Goal: Task Accomplishment & Management: Use online tool/utility

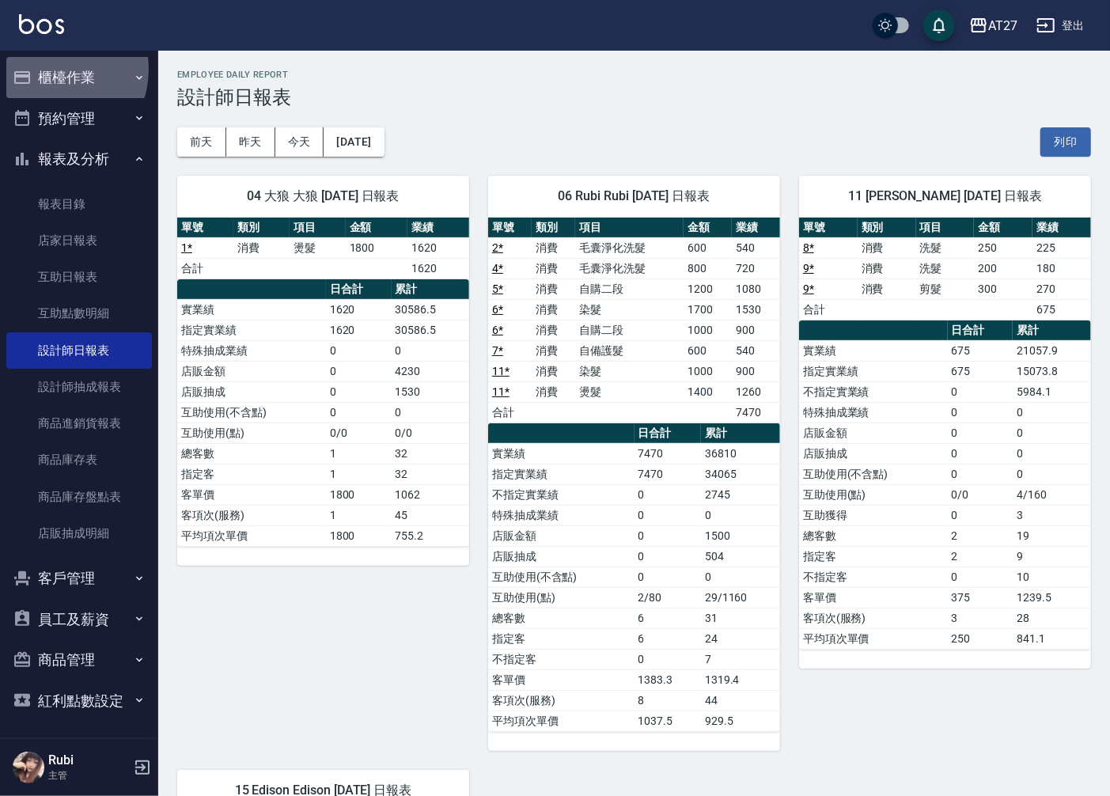
click at [54, 69] on button "櫃檯作業" at bounding box center [79, 77] width 146 height 41
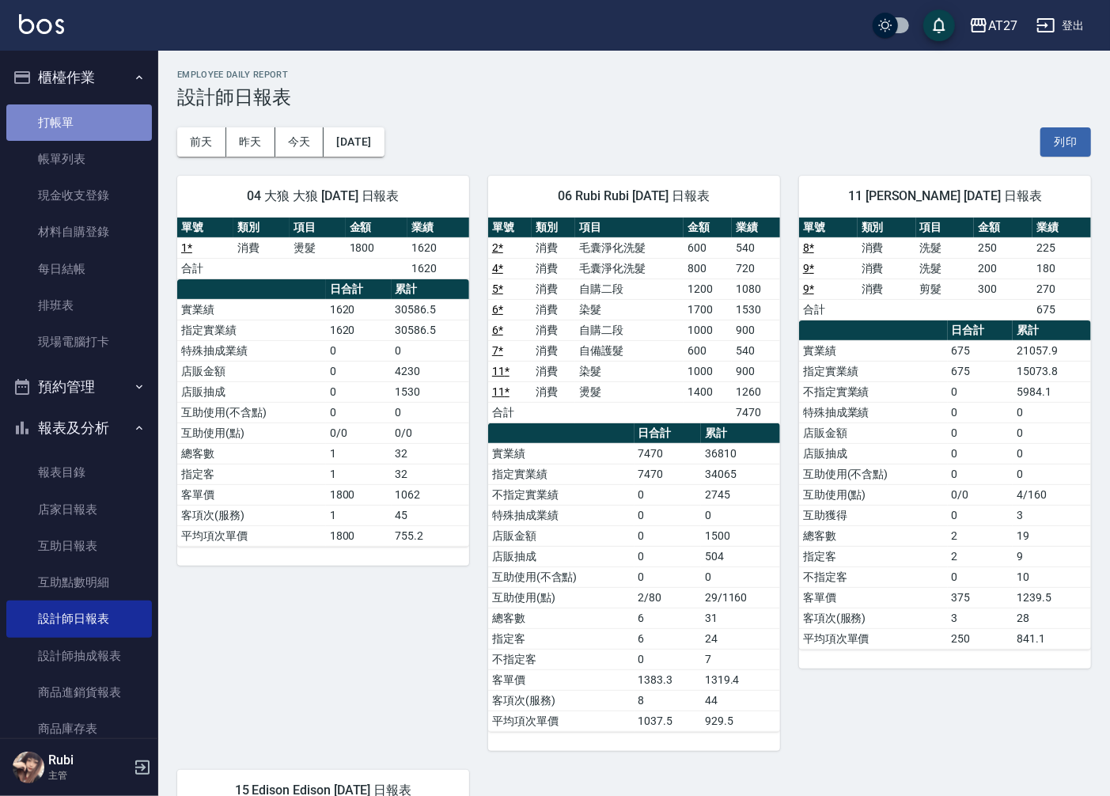
click at [98, 115] on link "打帳單" at bounding box center [79, 122] width 146 height 36
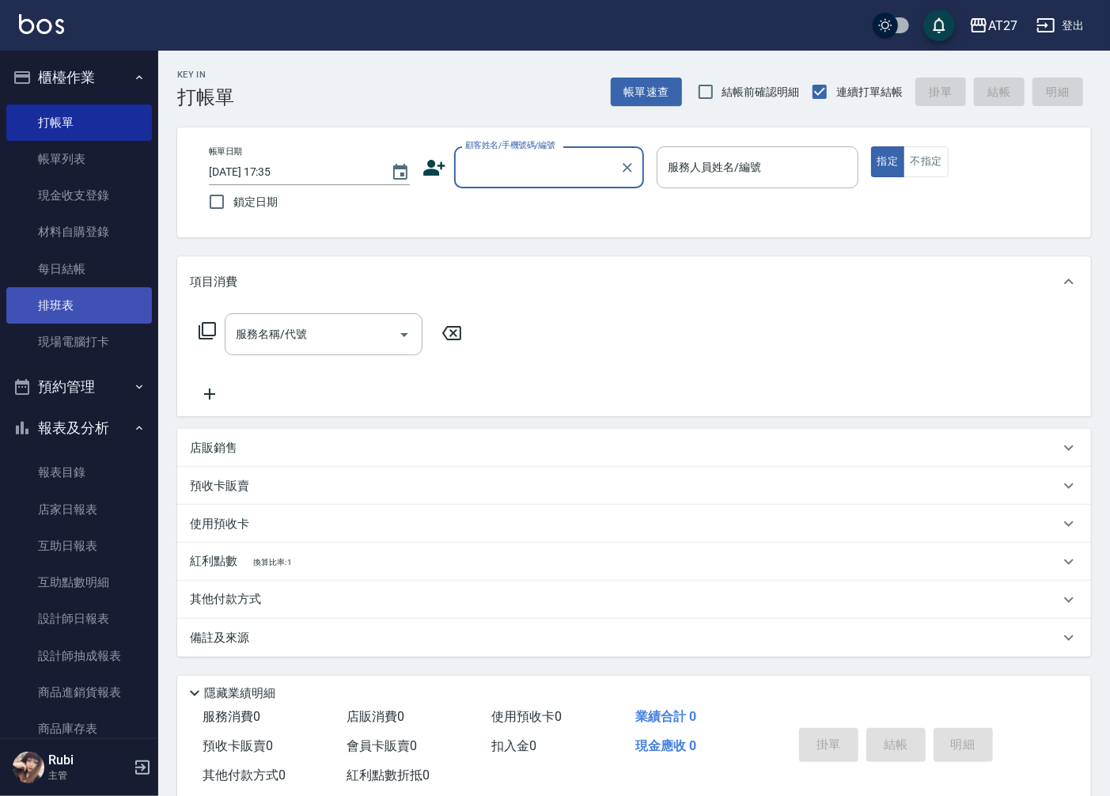
click at [65, 288] on link "排班表" at bounding box center [79, 305] width 146 height 36
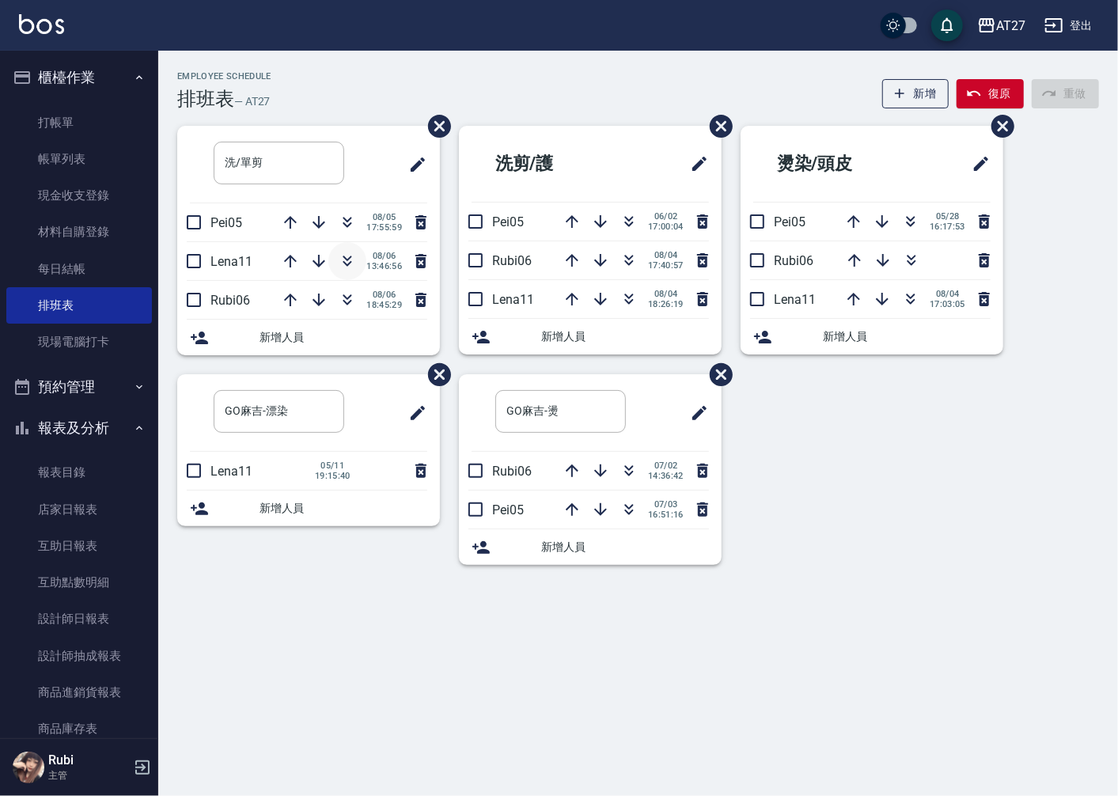
click at [347, 261] on icon "button" at bounding box center [347, 261] width 19 height 19
click at [98, 125] on link "打帳單" at bounding box center [79, 122] width 146 height 36
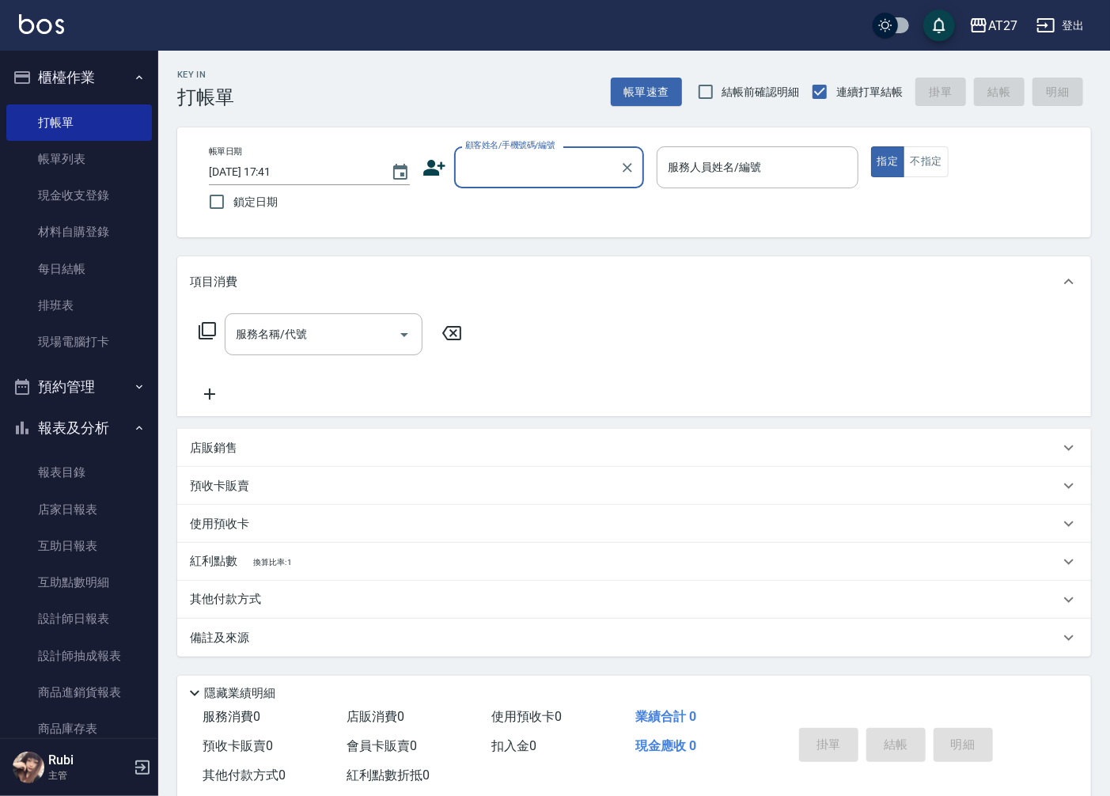
click at [530, 178] on input "顧客姓名/手機號碼/編號" at bounding box center [537, 167] width 152 height 28
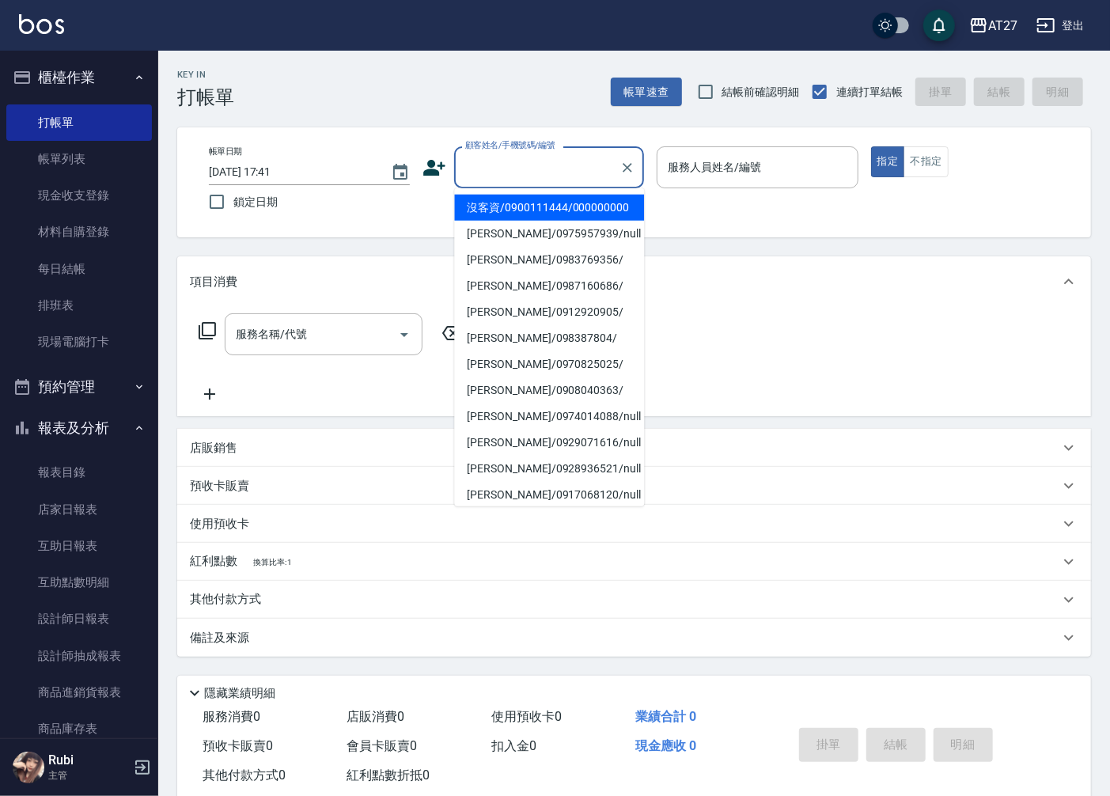
click at [522, 214] on li "沒客資/0900111444/000000000" at bounding box center [549, 208] width 190 height 26
type input "沒客資/0900111444/000000000"
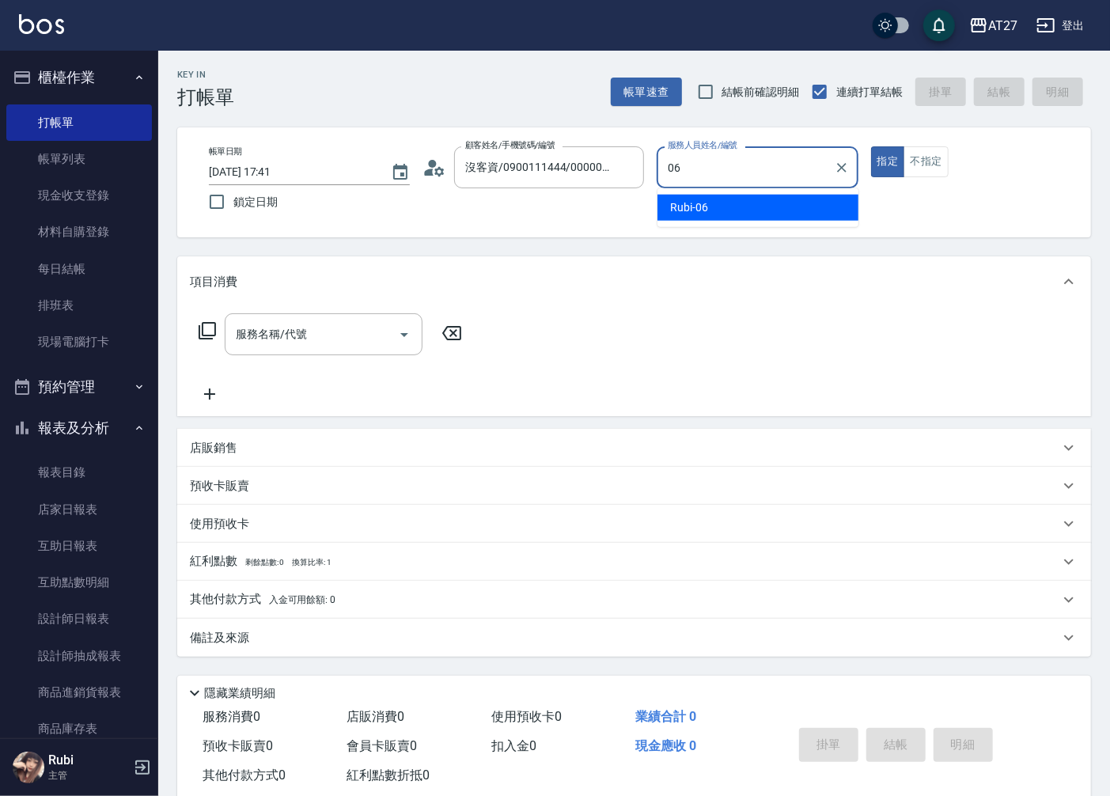
type input "Rubi-06"
type button "true"
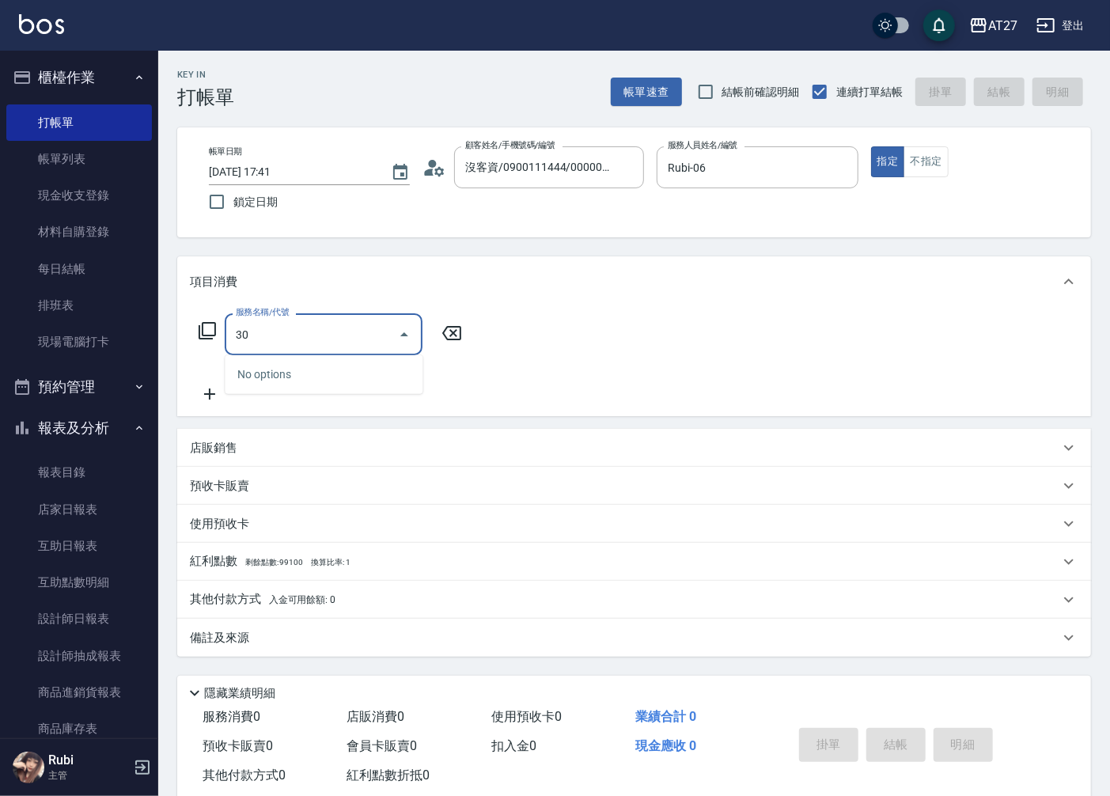
type input "301"
type input "150"
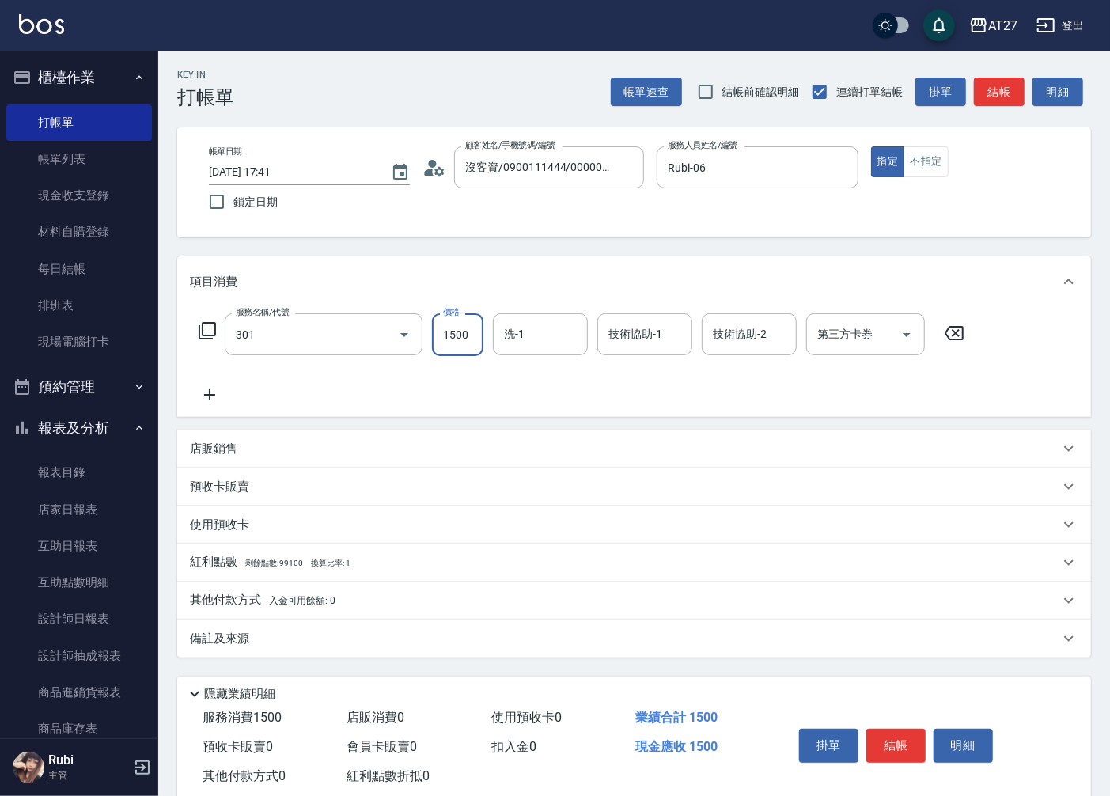
type input "燙髮(301)"
type input "1"
type input "0"
type input "140"
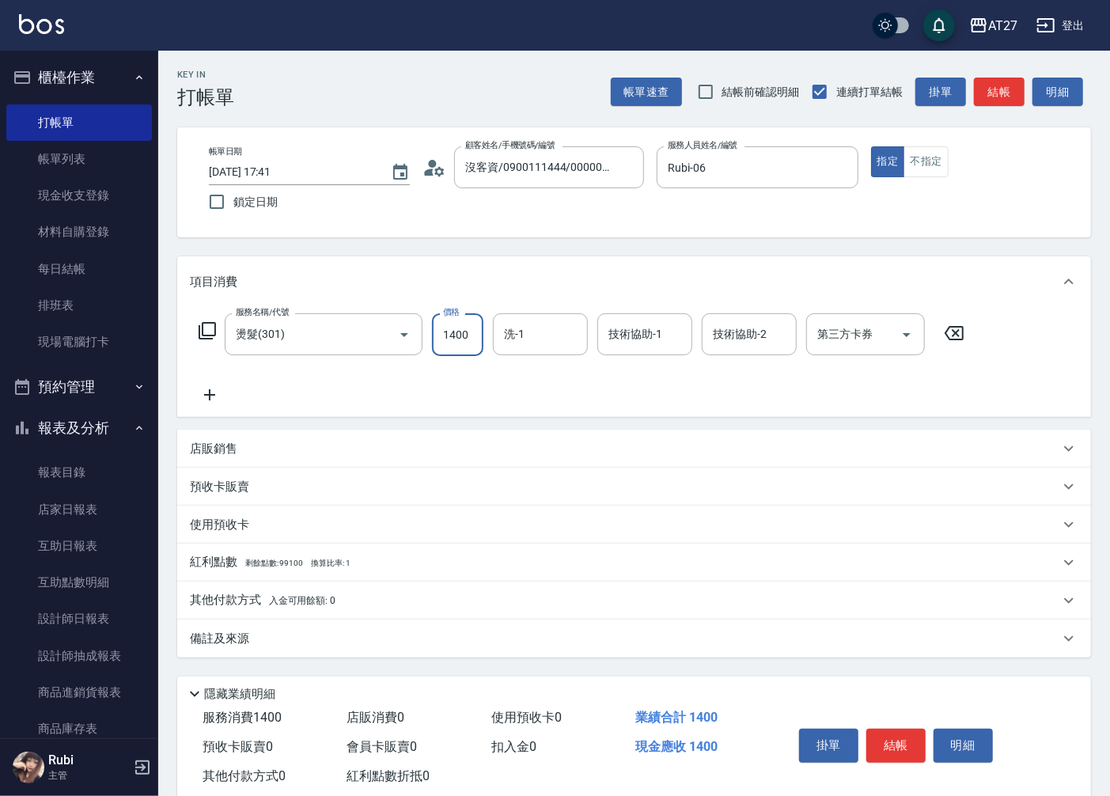
type input "1400"
type input "vivi-13"
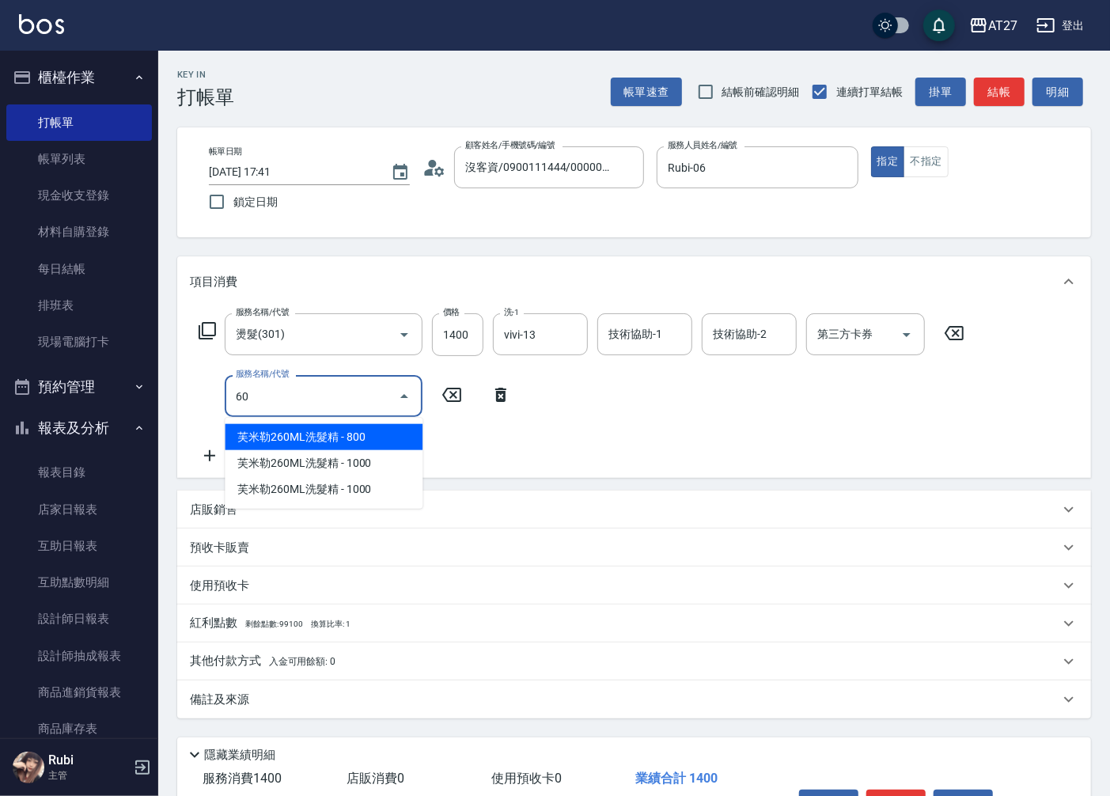
type input "601"
type input "170"
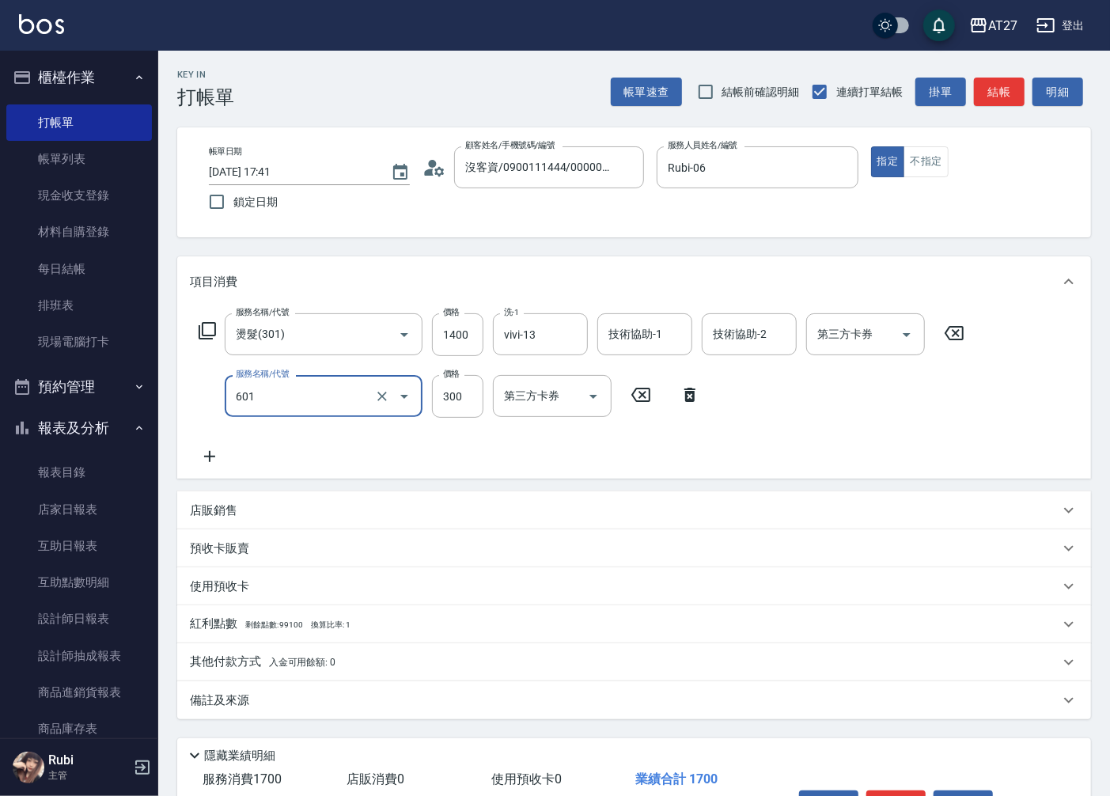
type input "自備護髮(601)"
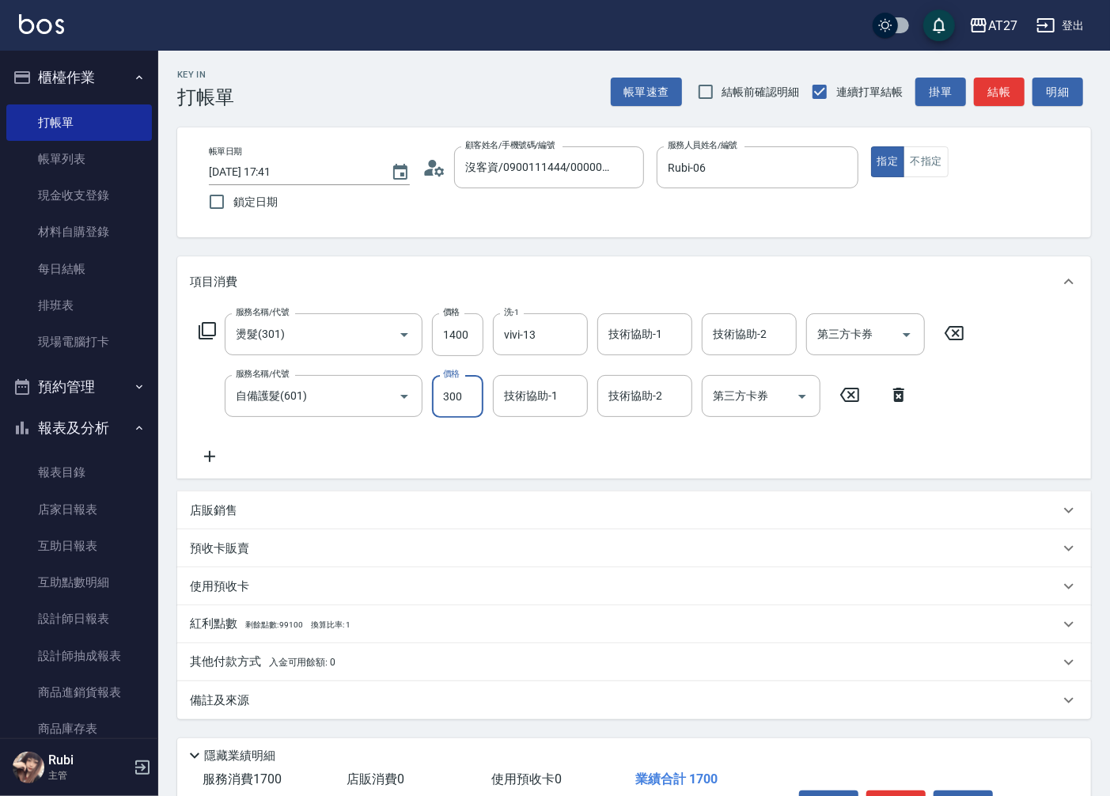
type input "5"
type input "140"
type input "500"
type input "190"
type input "500"
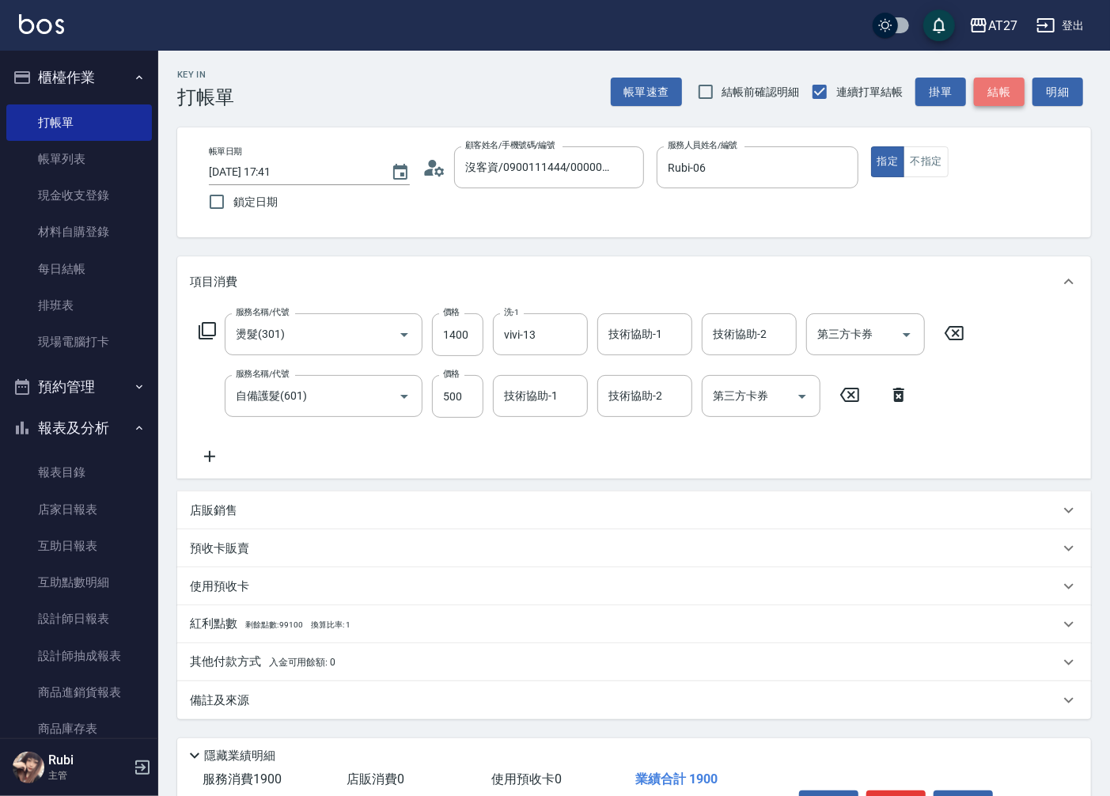
click at [998, 93] on button "結帳" at bounding box center [999, 92] width 51 height 29
type input "0"
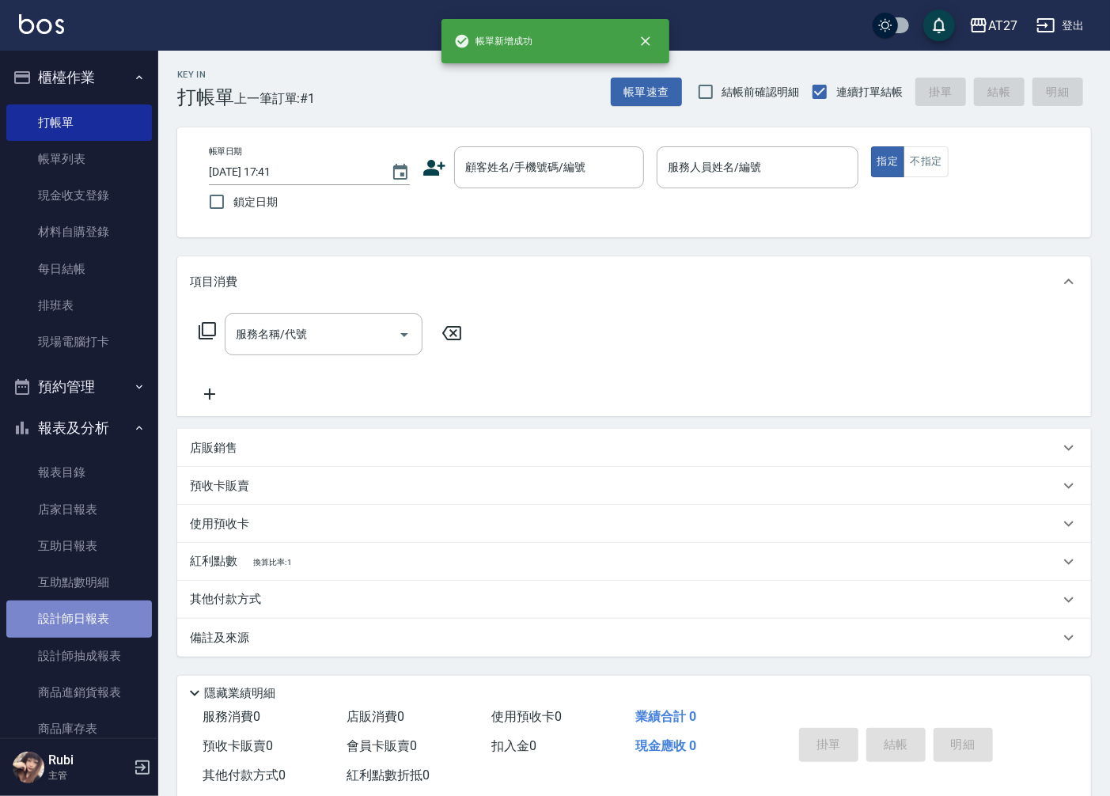
click at [104, 610] on link "設計師日報表" at bounding box center [79, 618] width 146 height 36
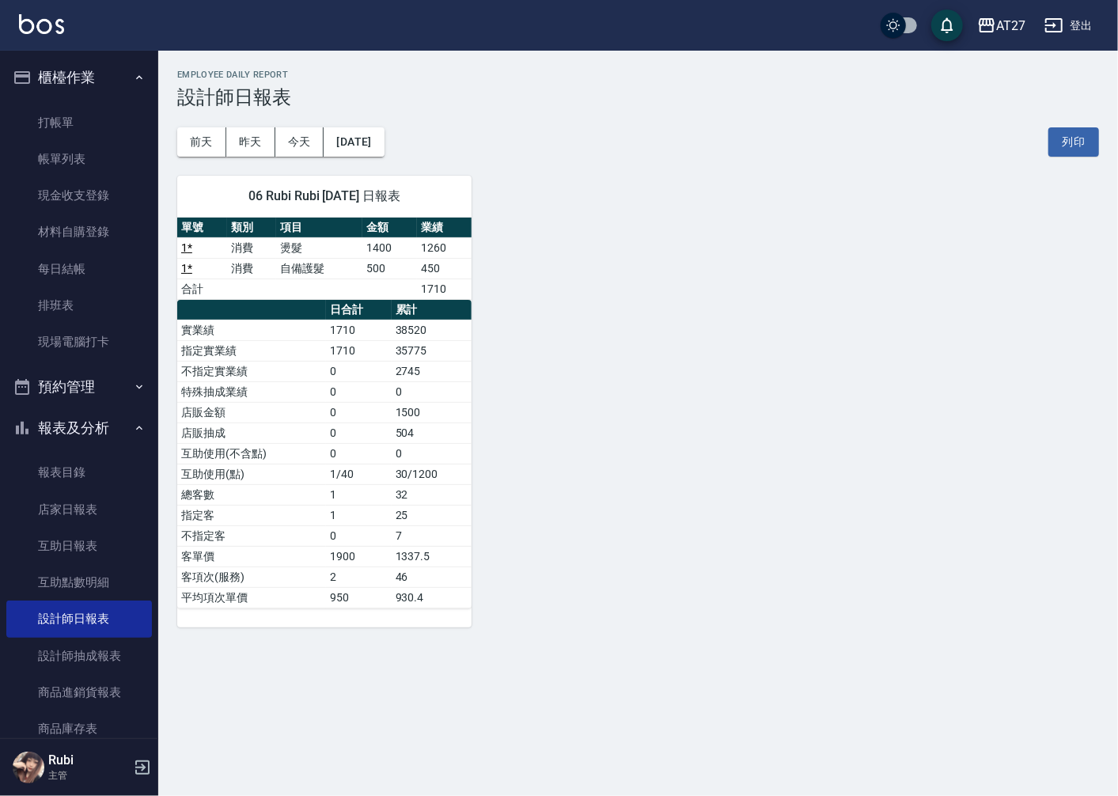
click at [208, 334] on td "實業績" at bounding box center [251, 330] width 149 height 21
click at [104, 108] on link "打帳單" at bounding box center [79, 122] width 146 height 36
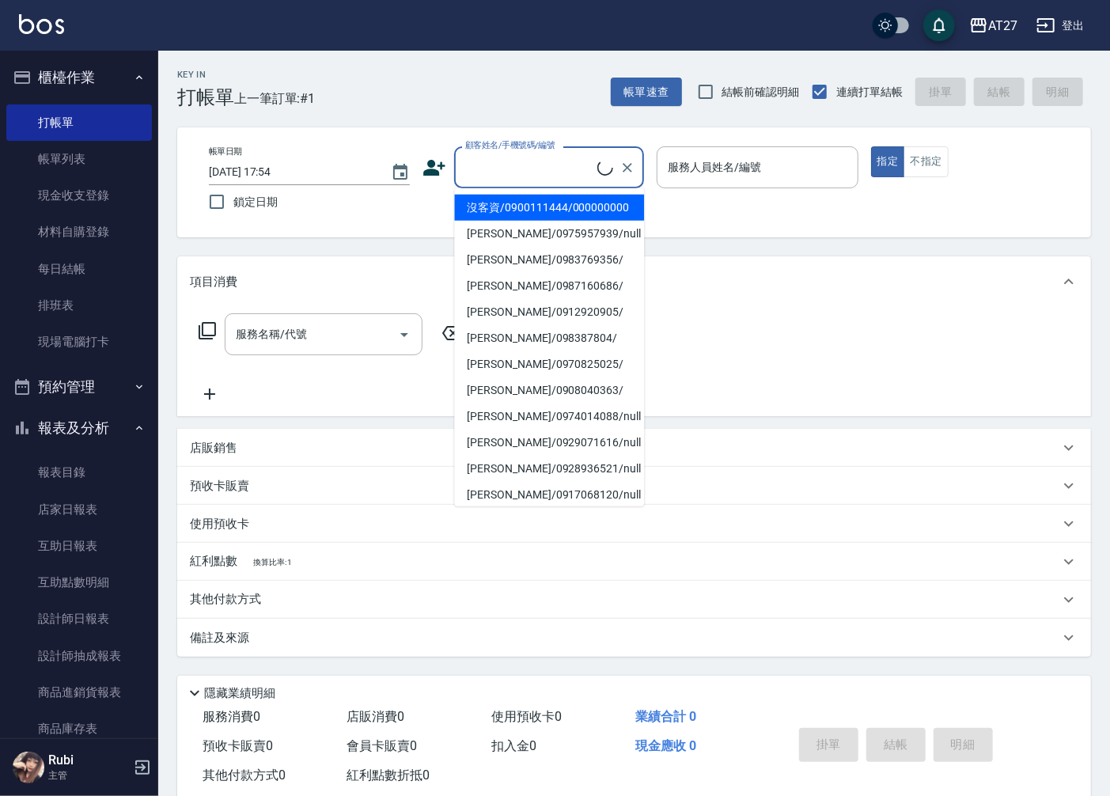
click at [550, 167] on input "顧客姓名/手機號碼/編號" at bounding box center [529, 167] width 136 height 28
click at [532, 211] on li "沒客資/0900111444/000000000" at bounding box center [549, 208] width 190 height 26
type input "沒客資/0900111444/000000000"
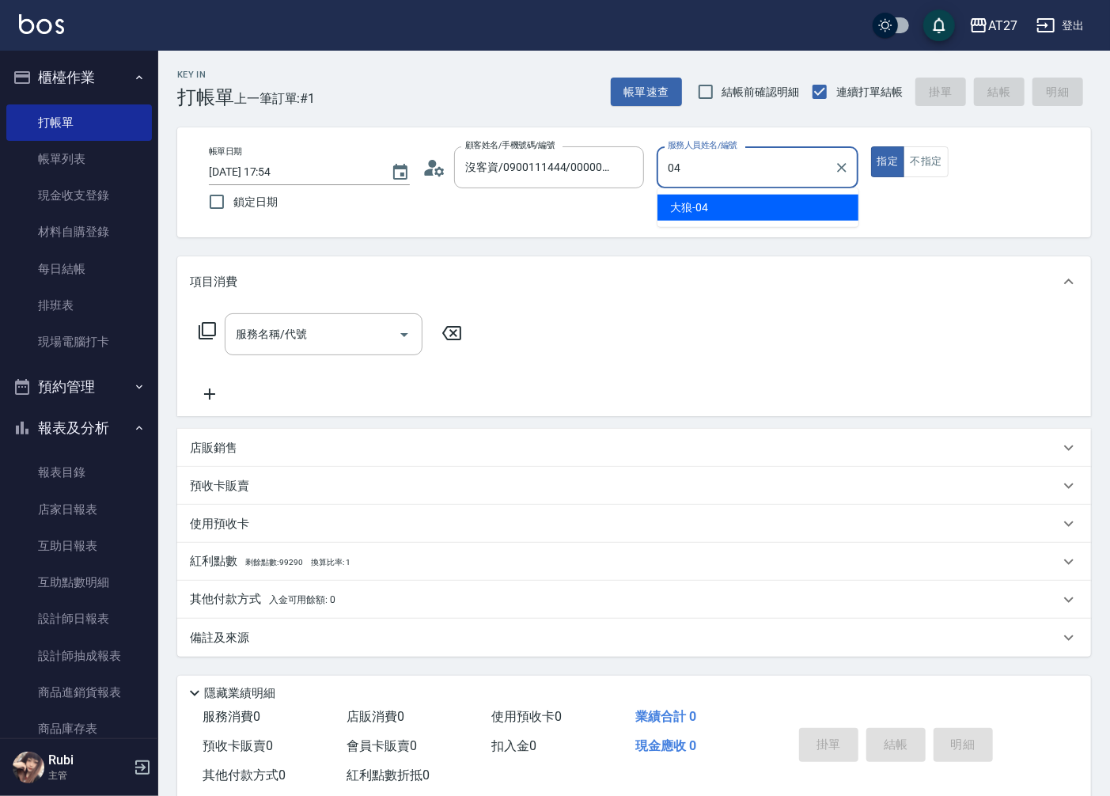
type input "大狼-04"
type button "true"
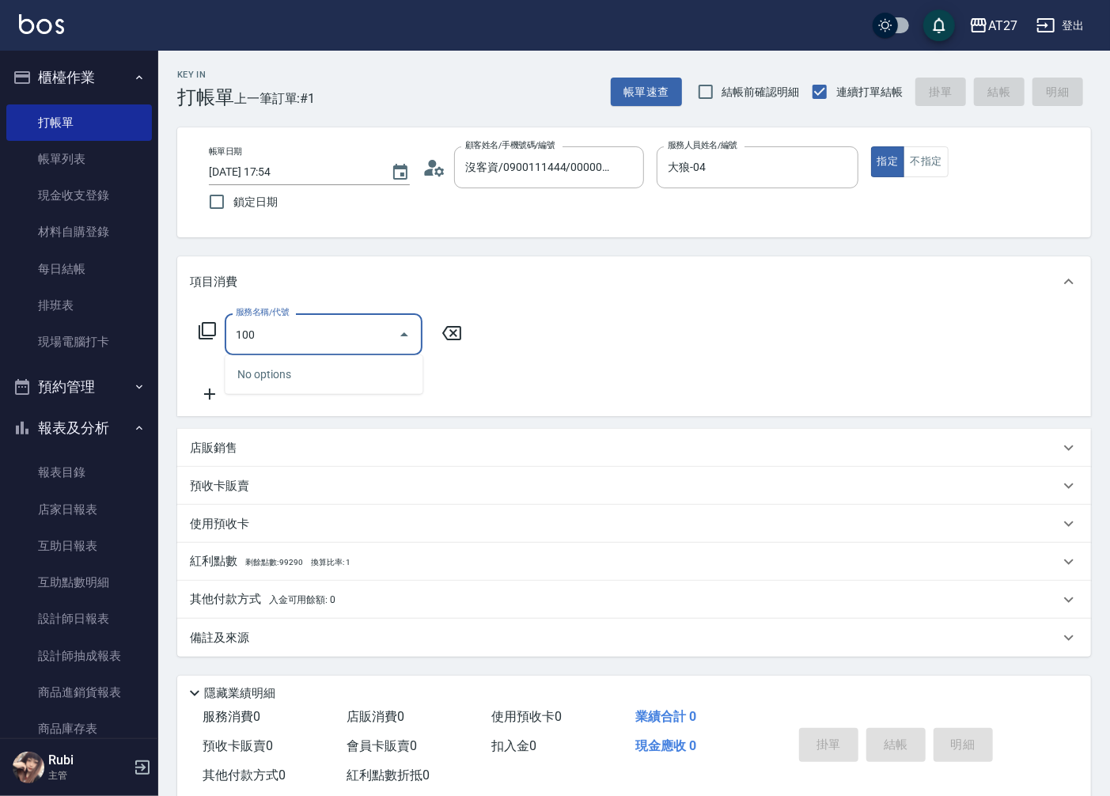
type input "1005"
type input "60"
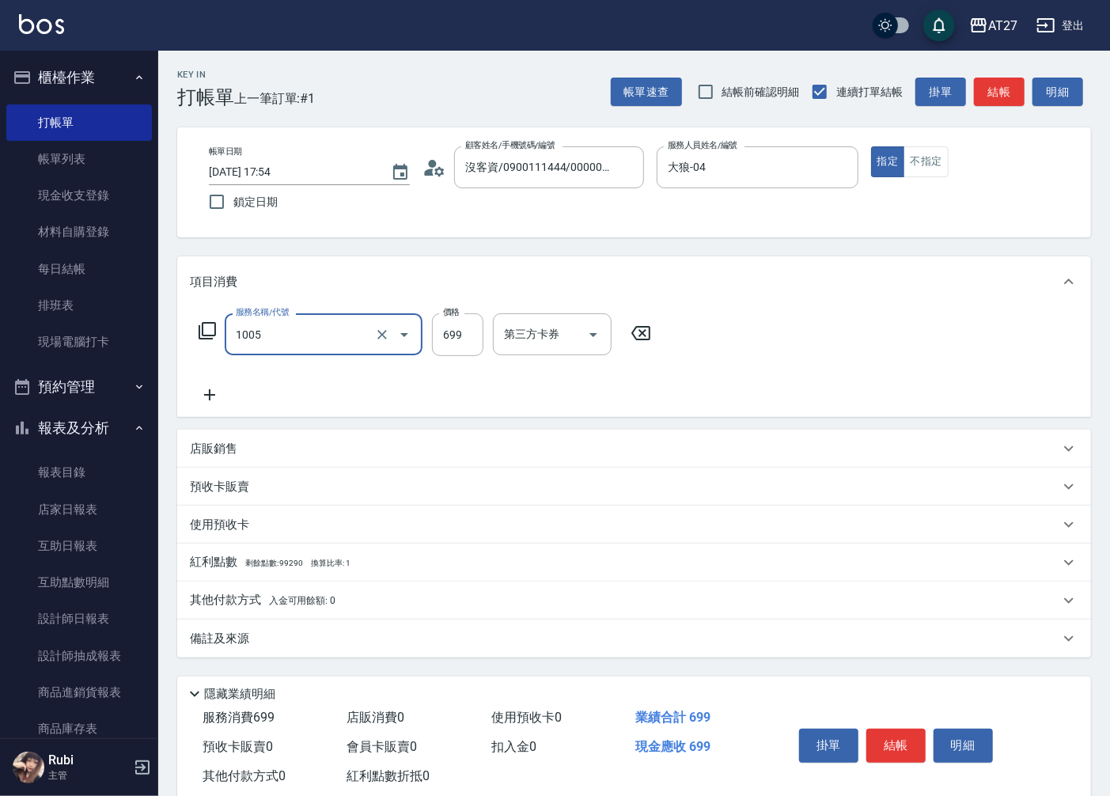
type input "毛囊淨化洗髮(1005)"
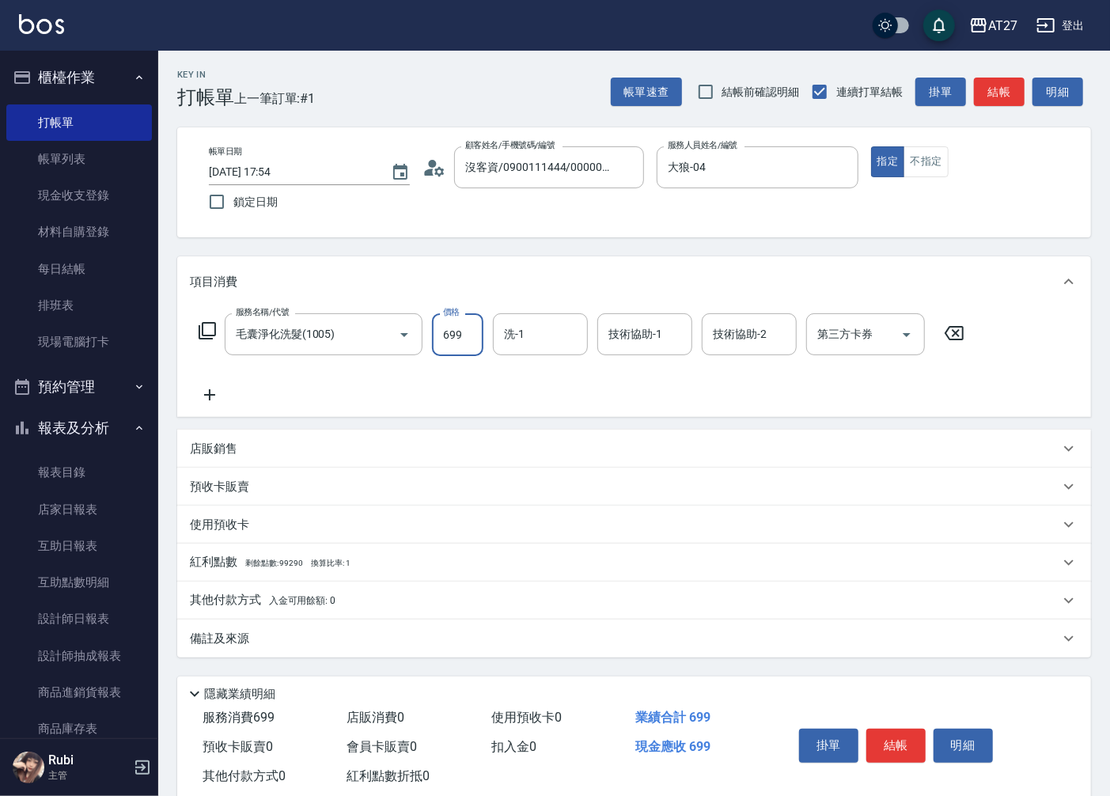
type input "9"
type input "0"
type input "970"
type input "90"
type input "970"
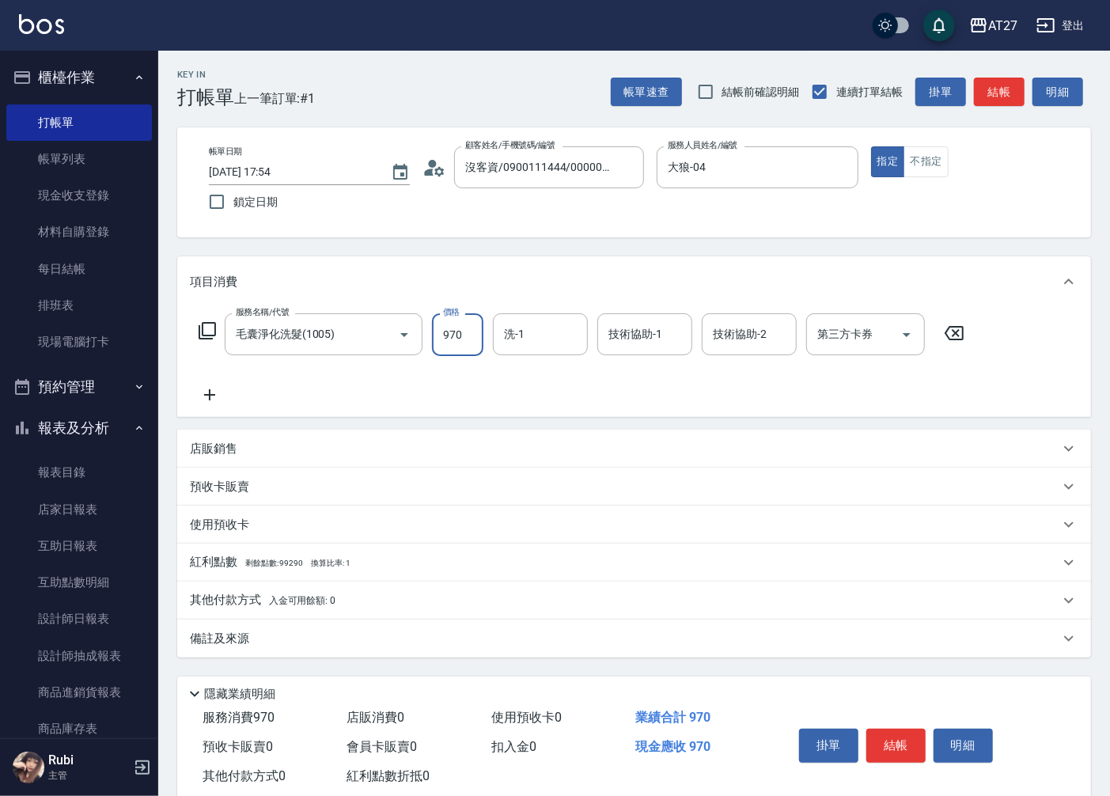
click at [272, 604] on span "入金可用餘額: 0" at bounding box center [302, 600] width 67 height 11
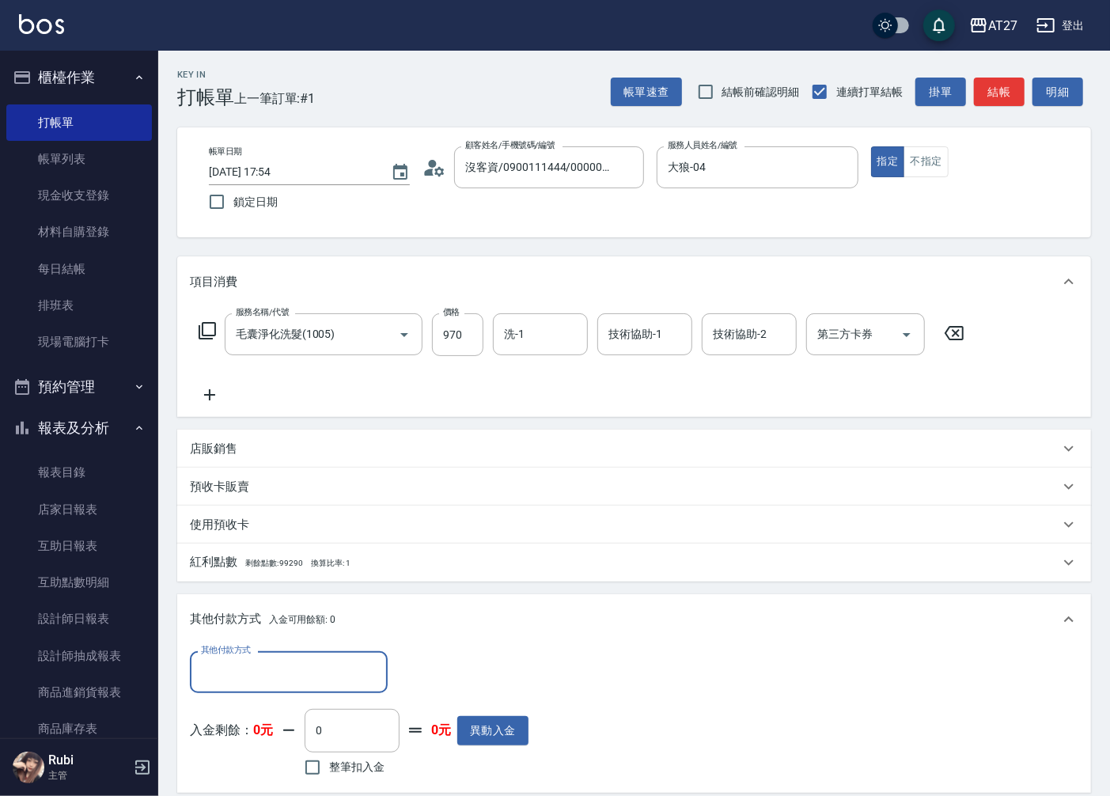
click at [301, 659] on input "其他付款方式" at bounding box center [289, 672] width 184 height 28
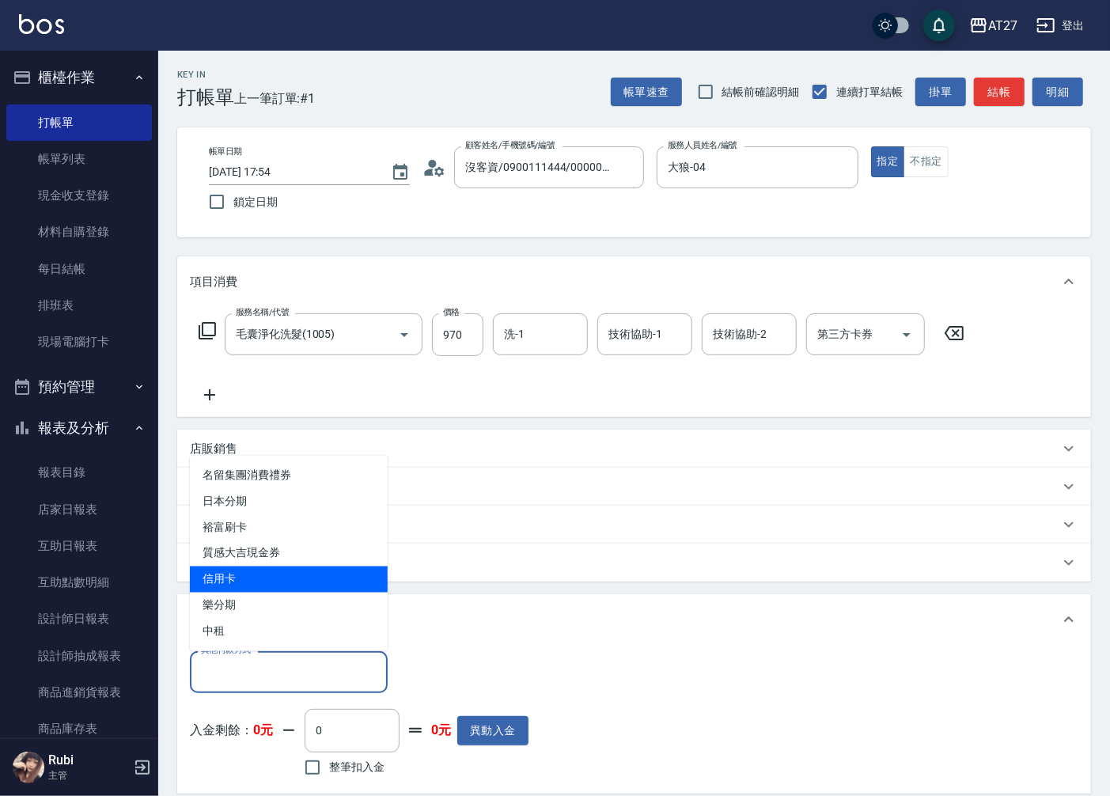
click at [271, 576] on span "信用卡" at bounding box center [289, 579] width 198 height 26
type input "信用卡"
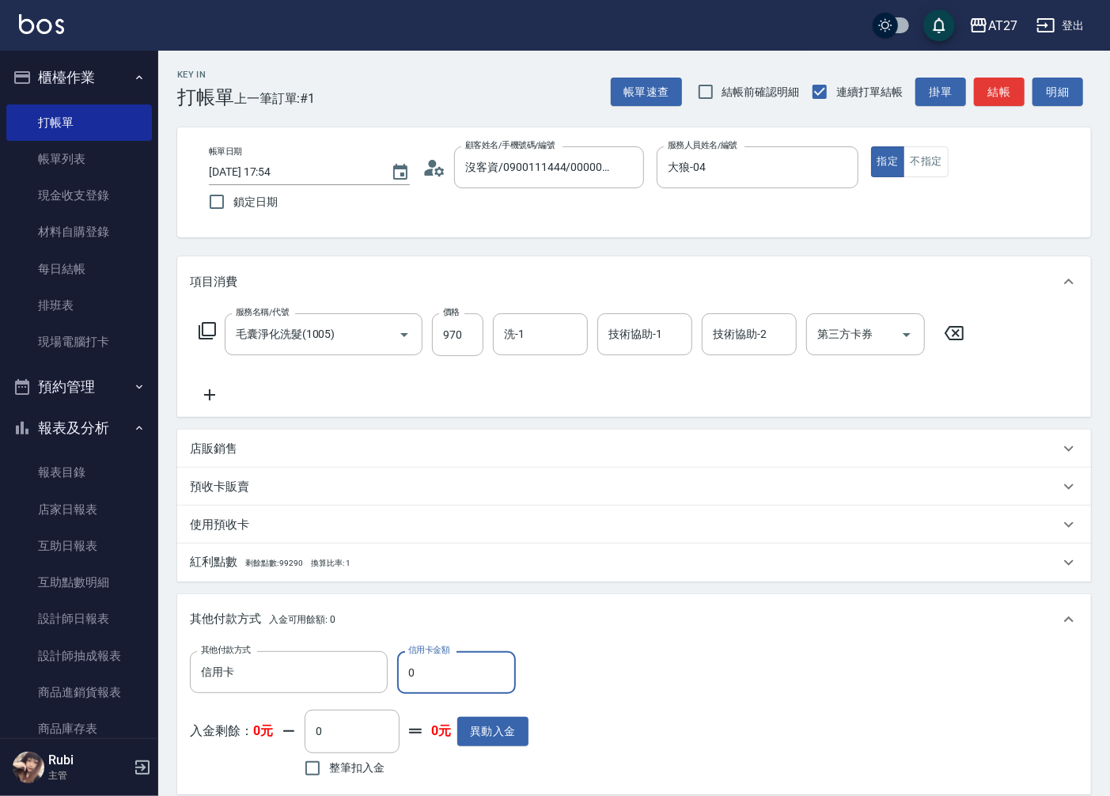
type input "90"
type input "80"
type input "970"
type input "0"
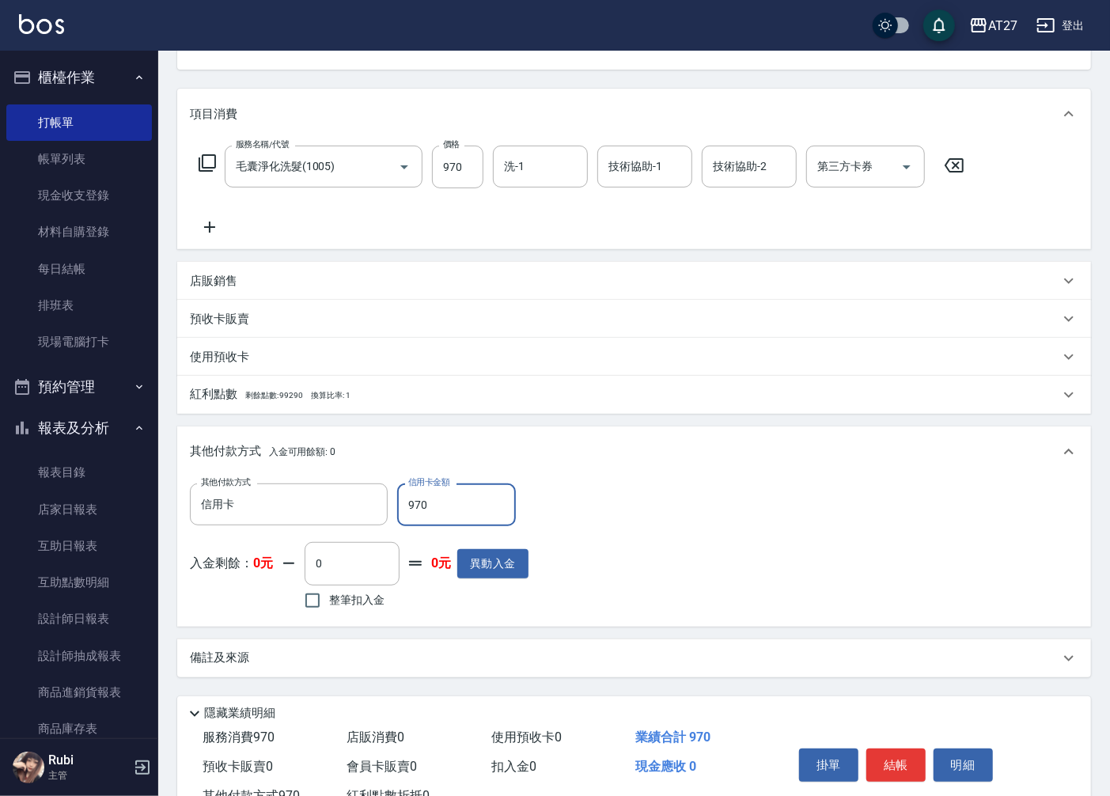
scroll to position [225, 0]
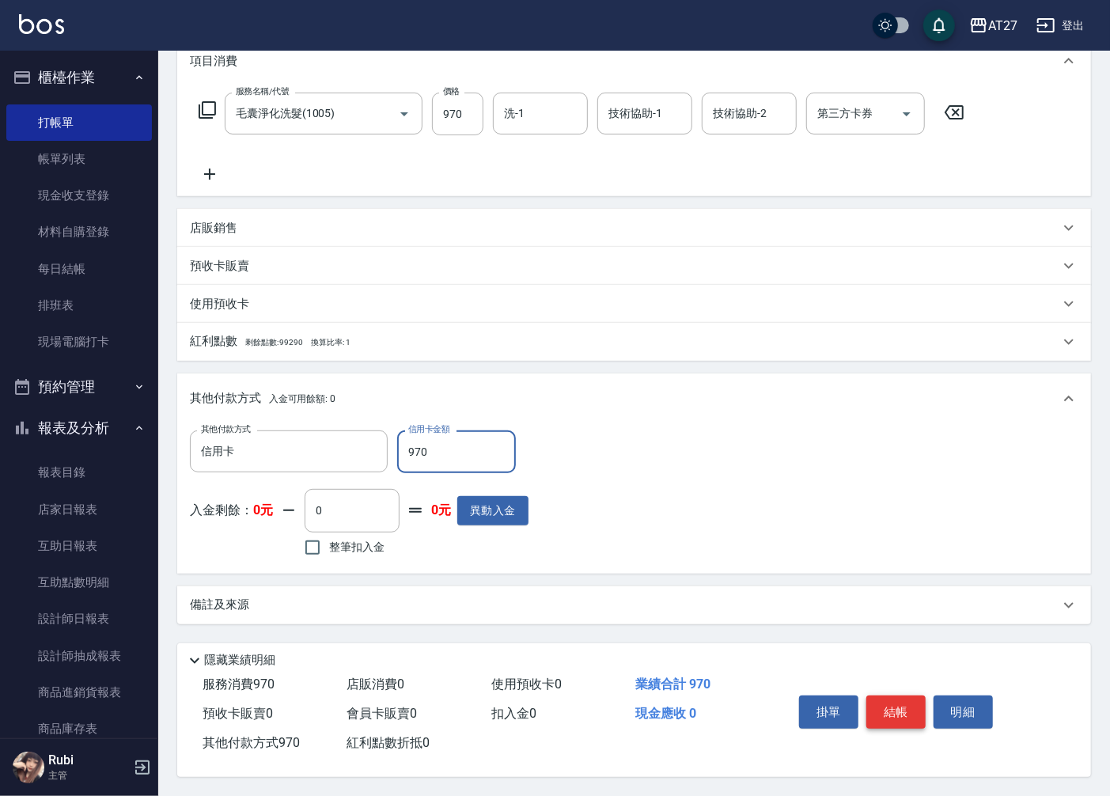
type input "970"
click at [897, 699] on button "結帳" at bounding box center [895, 711] width 59 height 33
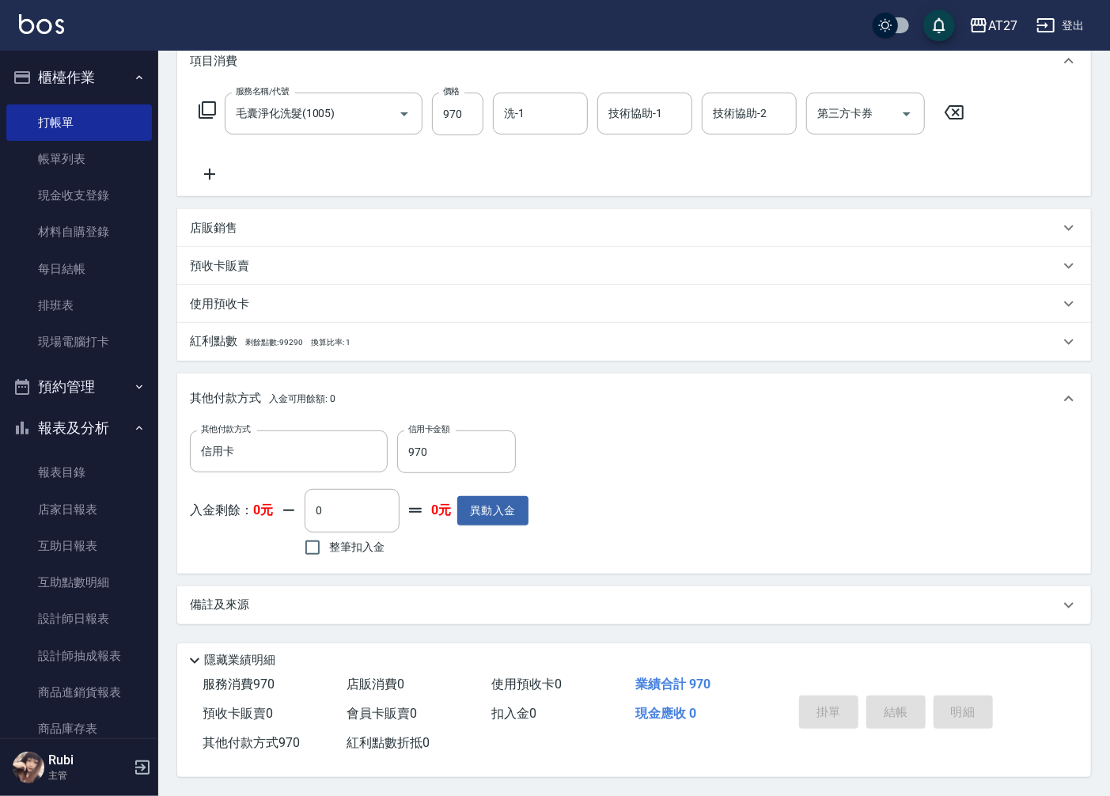
type input "[DATE] 17:55"
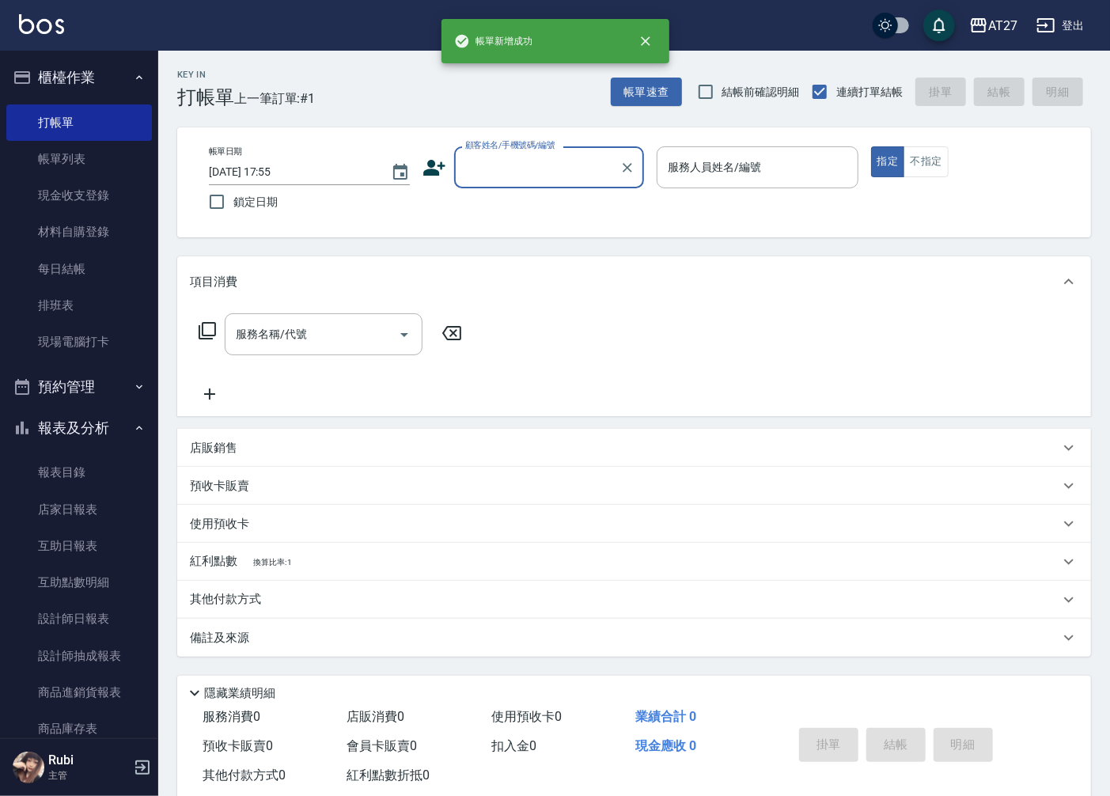
scroll to position [0, 0]
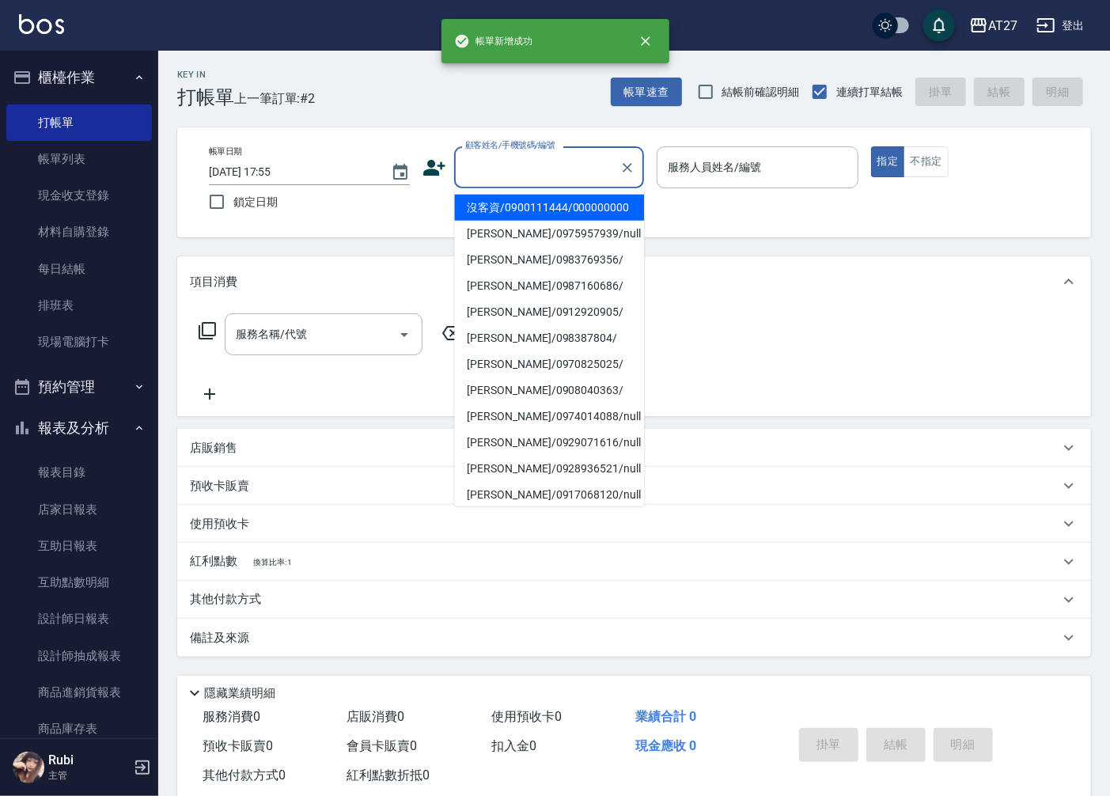
click at [531, 169] on input "顧客姓名/手機號碼/編號" at bounding box center [537, 167] width 152 height 28
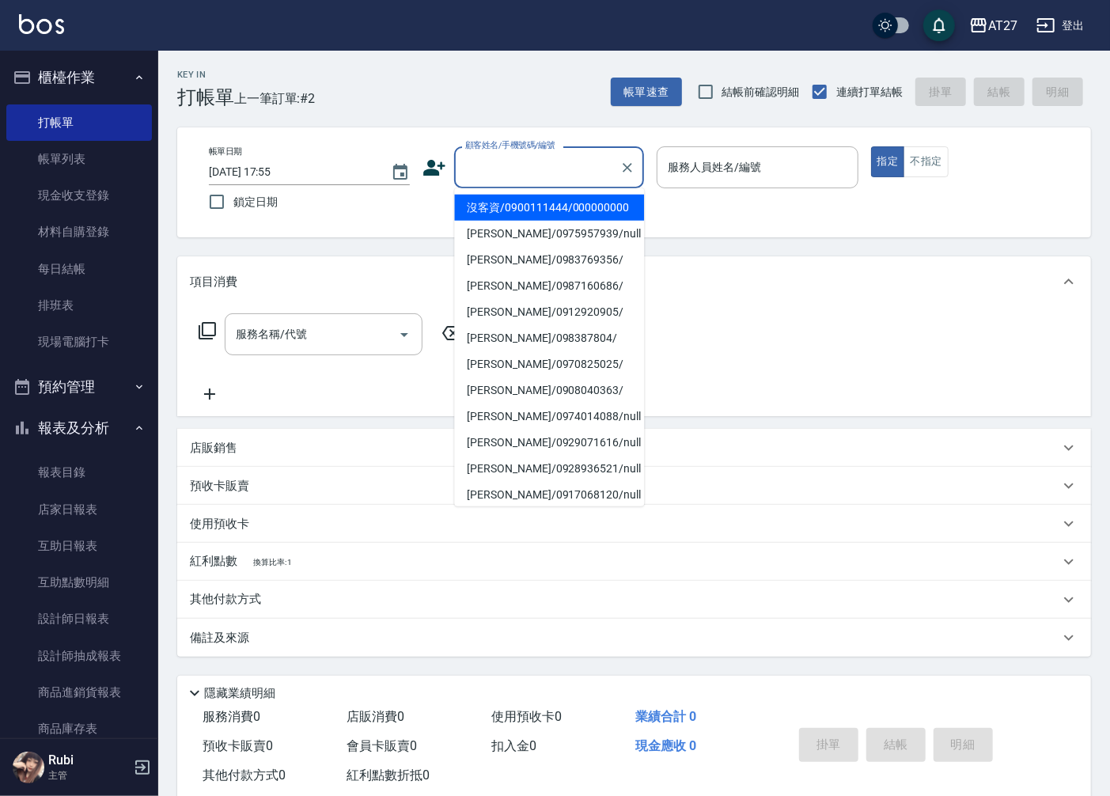
click at [539, 218] on li "沒客資/0900111444/000000000" at bounding box center [549, 208] width 190 height 26
type input "沒客資/0900111444/000000000"
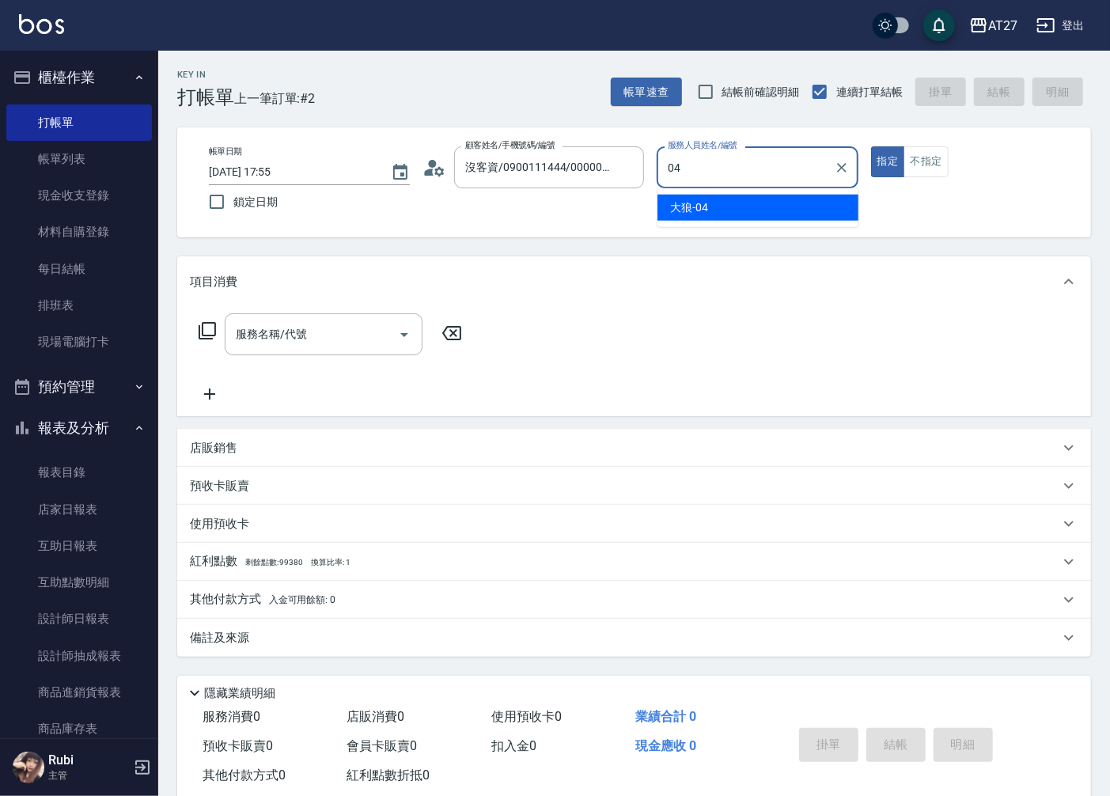
type input "大狼-04"
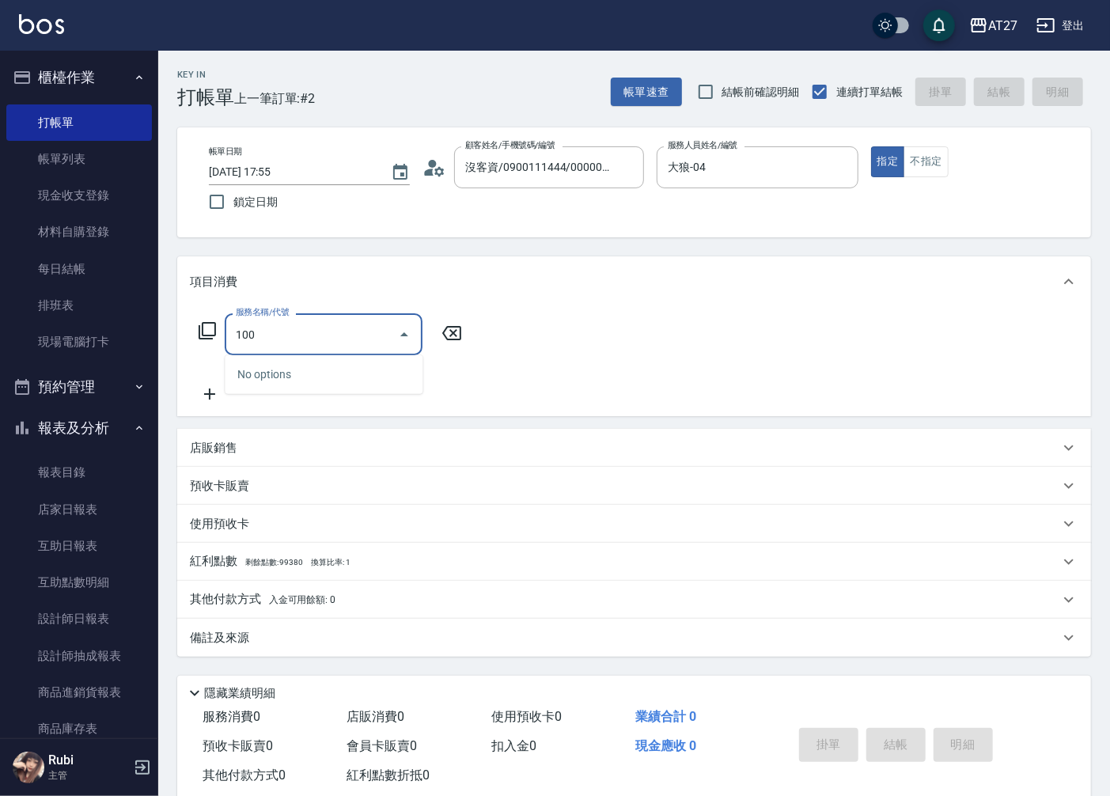
type input "1005"
type input "60"
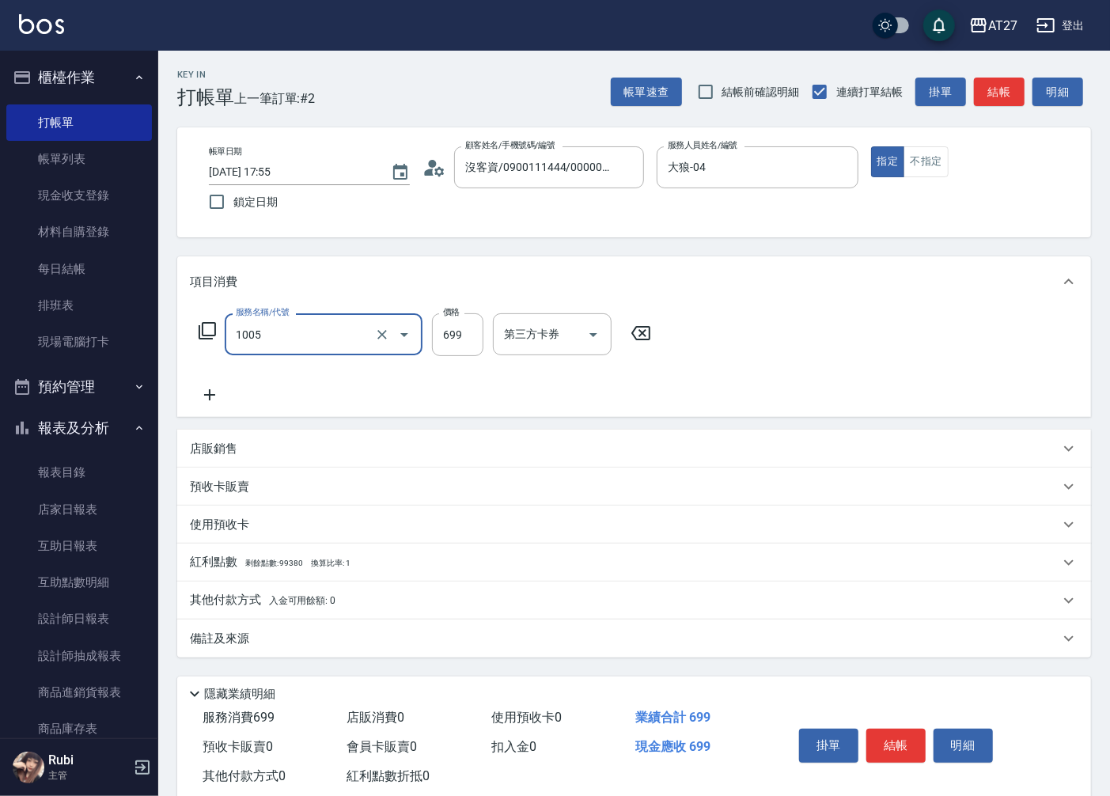
type input "毛囊淨化洗髮(1005)"
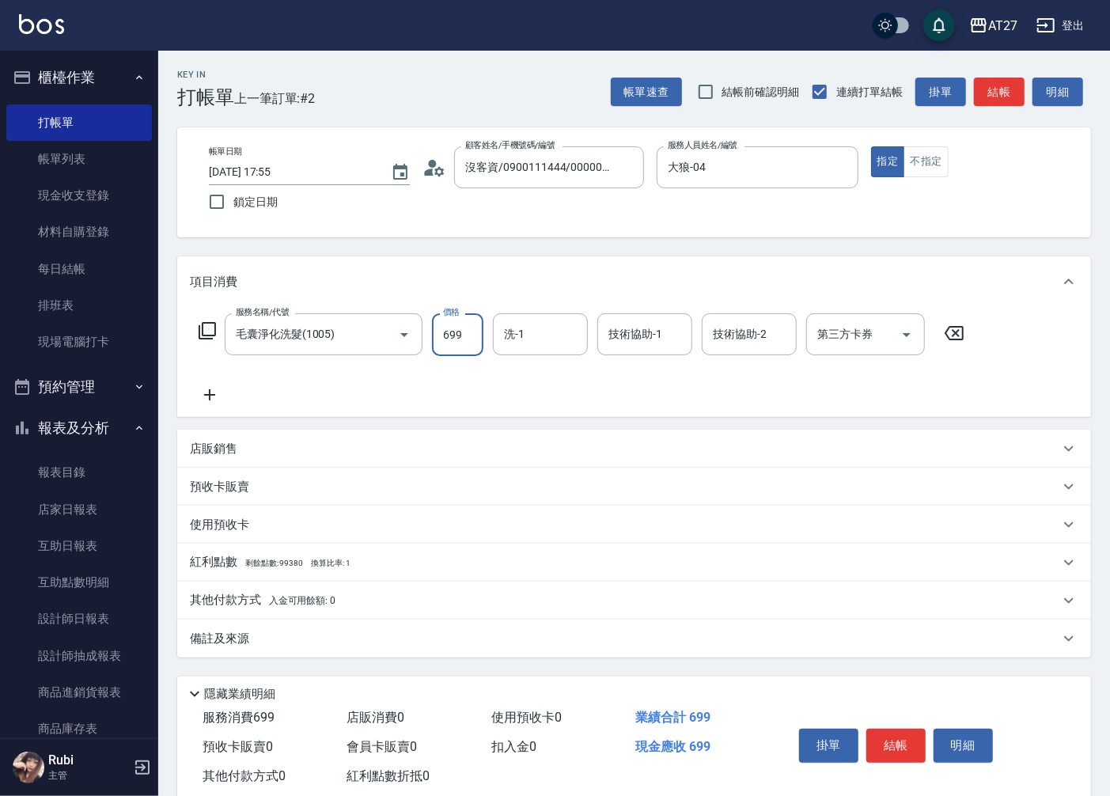
type input "6"
type input "0"
type input "679"
type input "60"
type input "6799"
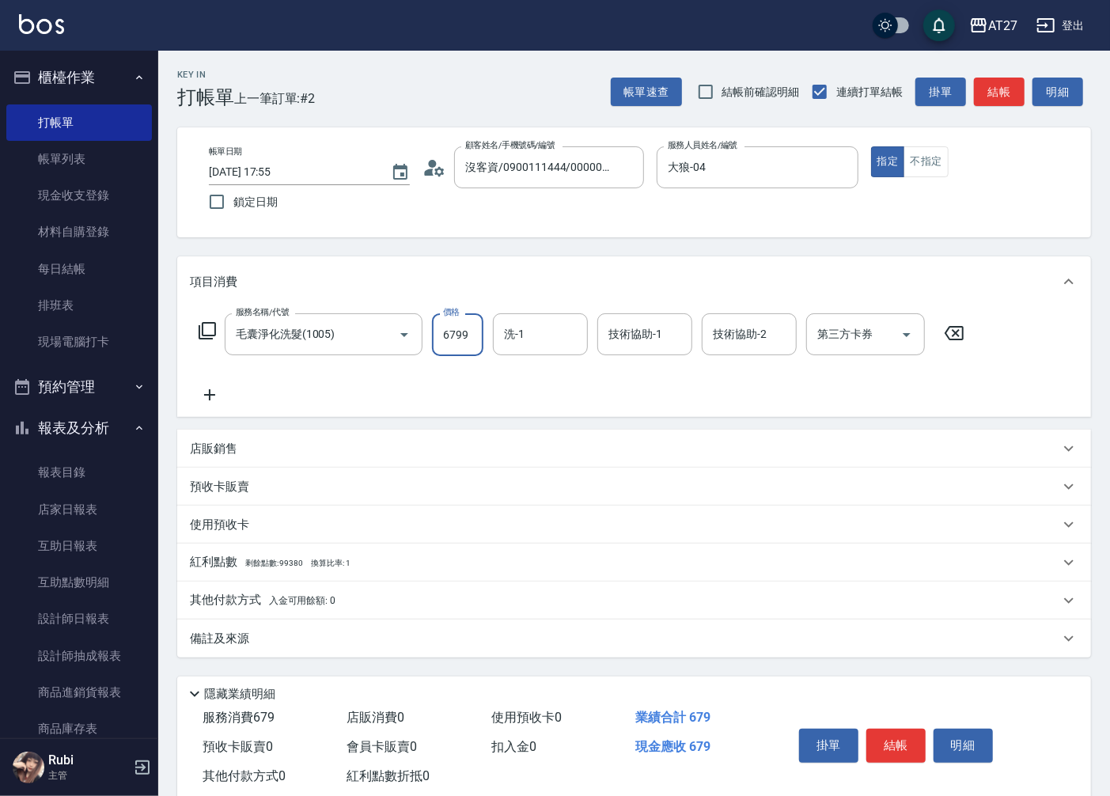
type input "670"
type input "679"
type input "60"
type input "679"
click at [314, 599] on span "入金可用餘額: 0" at bounding box center [302, 600] width 67 height 11
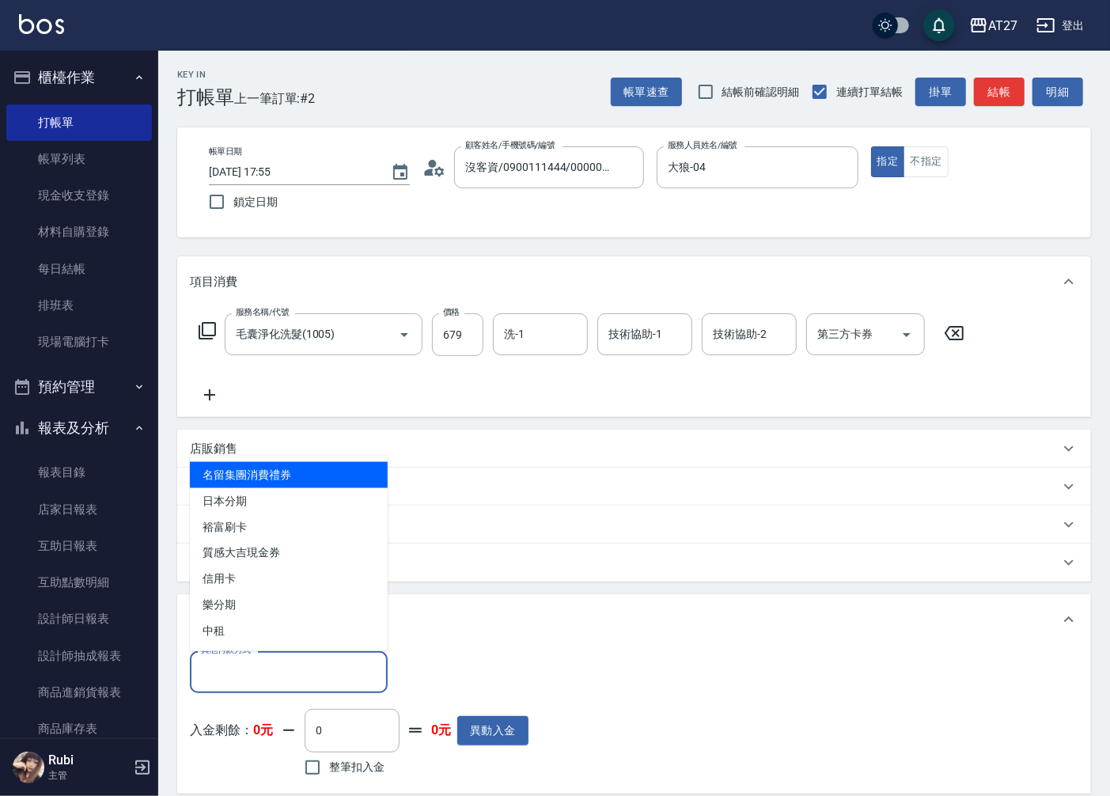
click at [279, 685] on input "其他付款方式" at bounding box center [289, 672] width 184 height 28
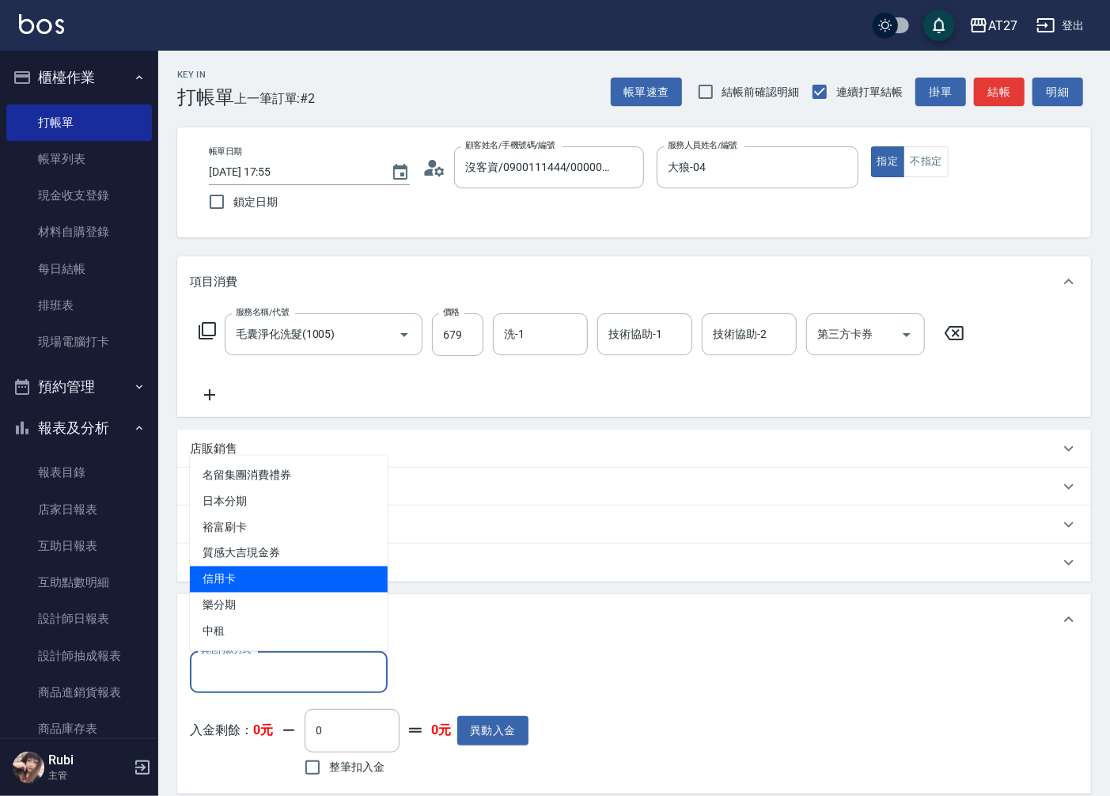
click at [287, 580] on span "信用卡" at bounding box center [289, 579] width 198 height 26
type input "信用卡"
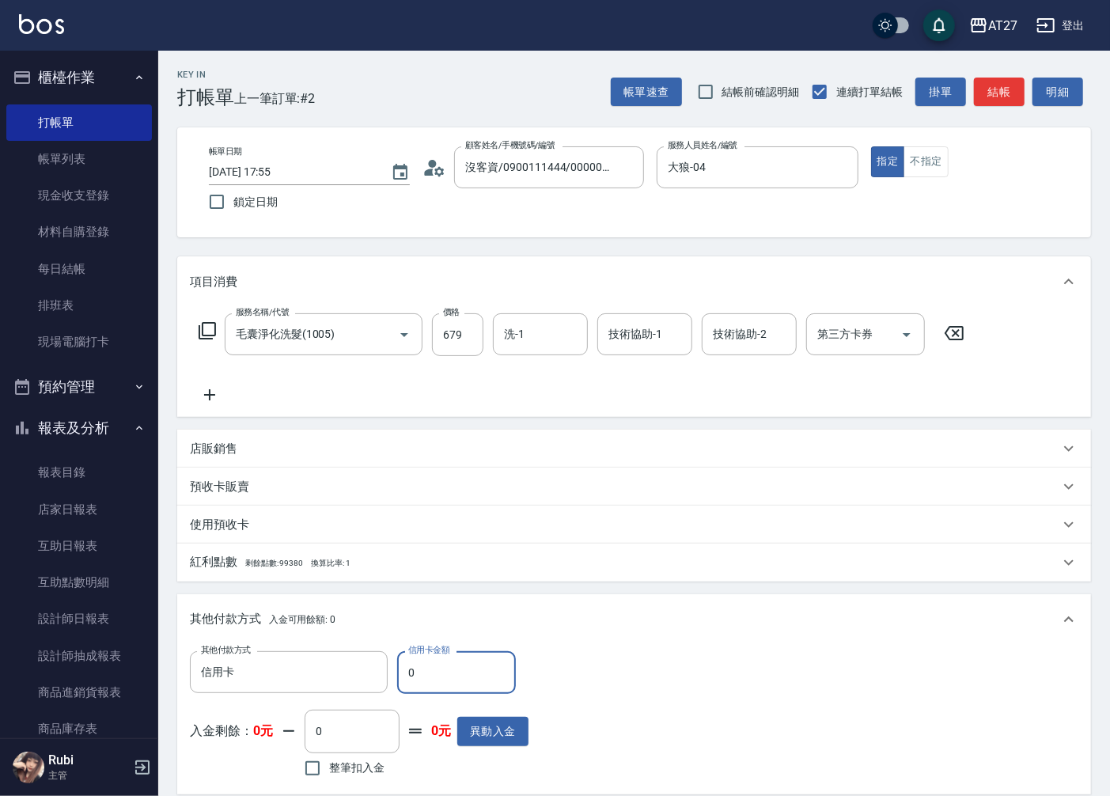
drag, startPoint x: 400, startPoint y: 670, endPoint x: 429, endPoint y: 670, distance: 29.3
click at [429, 670] on input "0" at bounding box center [456, 672] width 119 height 43
type input "679"
type input "0"
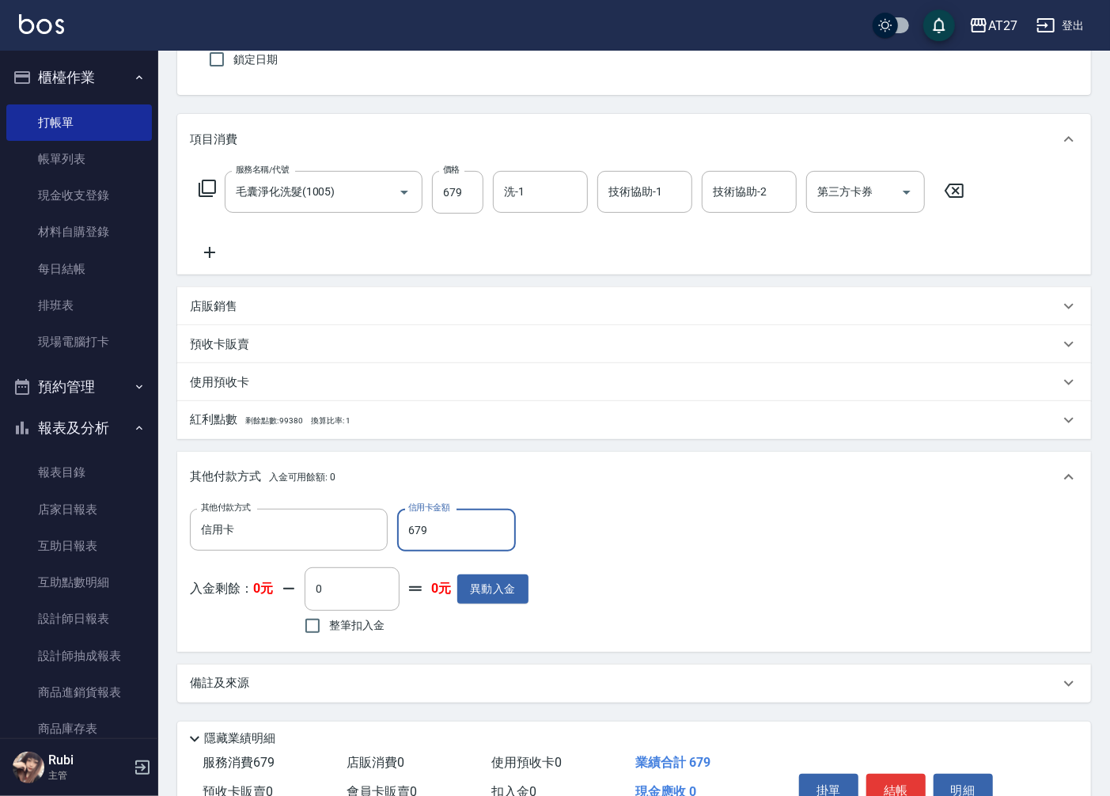
scroll to position [225, 0]
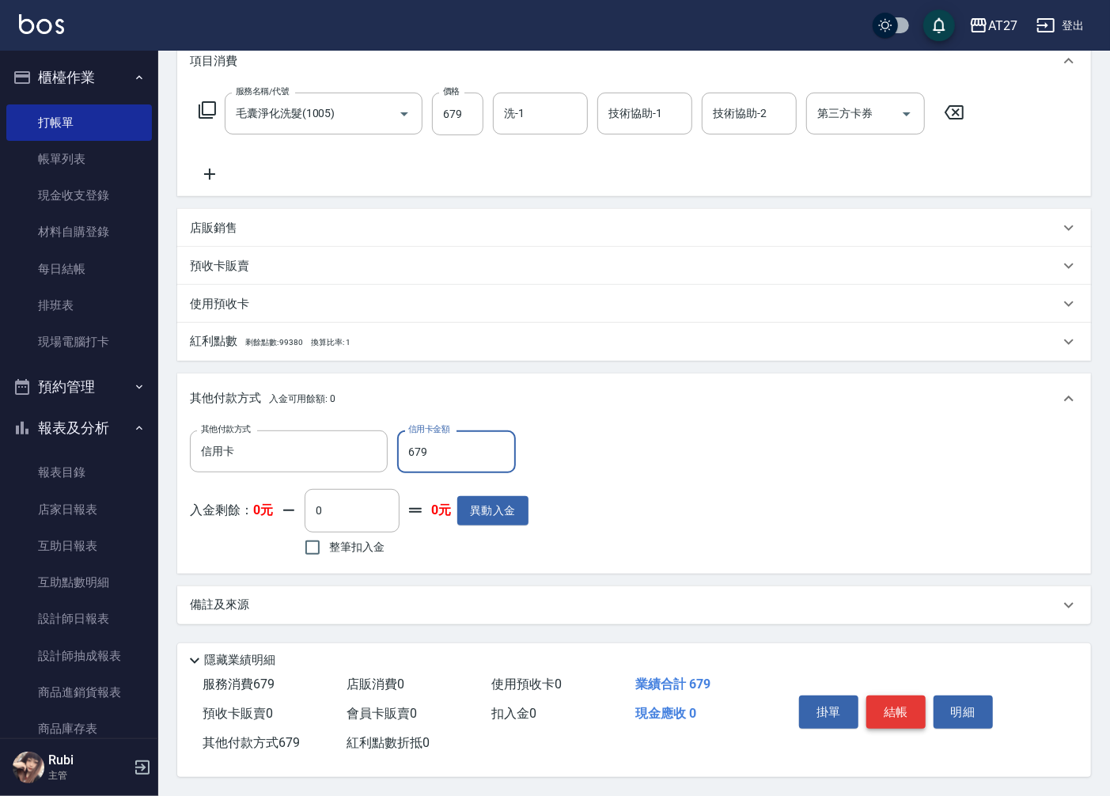
type input "679"
click at [897, 712] on button "結帳" at bounding box center [895, 711] width 59 height 33
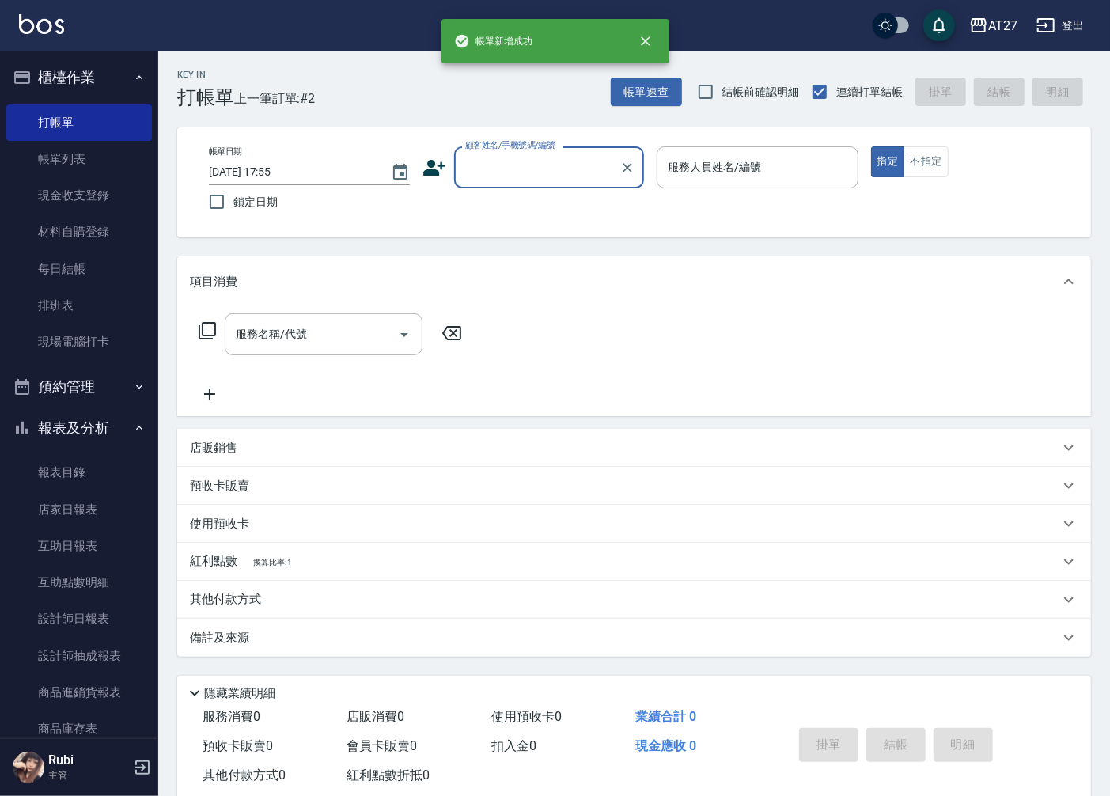
scroll to position [0, 0]
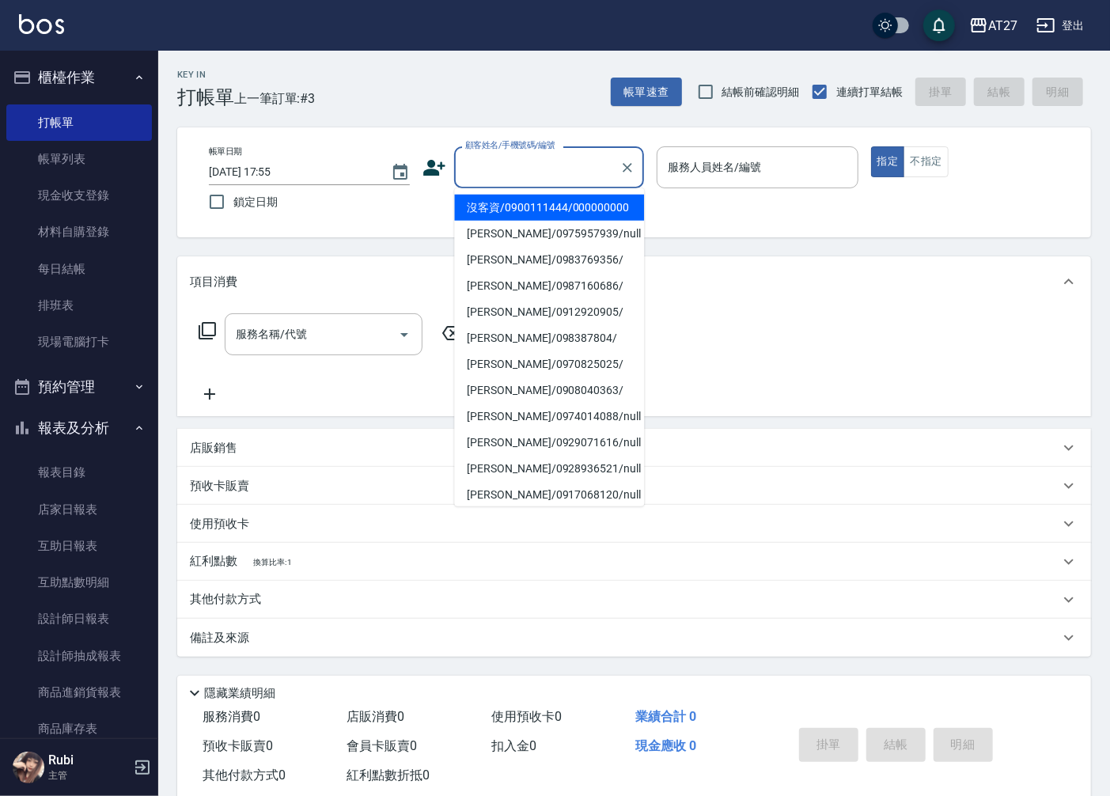
click at [566, 178] on input "顧客姓名/手機號碼/編號" at bounding box center [537, 167] width 152 height 28
click at [556, 206] on li "沒客資/0900111444/000000000" at bounding box center [549, 208] width 190 height 26
type input "沒客資/0900111444/000000000"
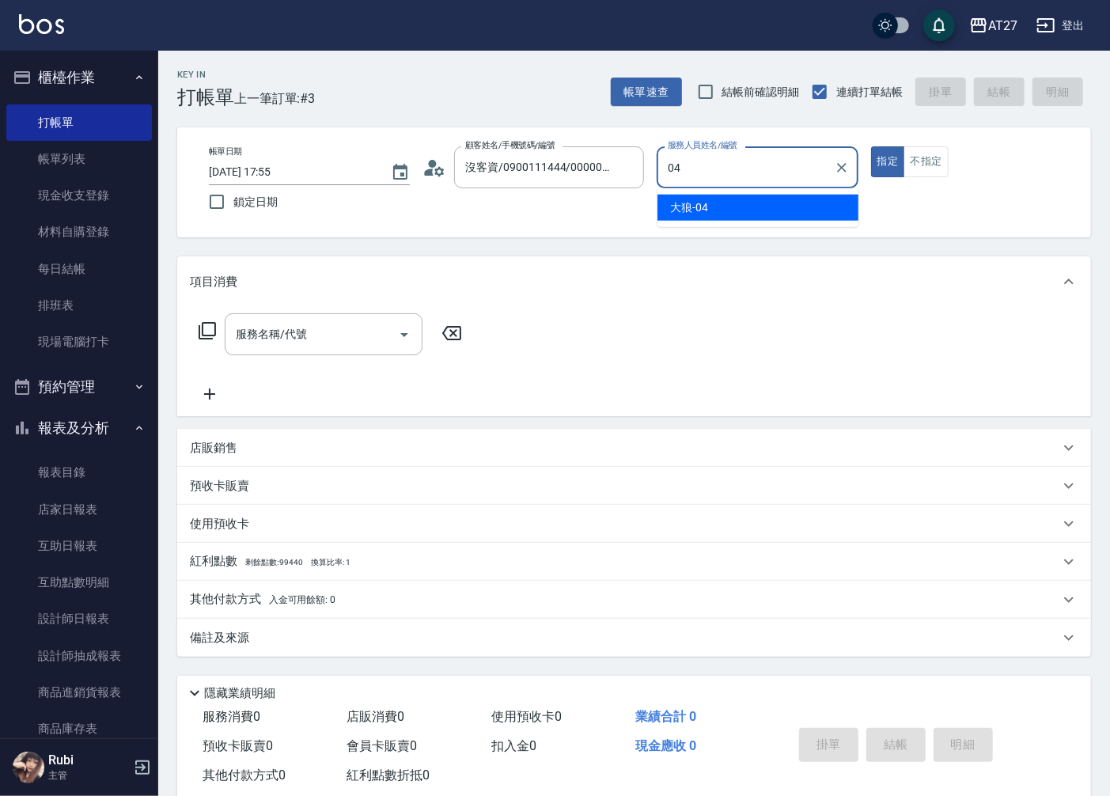
type input "大狼-04"
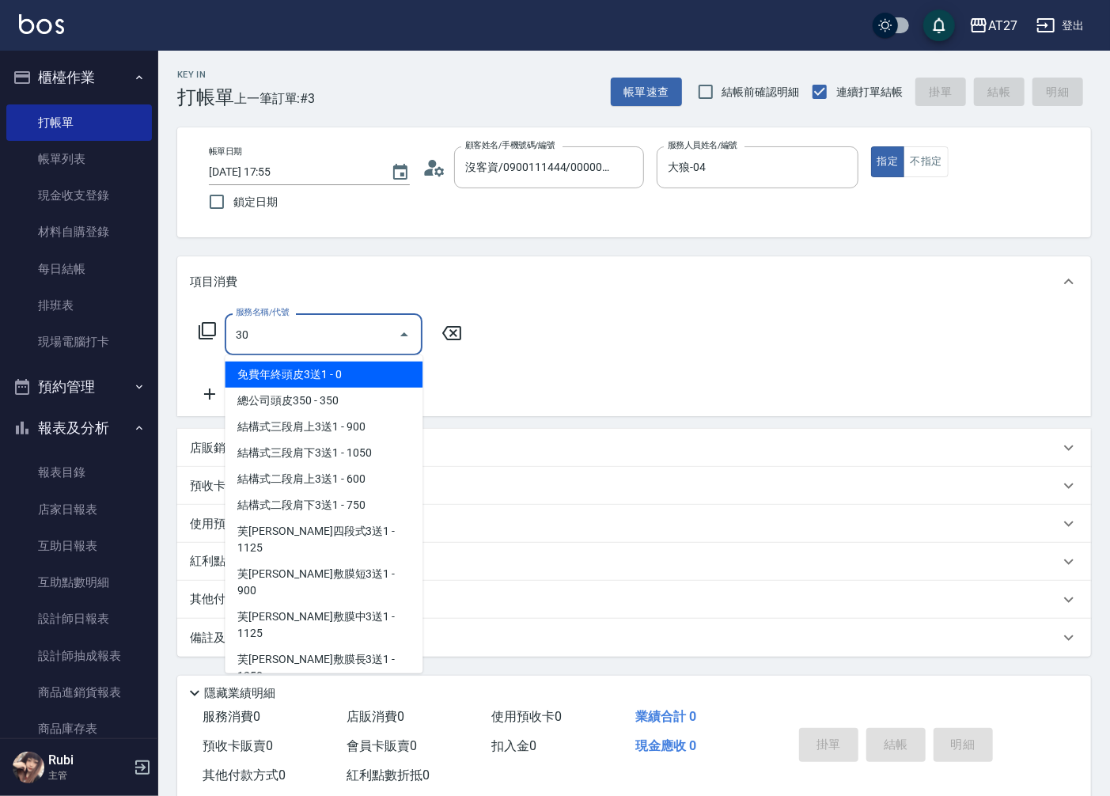
type input "301"
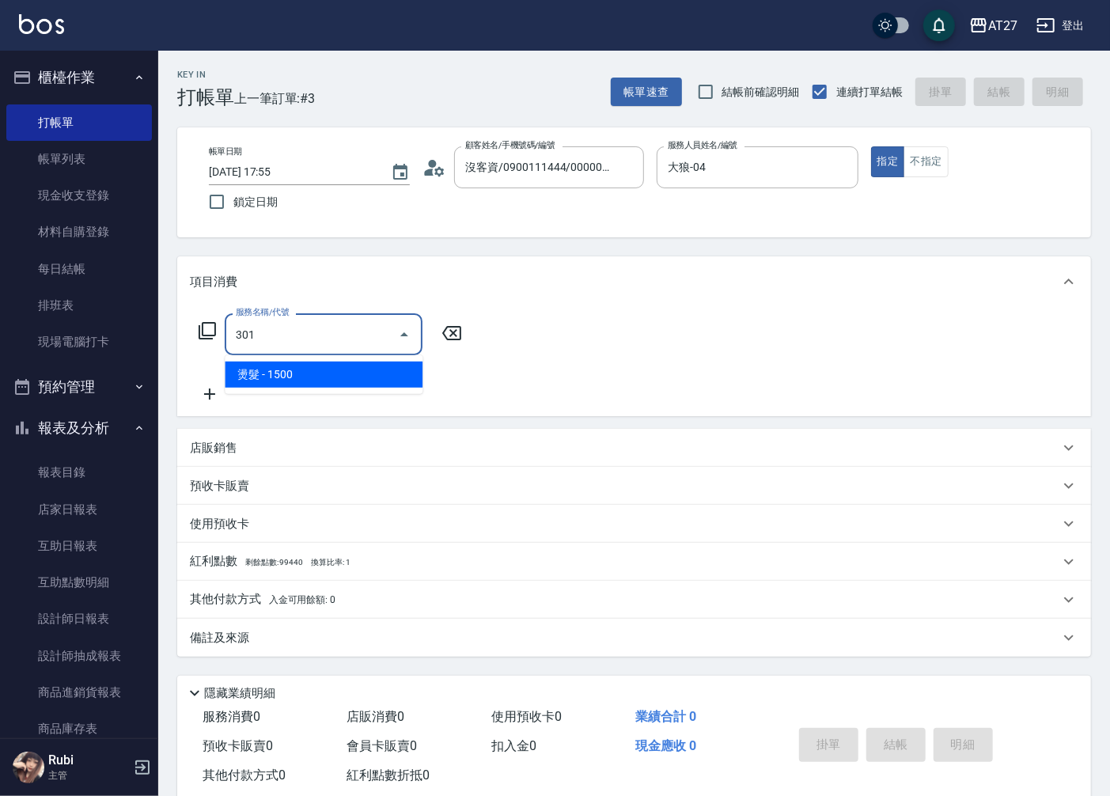
type input "150"
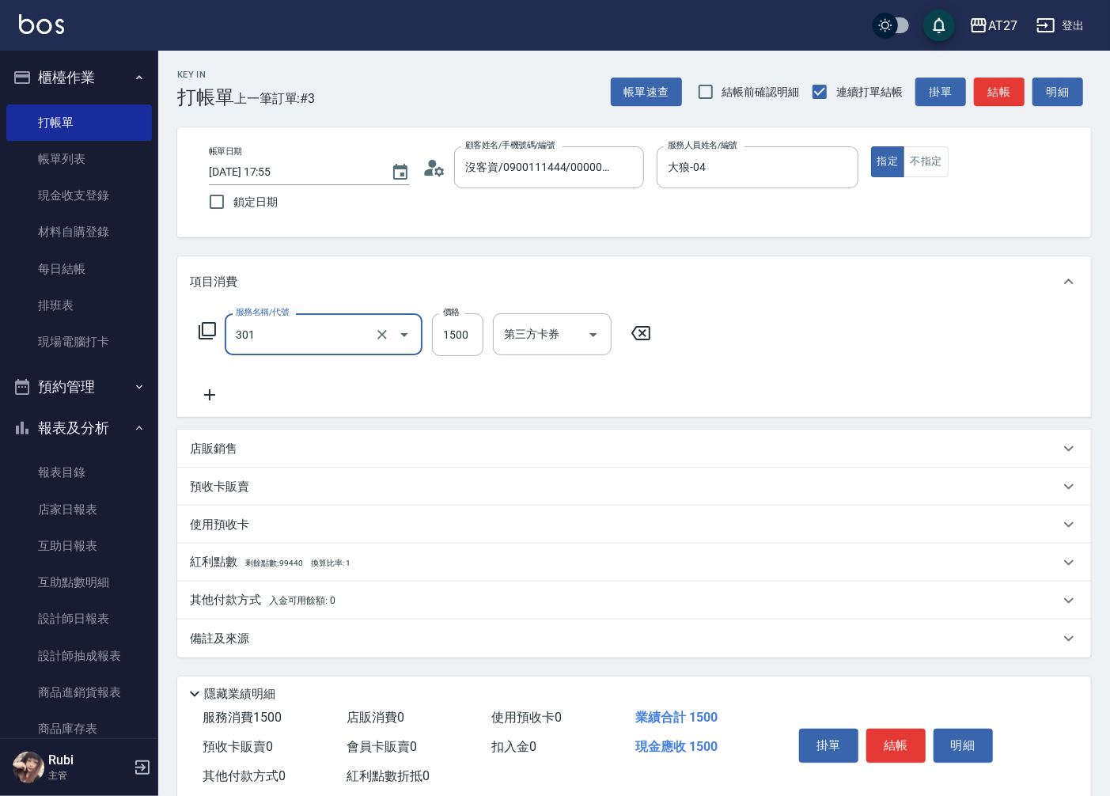
type input "燙髮(301)"
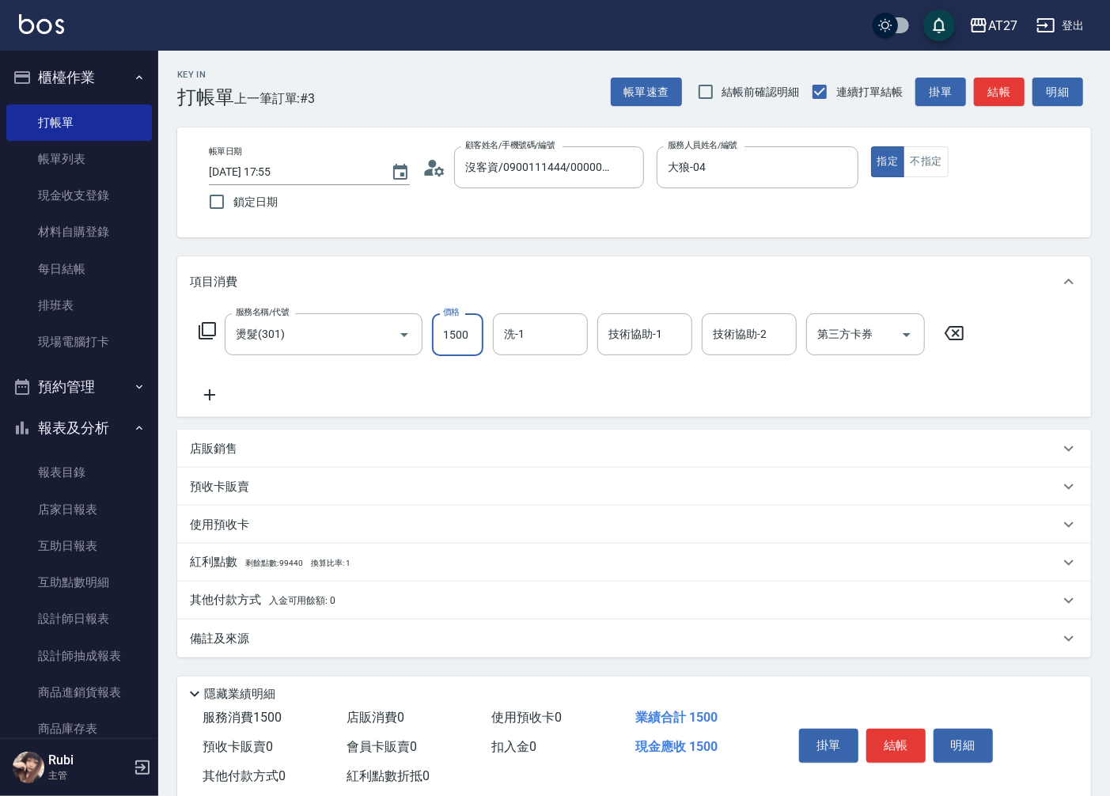
type input "1"
type input "0"
type input "180"
type input "1800"
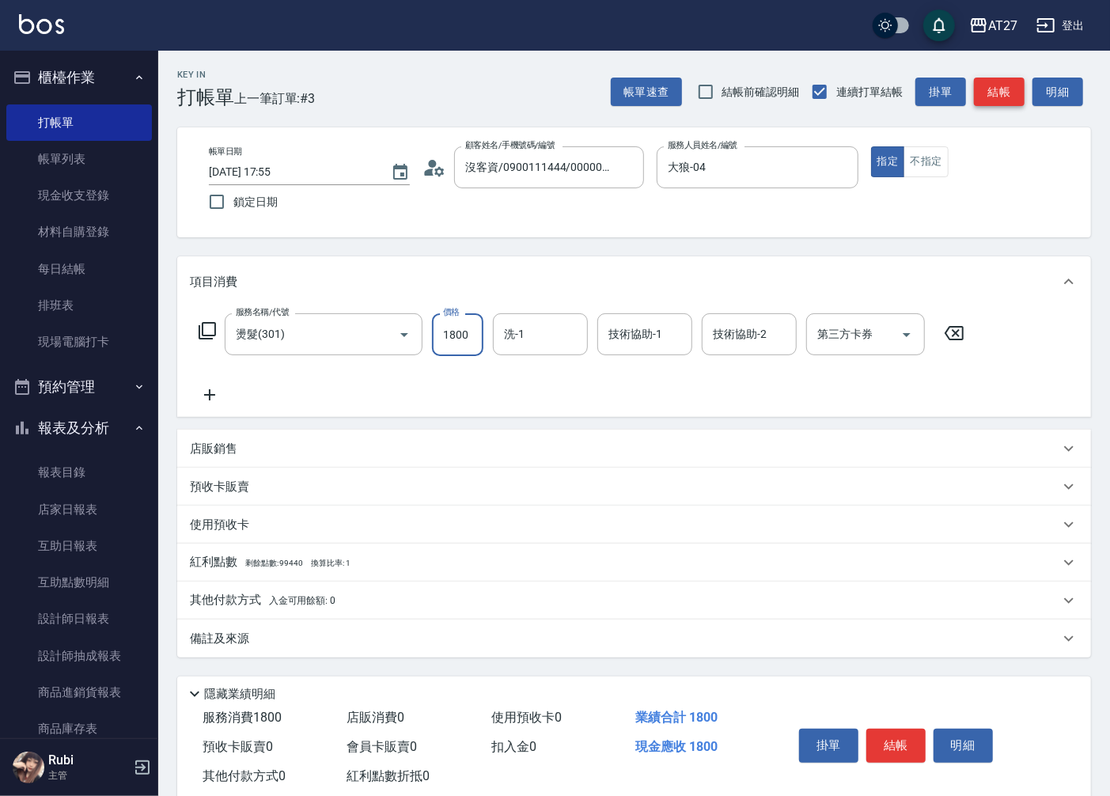
click at [987, 87] on button "結帳" at bounding box center [999, 92] width 51 height 29
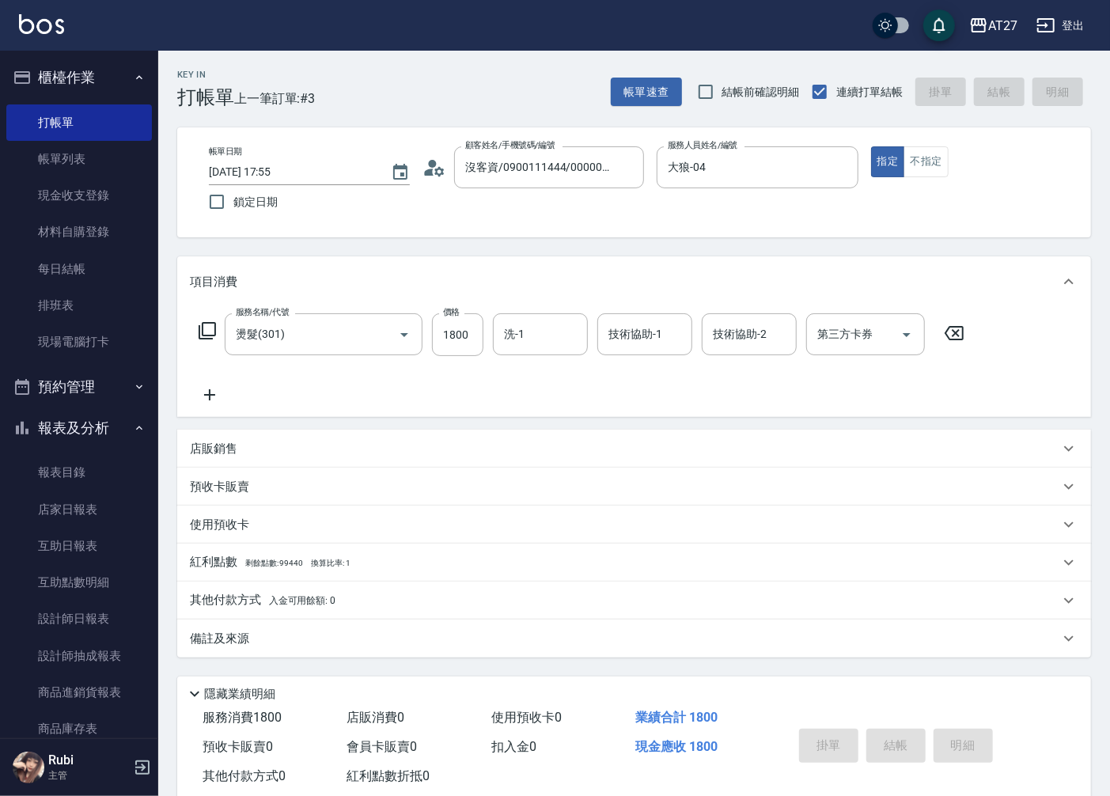
type input "0"
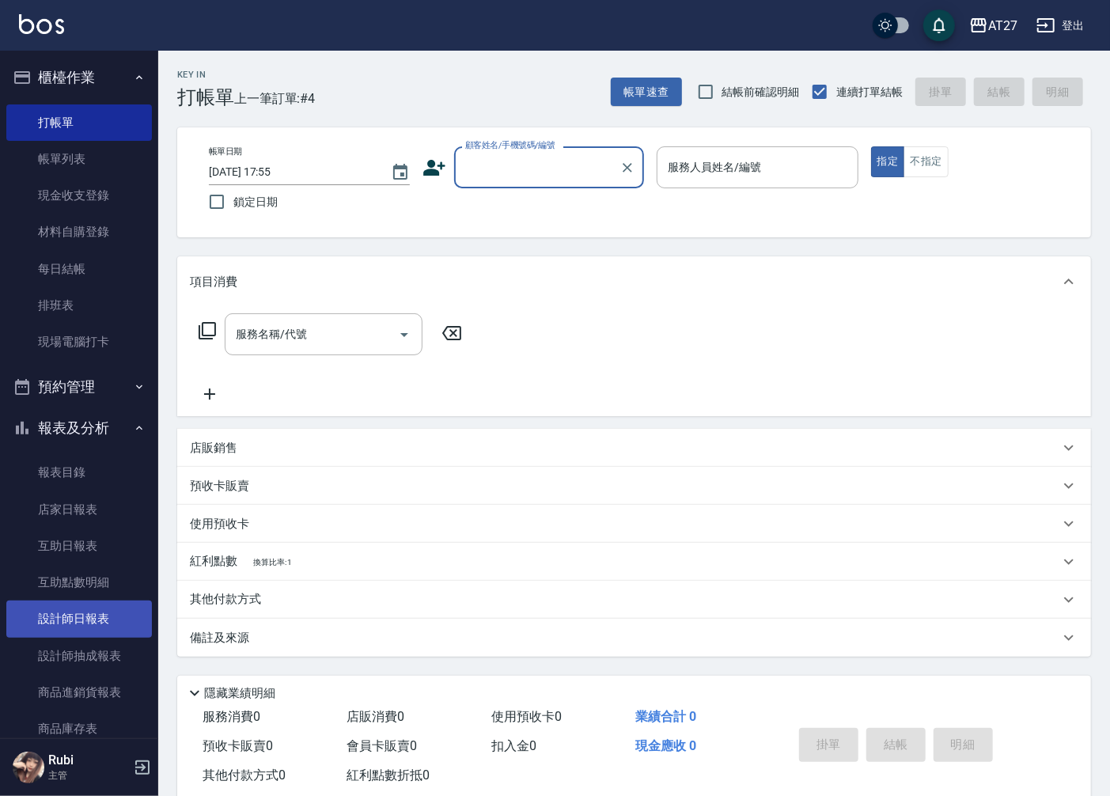
click at [88, 634] on link "設計師日報表" at bounding box center [79, 618] width 146 height 36
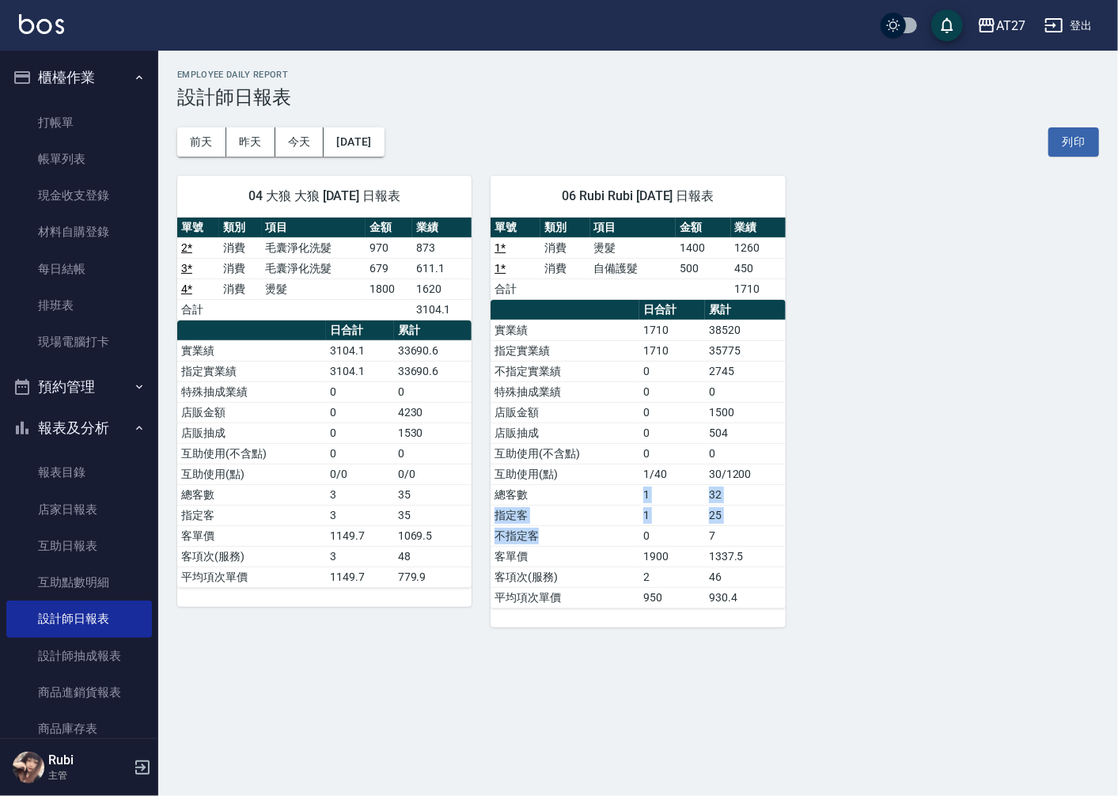
drag, startPoint x: 576, startPoint y: 528, endPoint x: 576, endPoint y: 478, distance: 49.8
click at [576, 478] on tbody "實業績 1710 38520 指定實業績 1710 35775 不指定實業績 0 2745 特殊抽成業績 0 0 店販金額 0 1500 店販抽成 0 504…" at bounding box center [638, 464] width 294 height 288
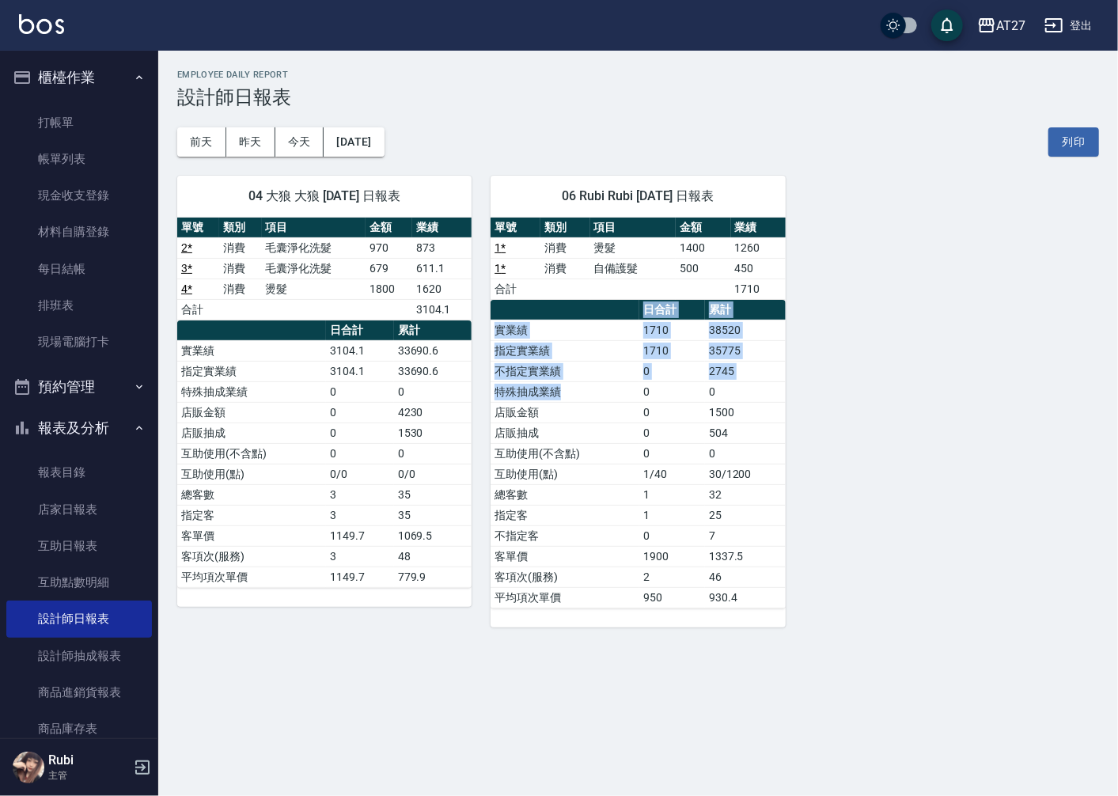
drag, startPoint x: 576, startPoint y: 478, endPoint x: 583, endPoint y: 446, distance: 32.4
click at [583, 446] on table "日合計 累計 實業績 1710 38520 指定實業績 1710 35775 不指定實業績 0 2745 特殊抽成業績 0 0 店販金額 0 1500 店販抽…" at bounding box center [638, 454] width 294 height 309
drag, startPoint x: 583, startPoint y: 446, endPoint x: 590, endPoint y: 479, distance: 33.2
click at [595, 498] on td "總客數" at bounding box center [565, 494] width 149 height 21
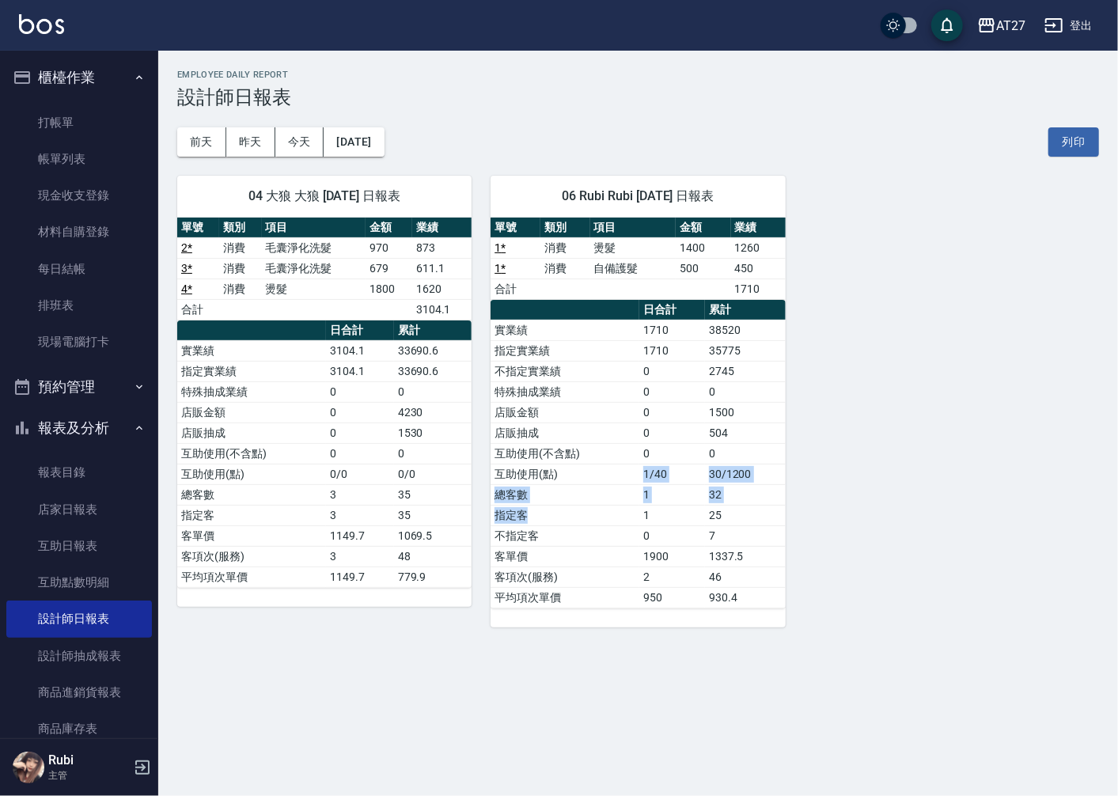
drag, startPoint x: 591, startPoint y: 508, endPoint x: 611, endPoint y: 453, distance: 58.8
click at [611, 453] on tbody "實業績 1710 38520 指定實業績 1710 35775 不指定實業績 0 2745 特殊抽成業績 0 0 店販金額 0 1500 店販抽成 0 504…" at bounding box center [638, 464] width 294 height 288
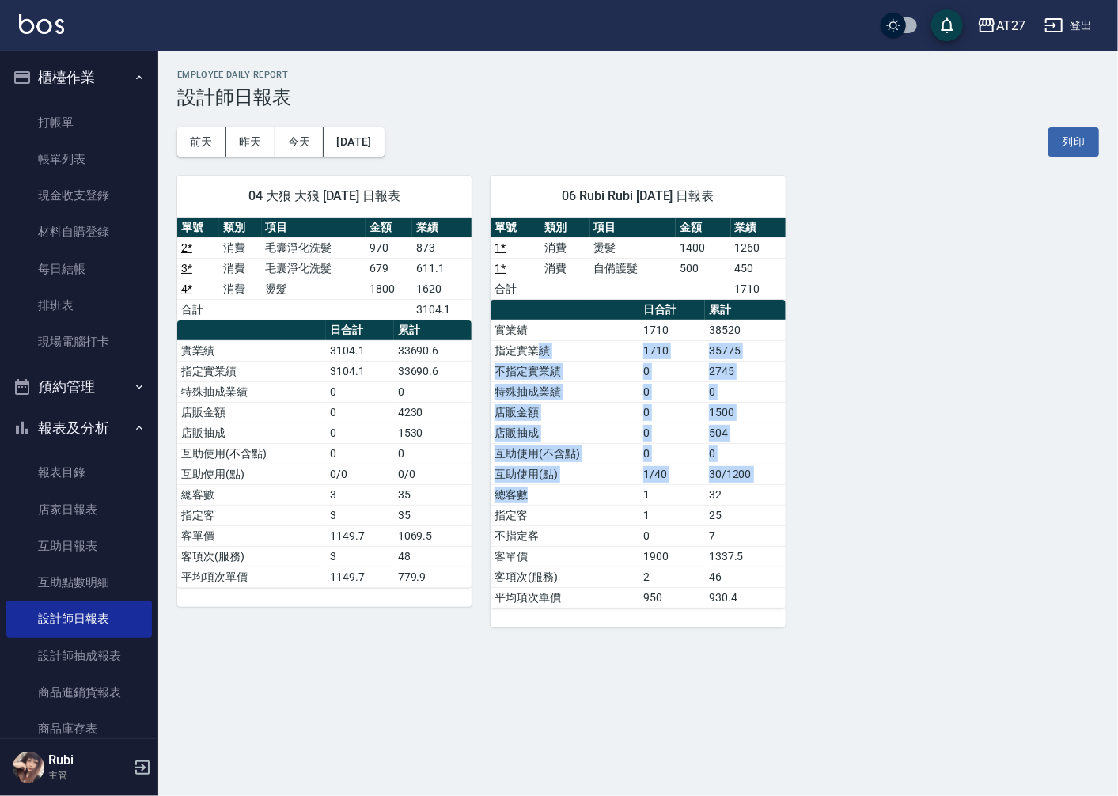
drag, startPoint x: 611, startPoint y: 453, endPoint x: 596, endPoint y: 517, distance: 65.8
click at [596, 517] on tbody "實業績 1710 38520 指定實業績 1710 35775 不指定實業績 0 2745 特殊抽成業績 0 0 店販金額 0 1500 店販抽成 0 504…" at bounding box center [638, 464] width 294 height 288
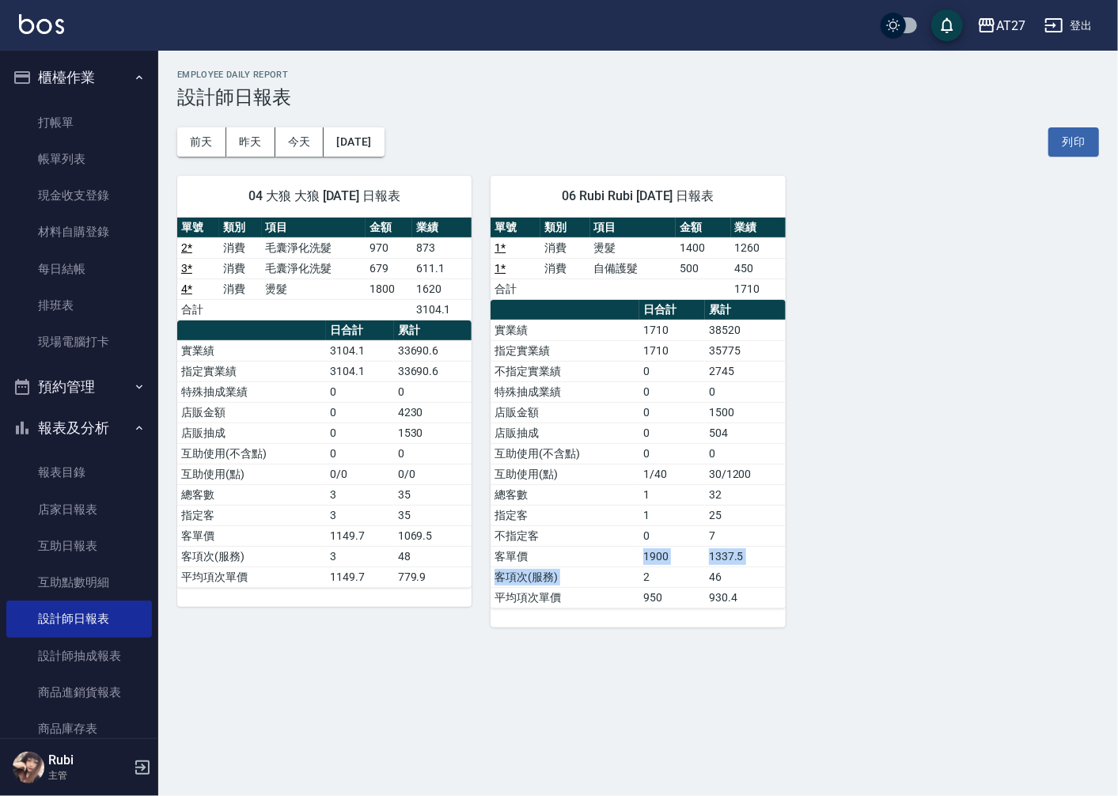
drag, startPoint x: 596, startPoint y: 517, endPoint x: 627, endPoint y: 526, distance: 33.0
click at [628, 551] on tbody "實業績 1710 38520 指定實業績 1710 35775 不指定實業績 0 2745 特殊抽成業績 0 0 店販金額 0 1500 店販抽成 0 504…" at bounding box center [638, 464] width 294 height 288
click at [627, 523] on tbody "實業績 1710 38520 指定實業績 1710 35775 不指定實業績 0 2745 特殊抽成業績 0 0 店販金額 0 1500 店販抽成 0 504…" at bounding box center [638, 464] width 294 height 288
drag, startPoint x: 627, startPoint y: 523, endPoint x: 581, endPoint y: 426, distance: 107.6
click at [581, 426] on tbody "實業績 1710 38520 指定實業績 1710 35775 不指定實業績 0 2745 特殊抽成業績 0 0 店販金額 0 1500 店販抽成 0 504…" at bounding box center [638, 464] width 294 height 288
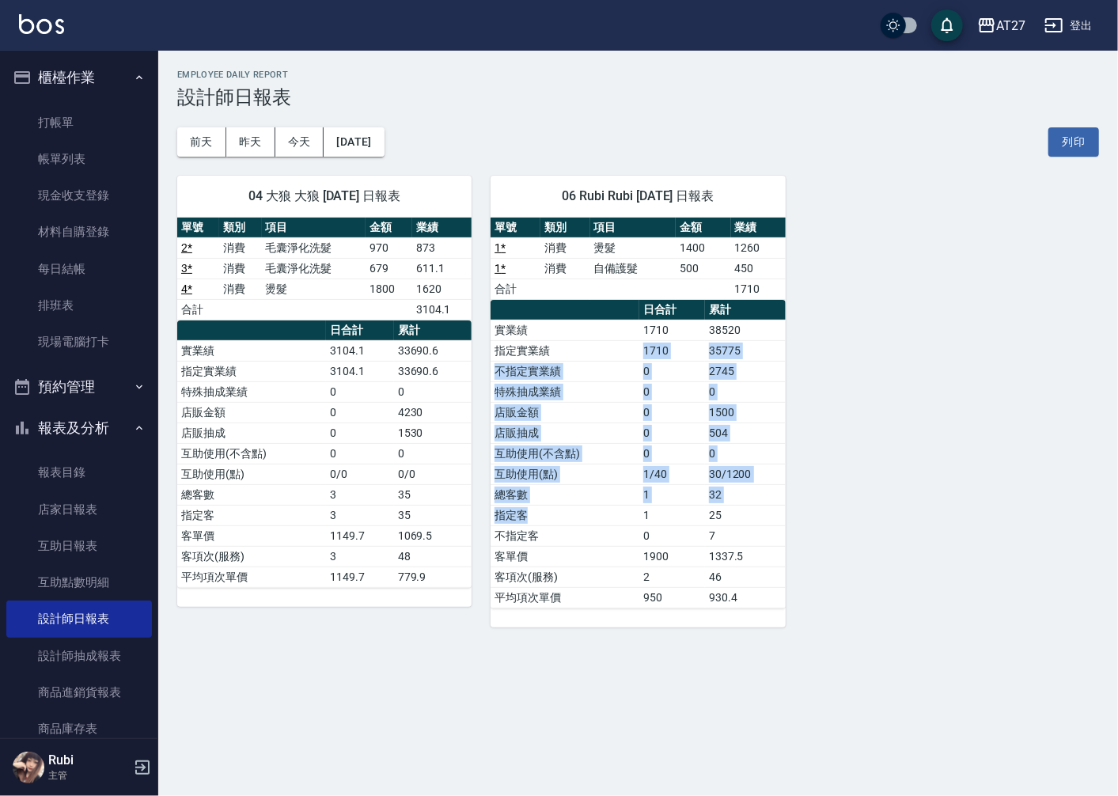
drag, startPoint x: 581, startPoint y: 426, endPoint x: 610, endPoint y: 518, distance: 97.1
click at [610, 518] on tbody "實業績 1710 38520 指定實業績 1710 35775 不指定實業績 0 2745 特殊抽成業績 0 0 店販金額 0 1500 店販抽成 0 504…" at bounding box center [638, 464] width 294 height 288
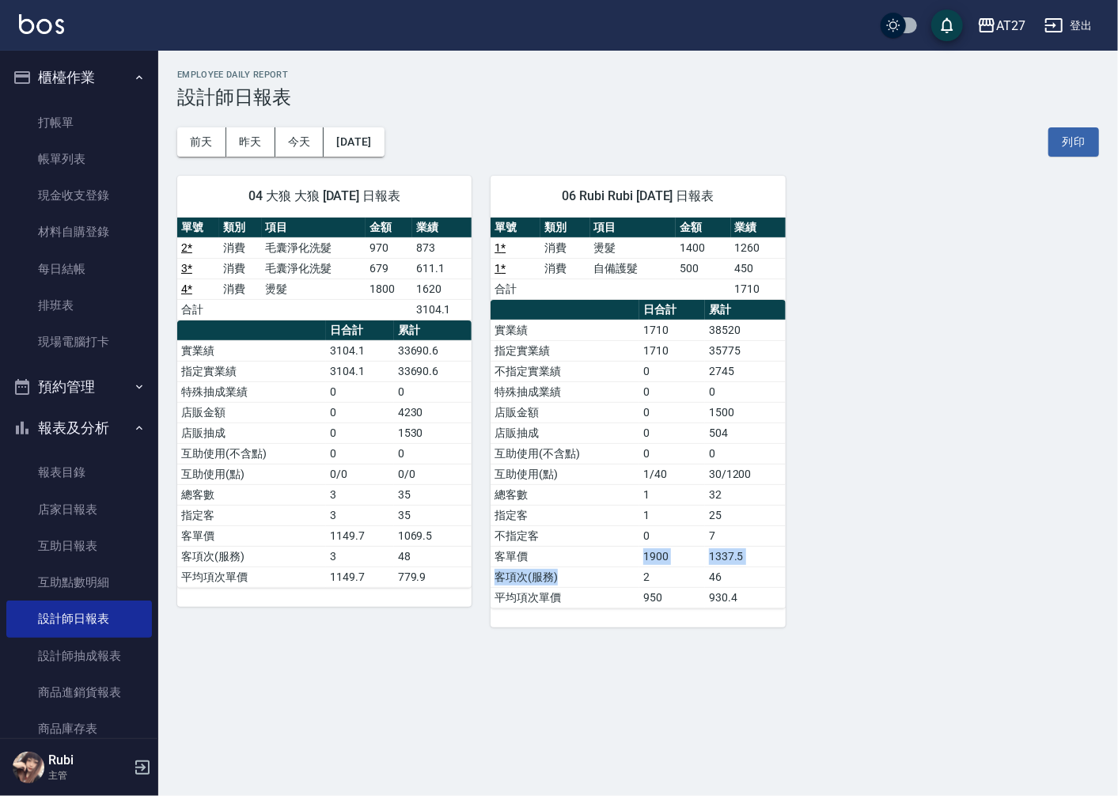
drag, startPoint x: 610, startPoint y: 518, endPoint x: 630, endPoint y: 546, distance: 34.0
click at [630, 546] on tbody "實業績 1710 38520 指定實業績 1710 35775 不指定實業績 0 2745 特殊抽成業績 0 0 店販金額 0 1500 店販抽成 0 504…" at bounding box center [638, 464] width 294 height 288
drag, startPoint x: 630, startPoint y: 546, endPoint x: 617, endPoint y: 483, distance: 63.8
click at [617, 483] on tbody "實業績 1710 38520 指定實業績 1710 35775 不指定實業績 0 2745 特殊抽成業績 0 0 店販金額 0 1500 店販抽成 0 504…" at bounding box center [638, 464] width 294 height 288
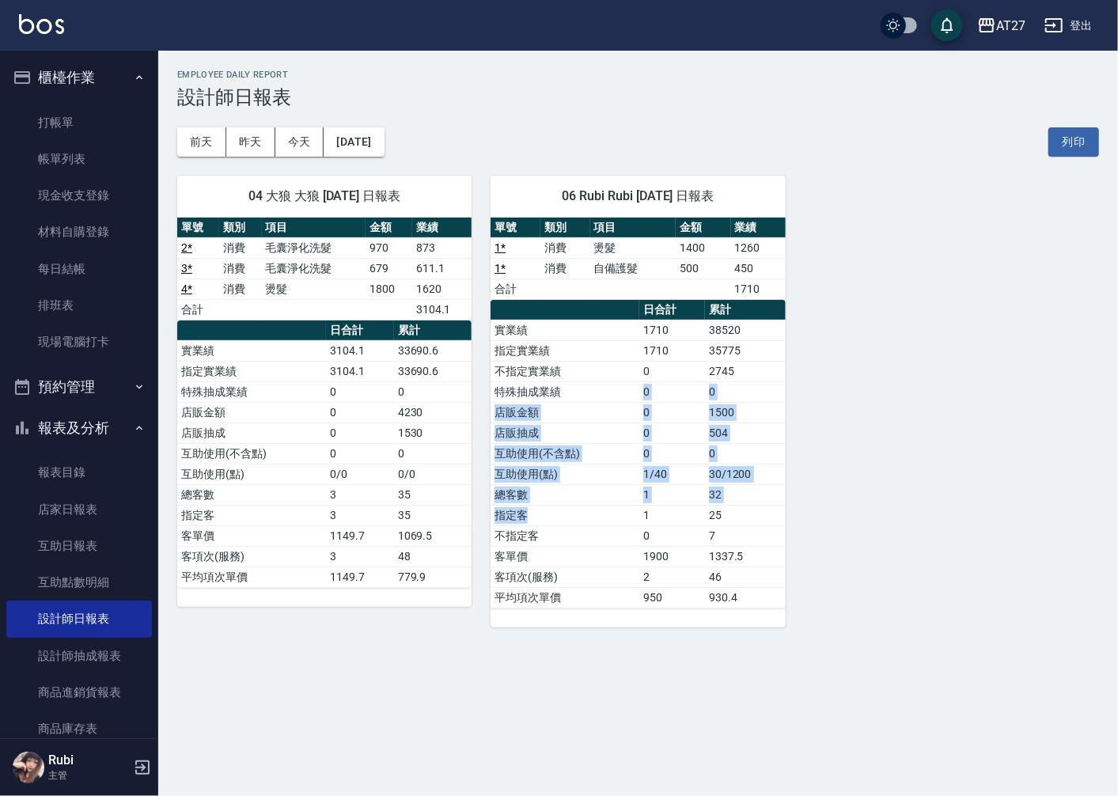
drag, startPoint x: 617, startPoint y: 483, endPoint x: 637, endPoint y: 534, distance: 54.4
click at [636, 519] on tbody "實業績 1710 38520 指定實業績 1710 35775 不指定實業績 0 2745 特殊抽成業績 0 0 店販金額 0 1500 店販抽成 0 504…" at bounding box center [638, 464] width 294 height 288
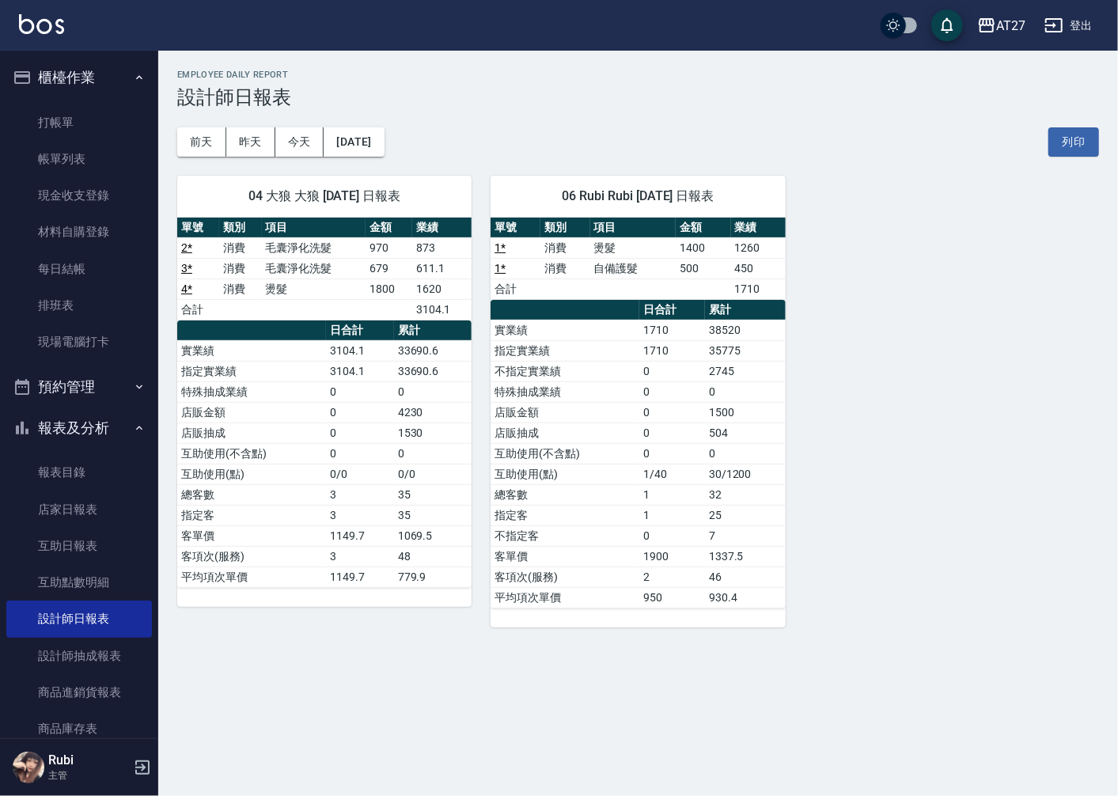
click at [637, 534] on td "不指定客" at bounding box center [565, 535] width 149 height 21
click at [108, 131] on link "打帳單" at bounding box center [79, 122] width 146 height 36
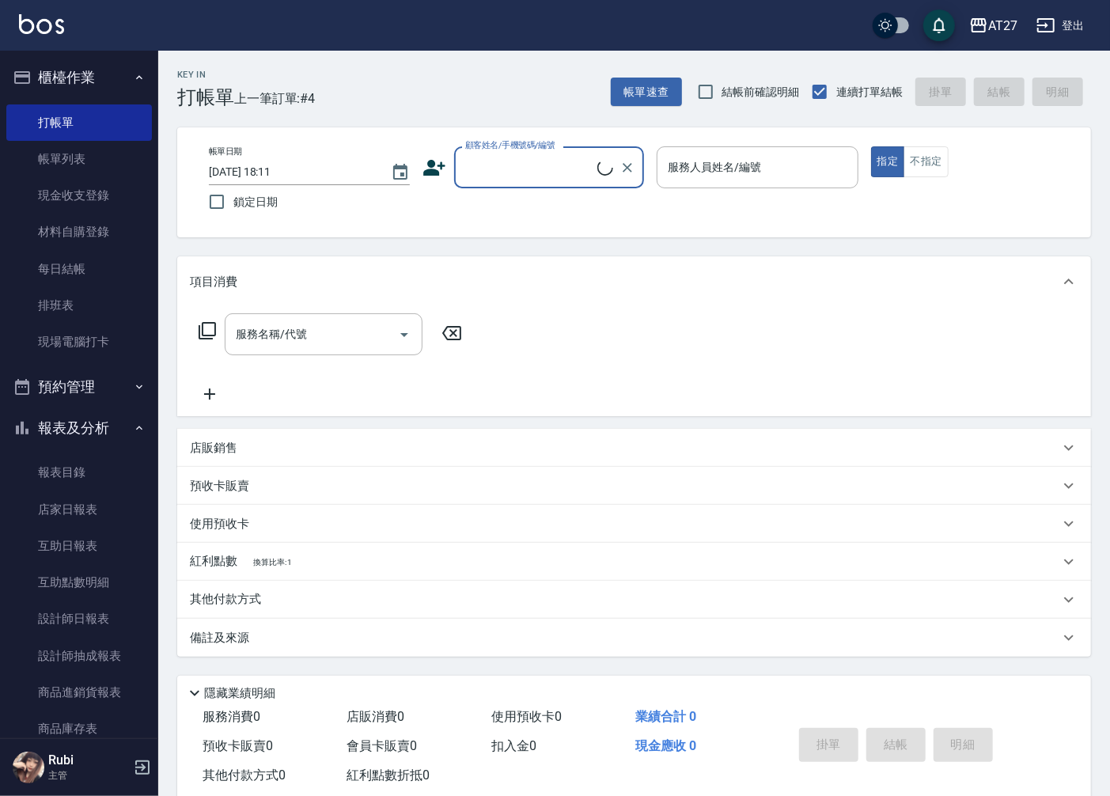
click at [492, 170] on input "顧客姓名/手機號碼/編號" at bounding box center [529, 167] width 136 height 28
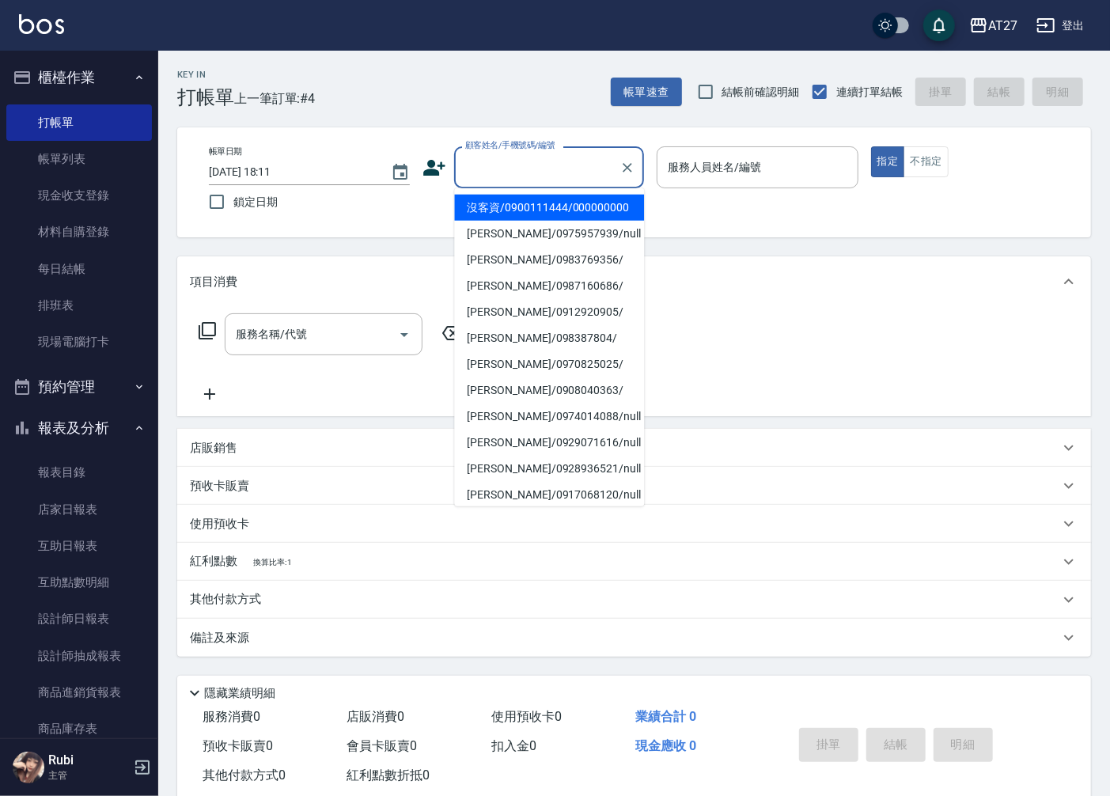
click at [481, 221] on li "沒客資/0900111444/000000000" at bounding box center [549, 208] width 190 height 26
type input "沒客資/0900111444/000000000"
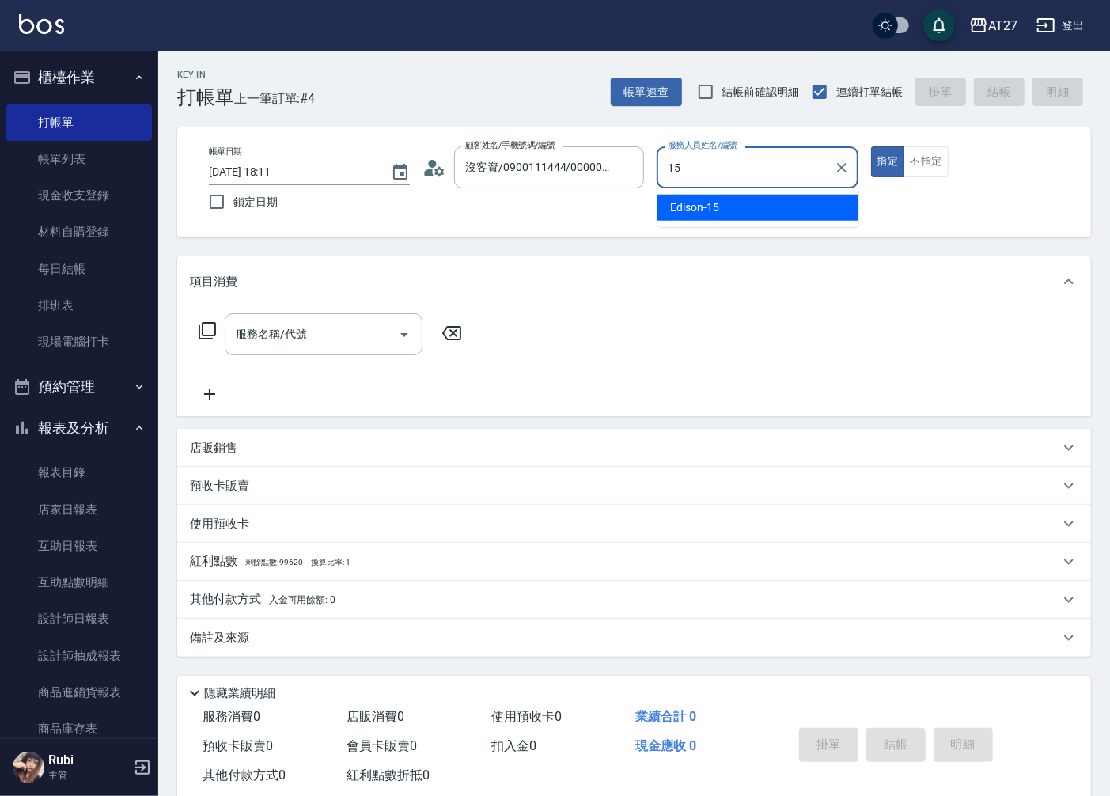
type input "Edison-15"
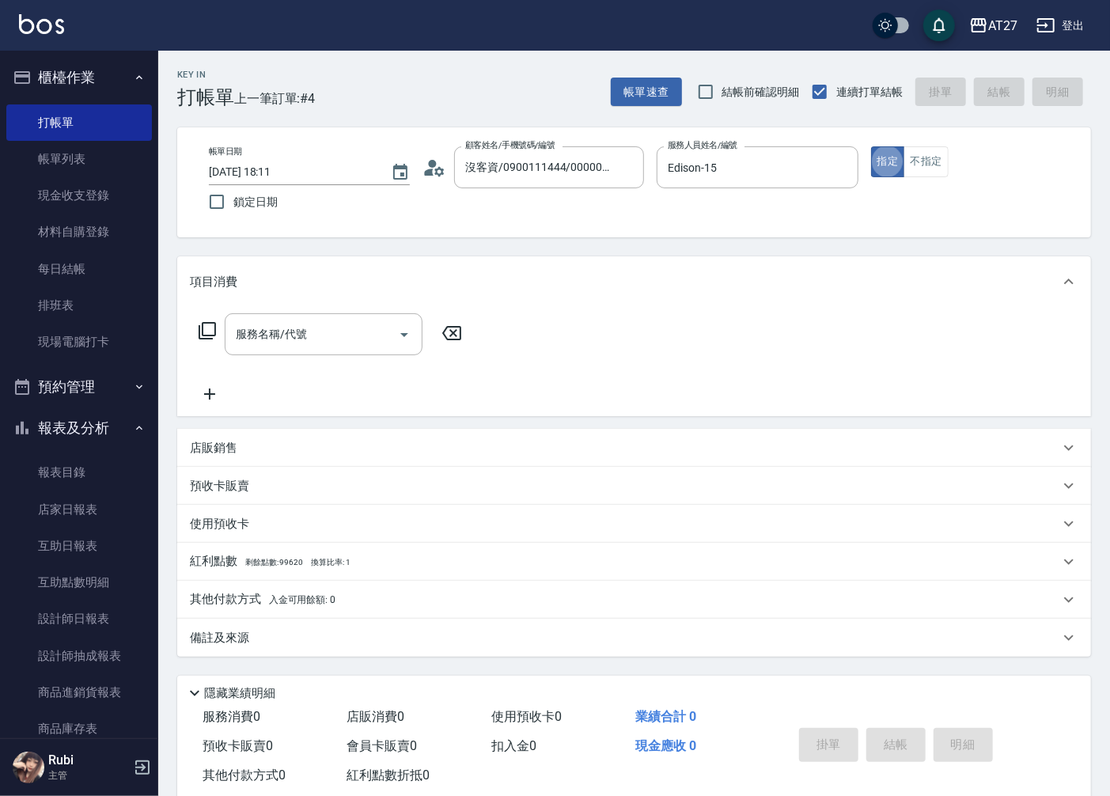
type button "true"
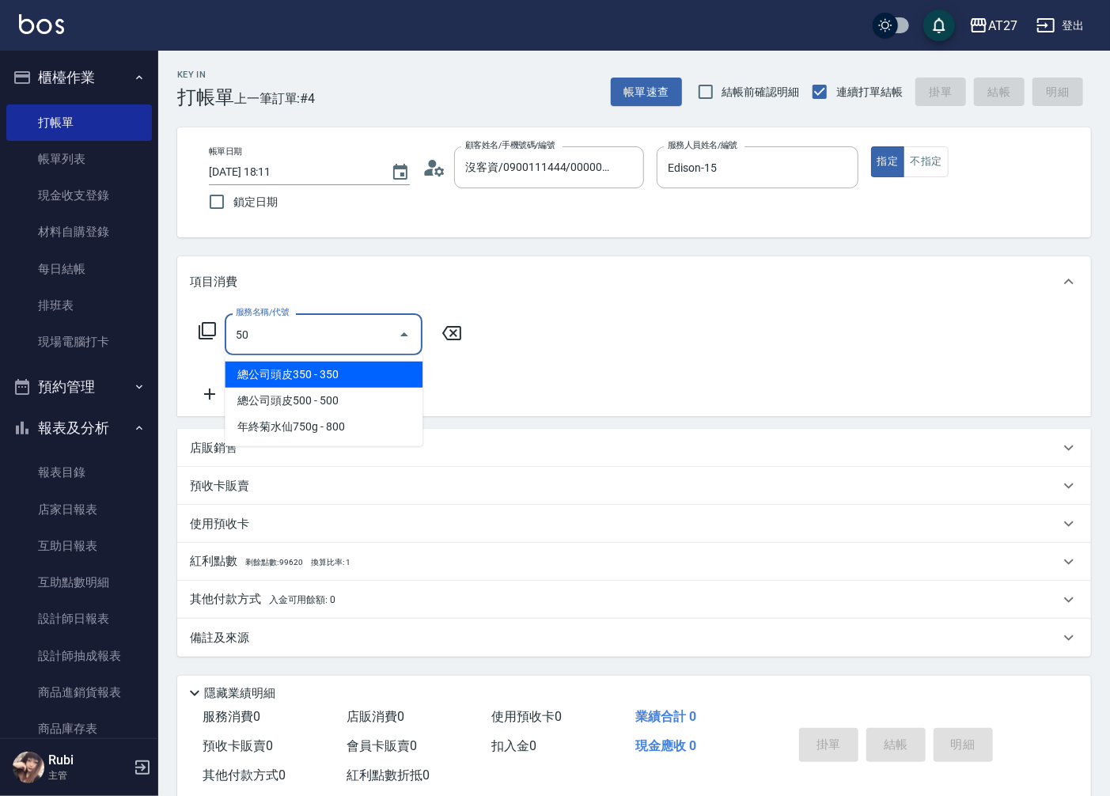
type input "501"
type input "100"
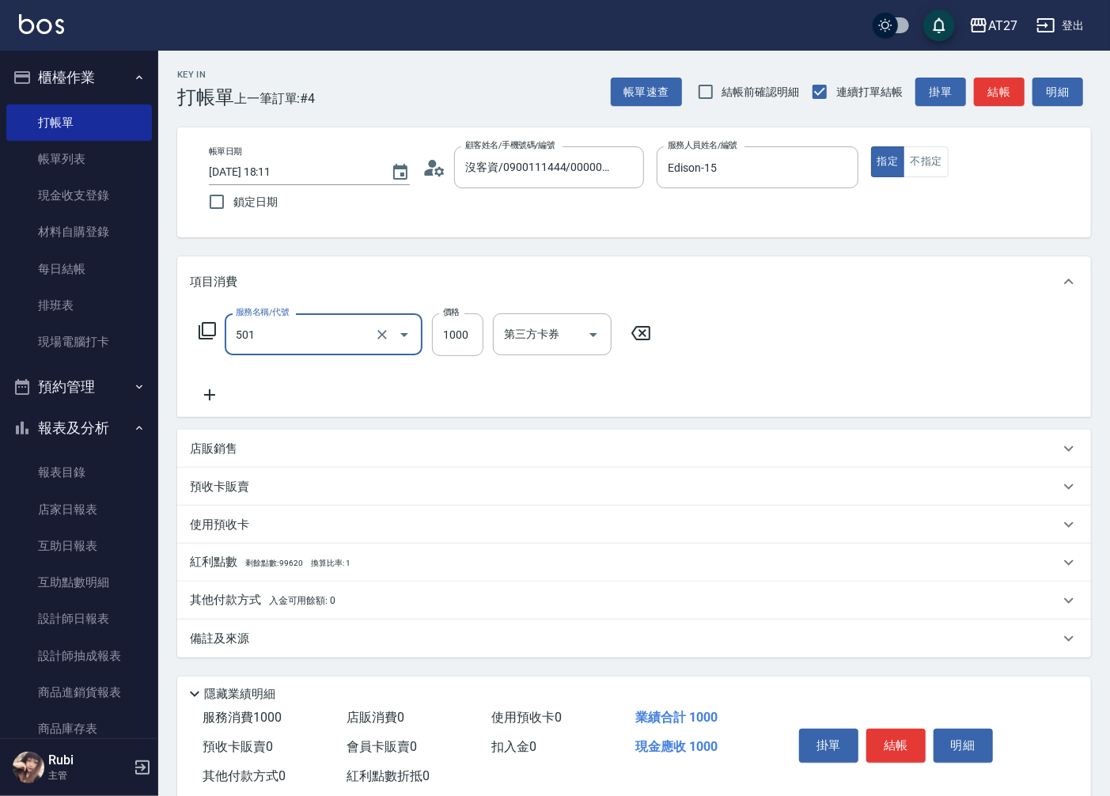
type input "染髮(501)"
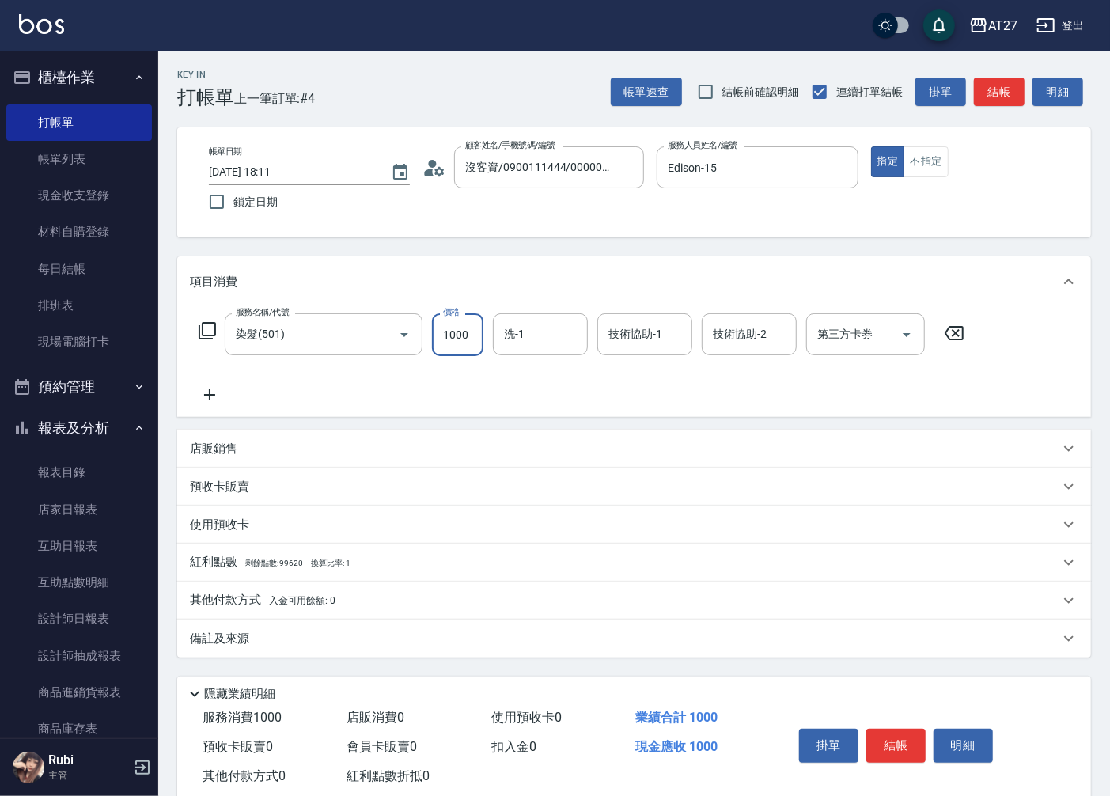
type input "2"
type input "0"
type input "200"
type input "20"
type input "2000"
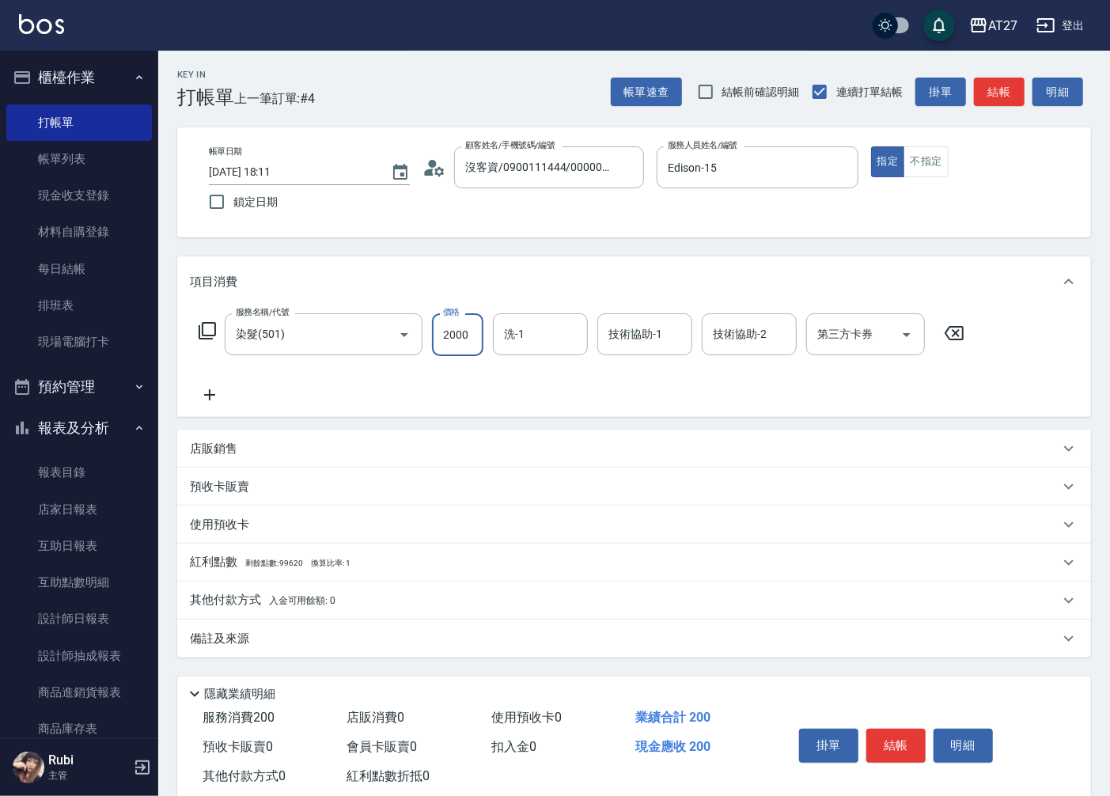
type input "200"
type input "2000"
type input "vivi-13"
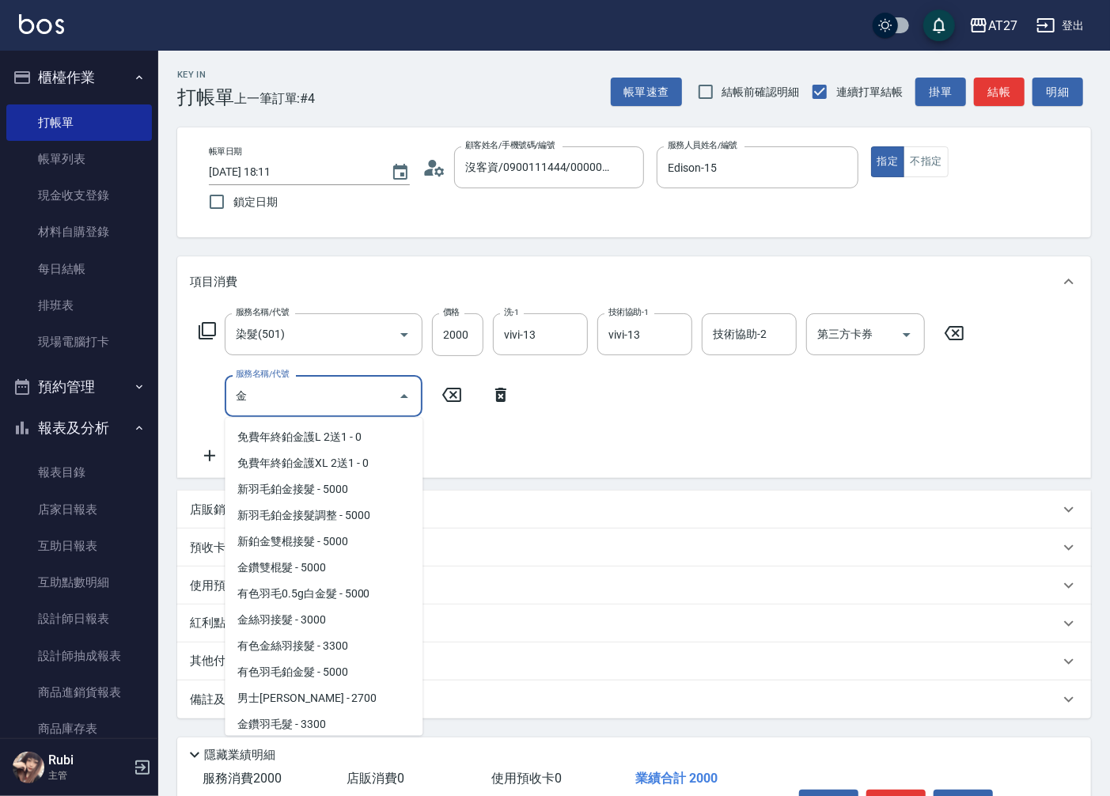
scroll to position [184, 0]
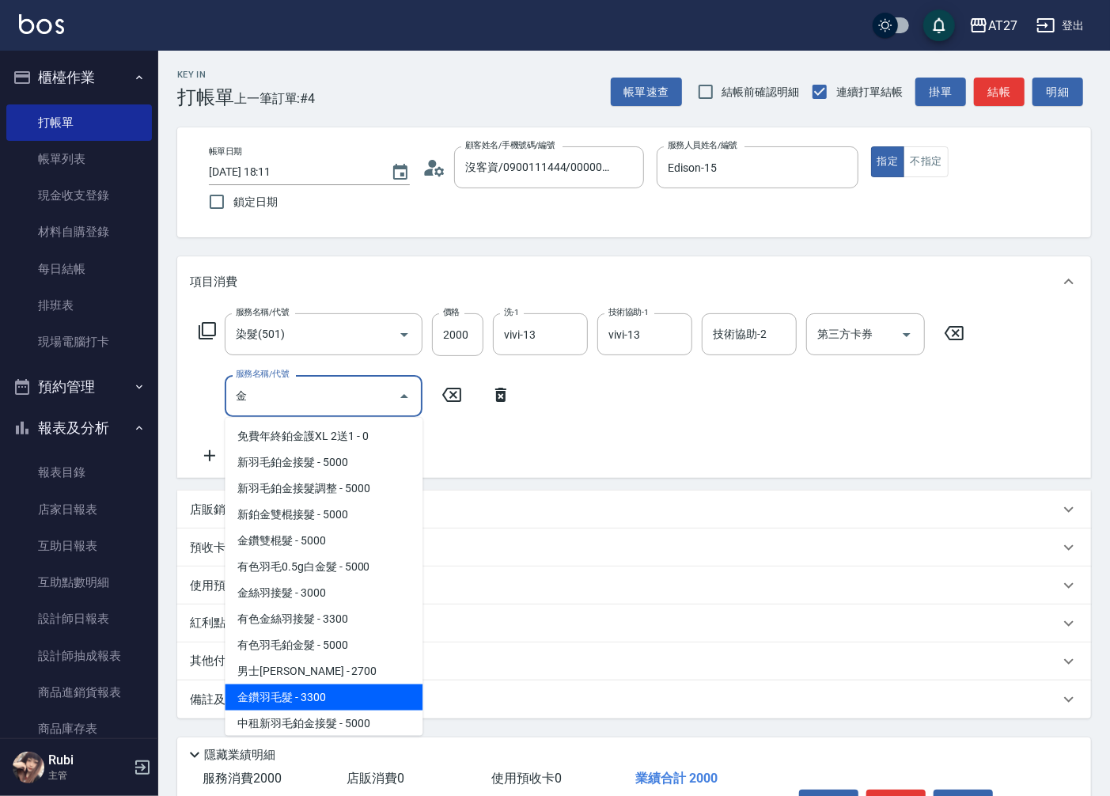
type input "金鑽羽毛髮(719)"
type input "530"
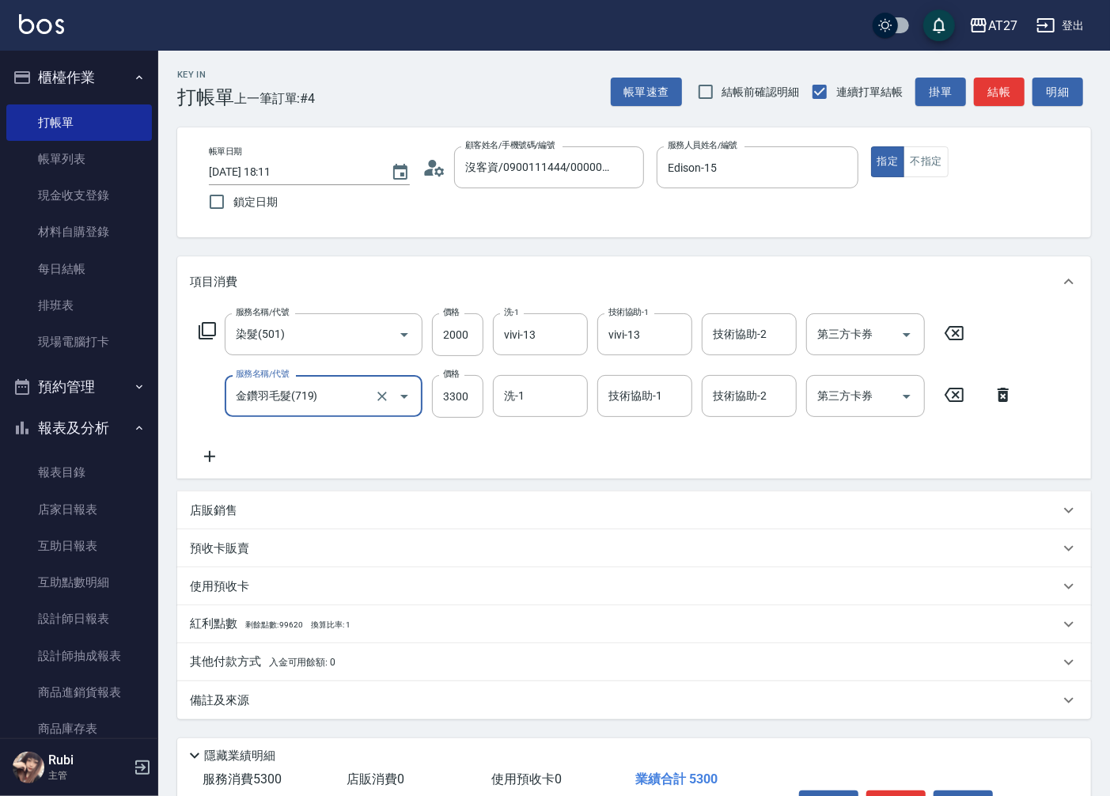
type input "金鑽羽毛髮(719)"
type input "9"
type input "200"
type input "991"
type input "1190"
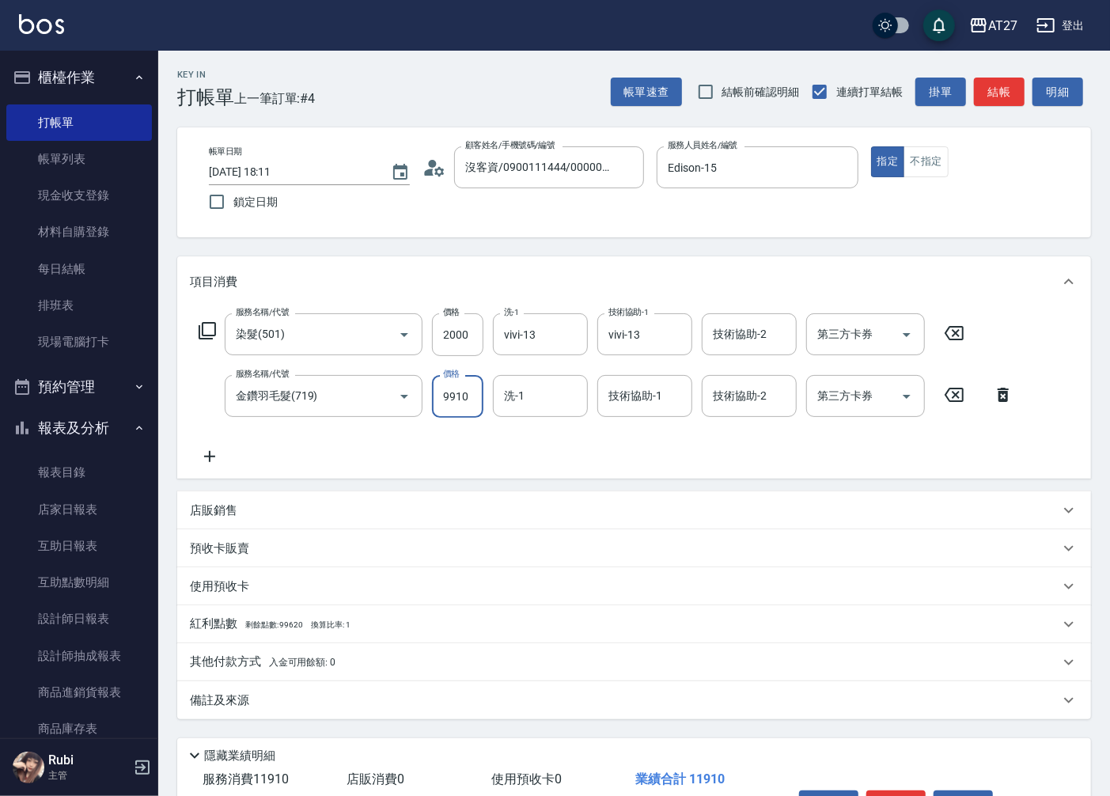
type input "9910"
type input "vivi-13"
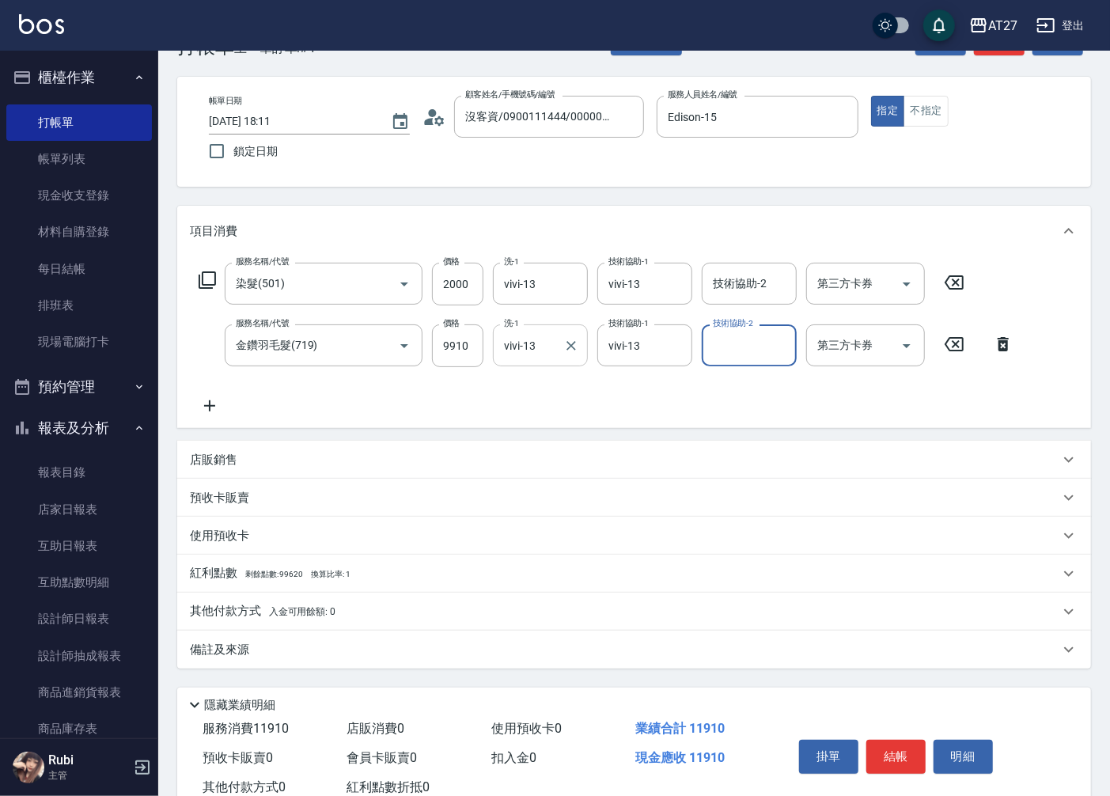
scroll to position [100, 0]
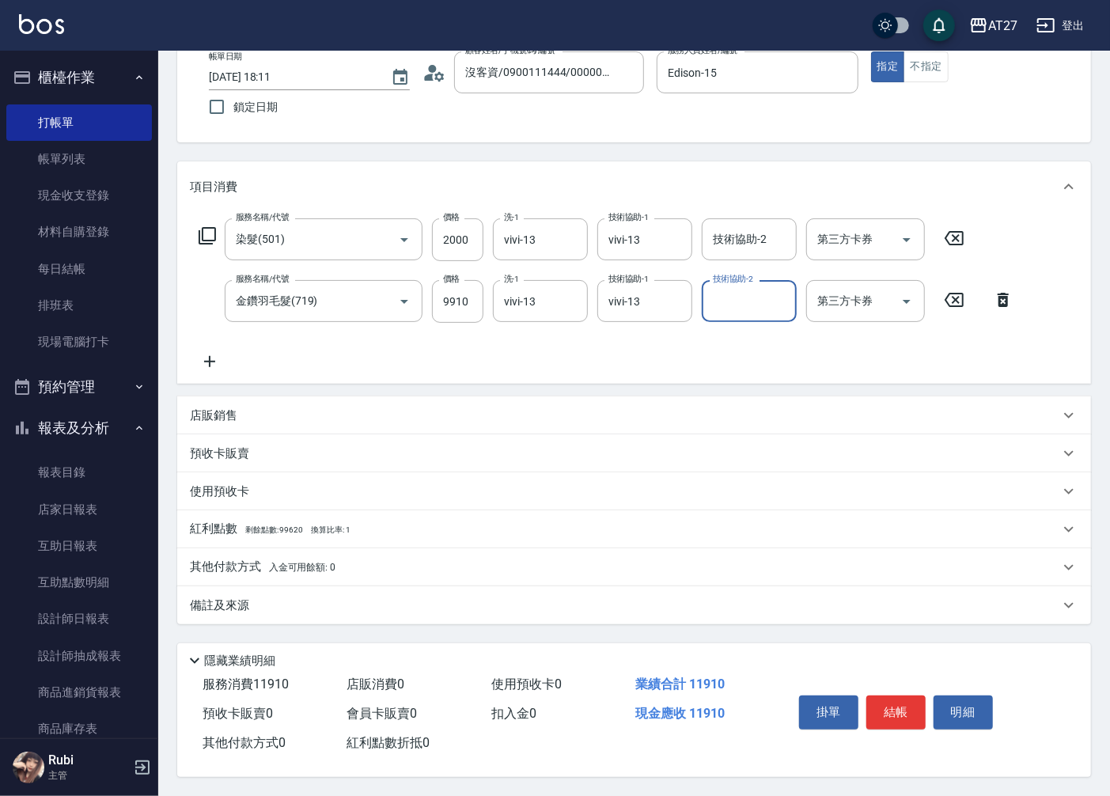
click at [867, 710] on button "結帳" at bounding box center [895, 711] width 59 height 33
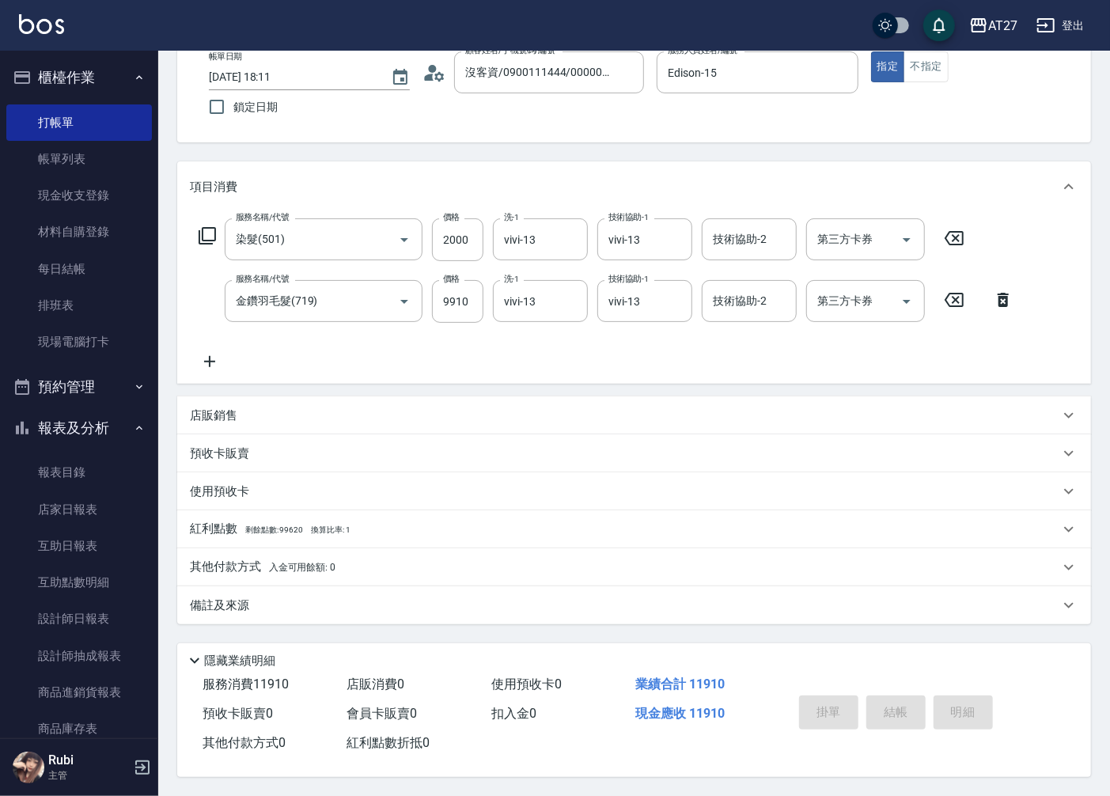
type input "0"
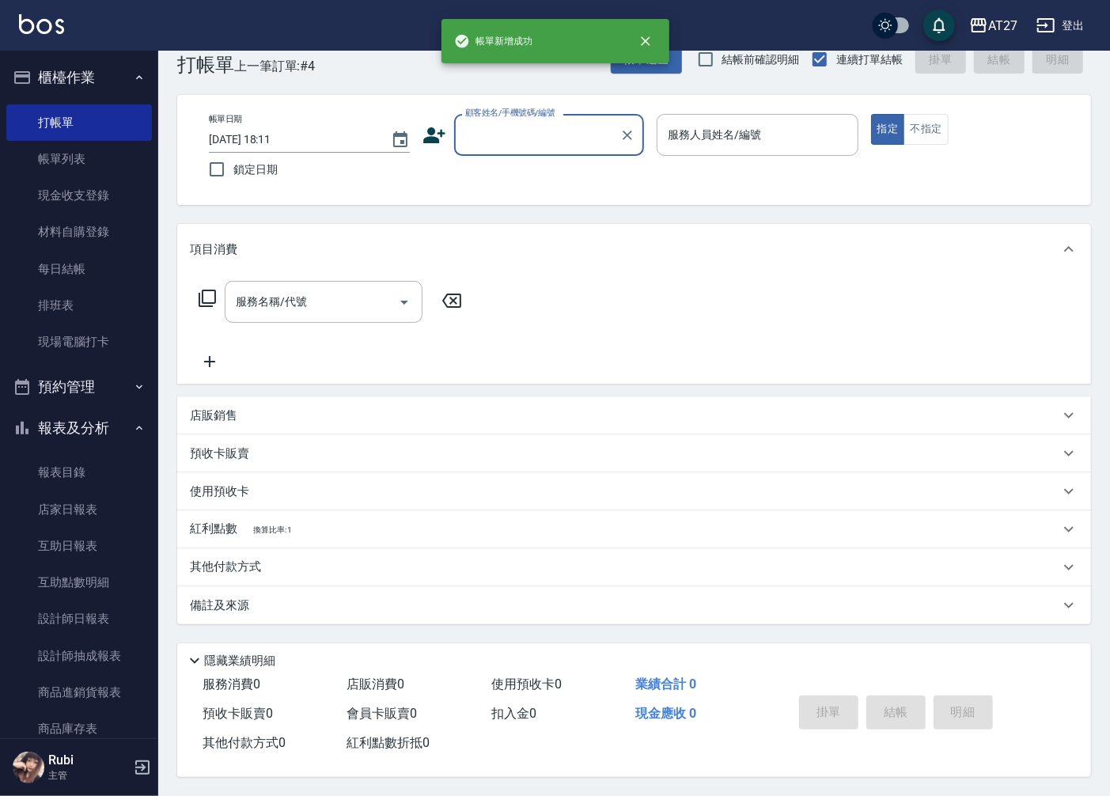
scroll to position [0, 0]
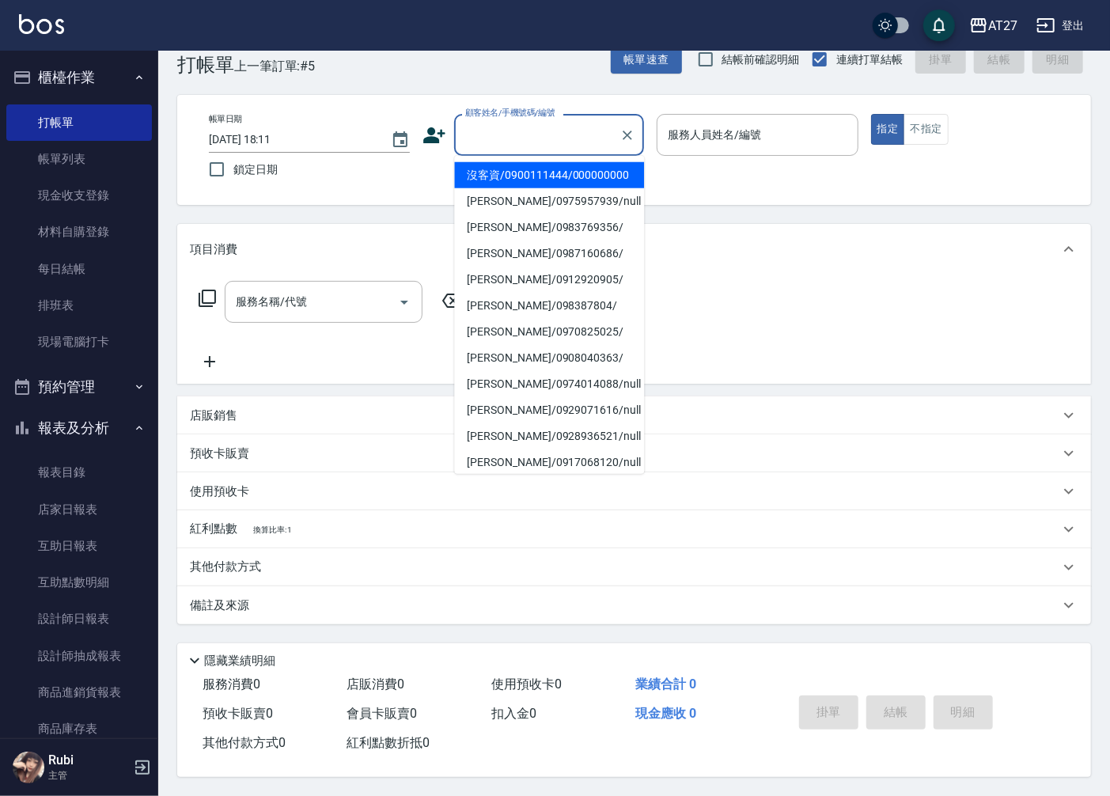
click at [582, 121] on input "顧客姓名/手機號碼/編號" at bounding box center [537, 135] width 152 height 28
click at [558, 170] on li "沒客資/0900111444/000000000" at bounding box center [549, 175] width 190 height 26
type input "沒客資/0900111444/000000000"
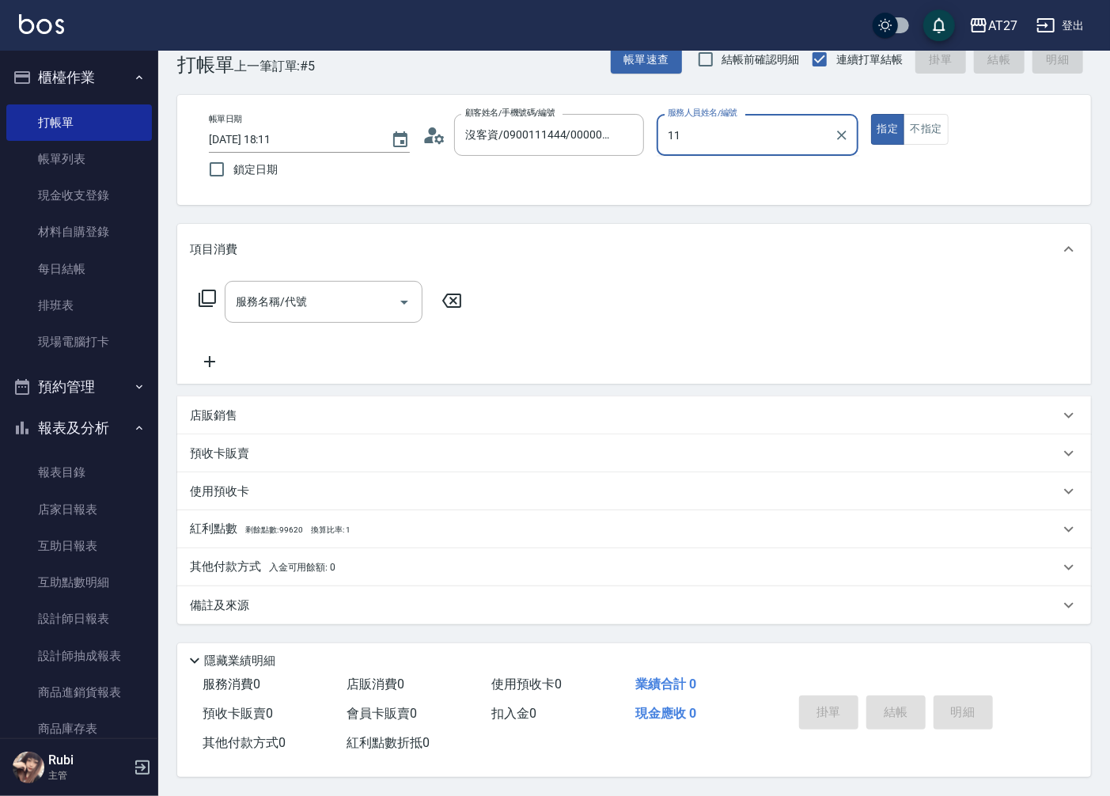
type input "[PERSON_NAME]-11"
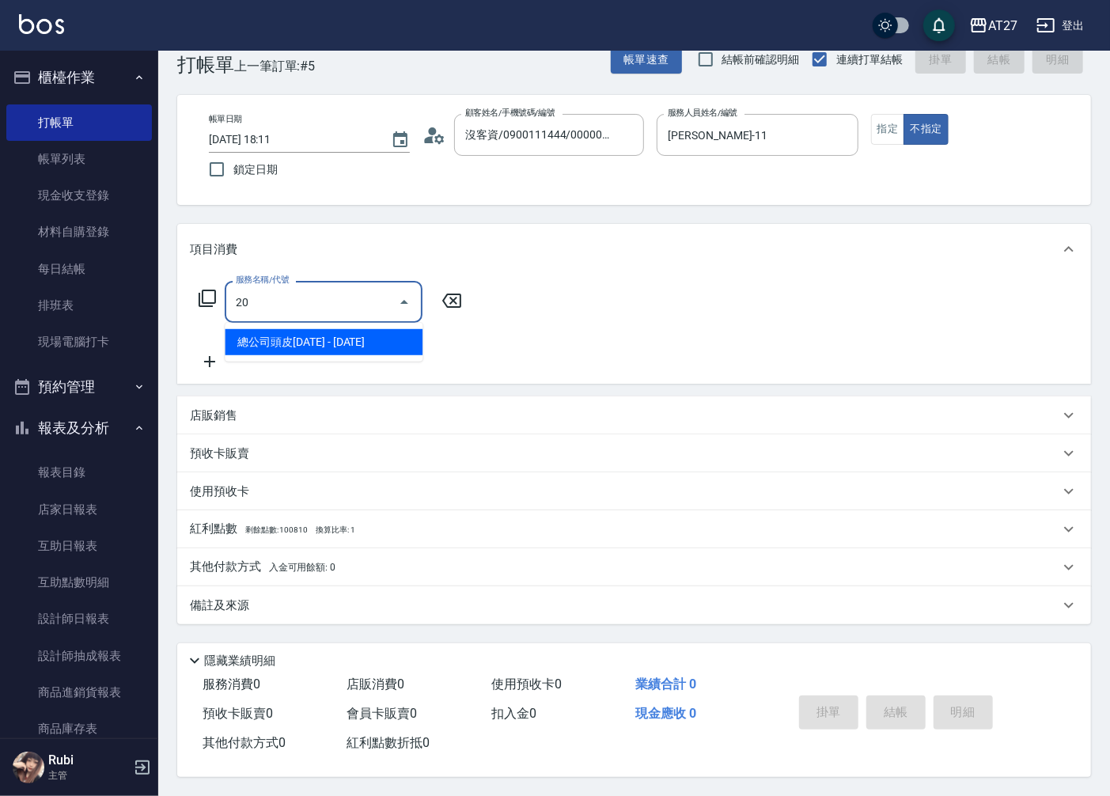
type input "204"
type input "40"
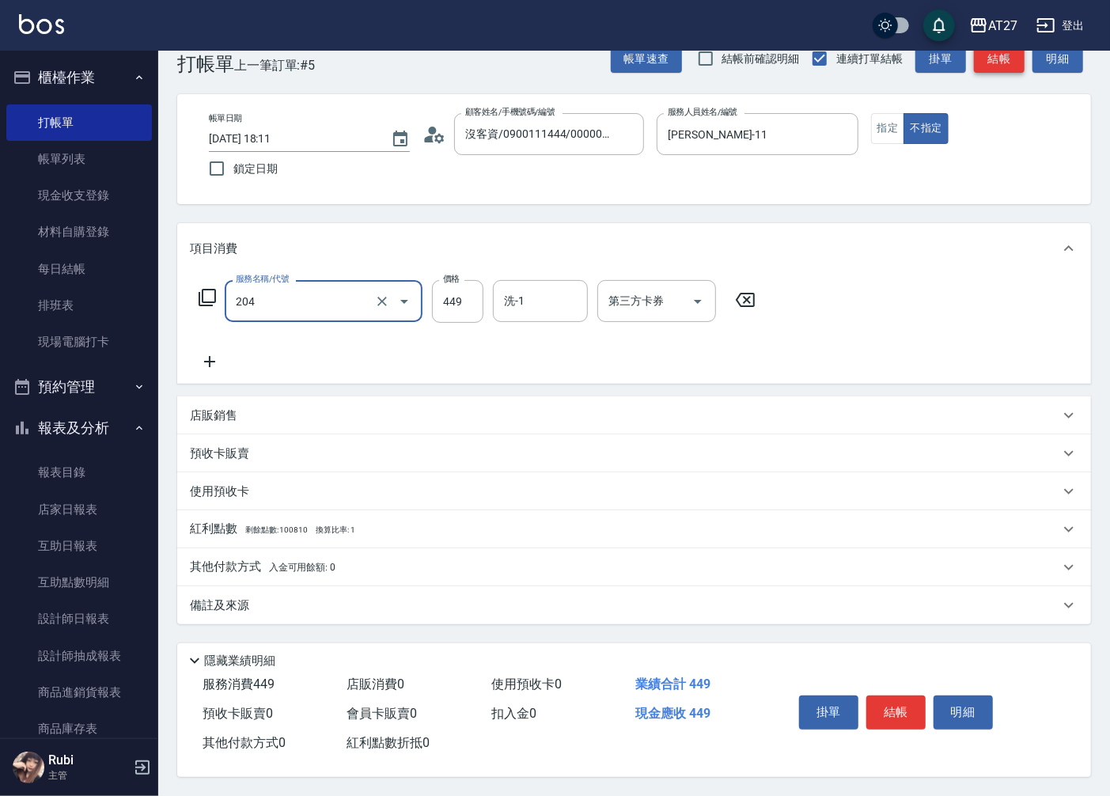
type input "精油舒壓洗髮(204)"
click at [1017, 54] on button "結帳" at bounding box center [999, 58] width 51 height 29
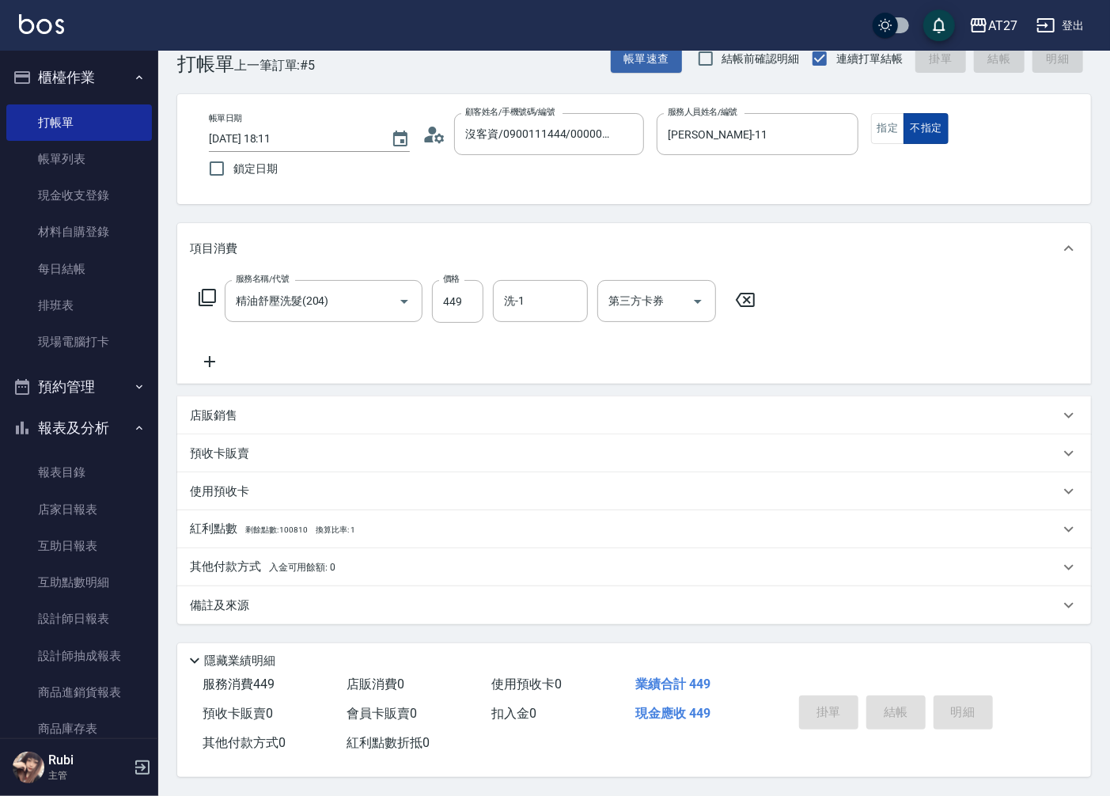
type input "0"
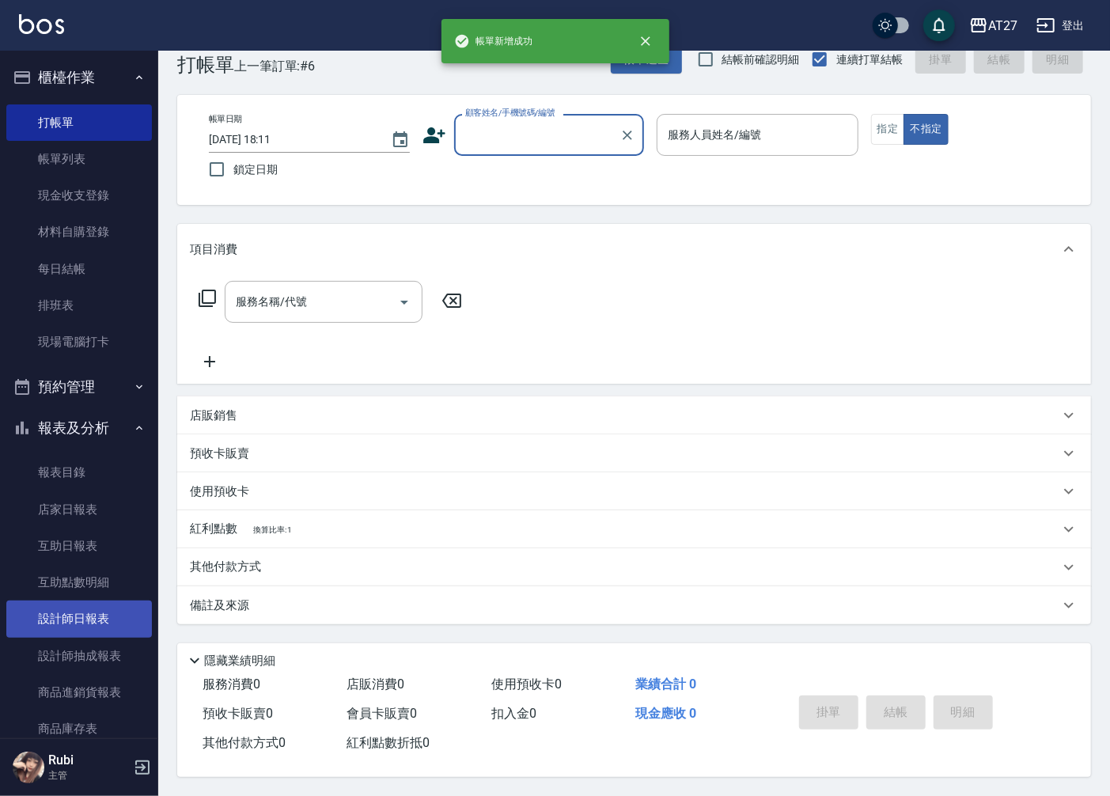
click at [97, 614] on link "設計師日報表" at bounding box center [79, 618] width 146 height 36
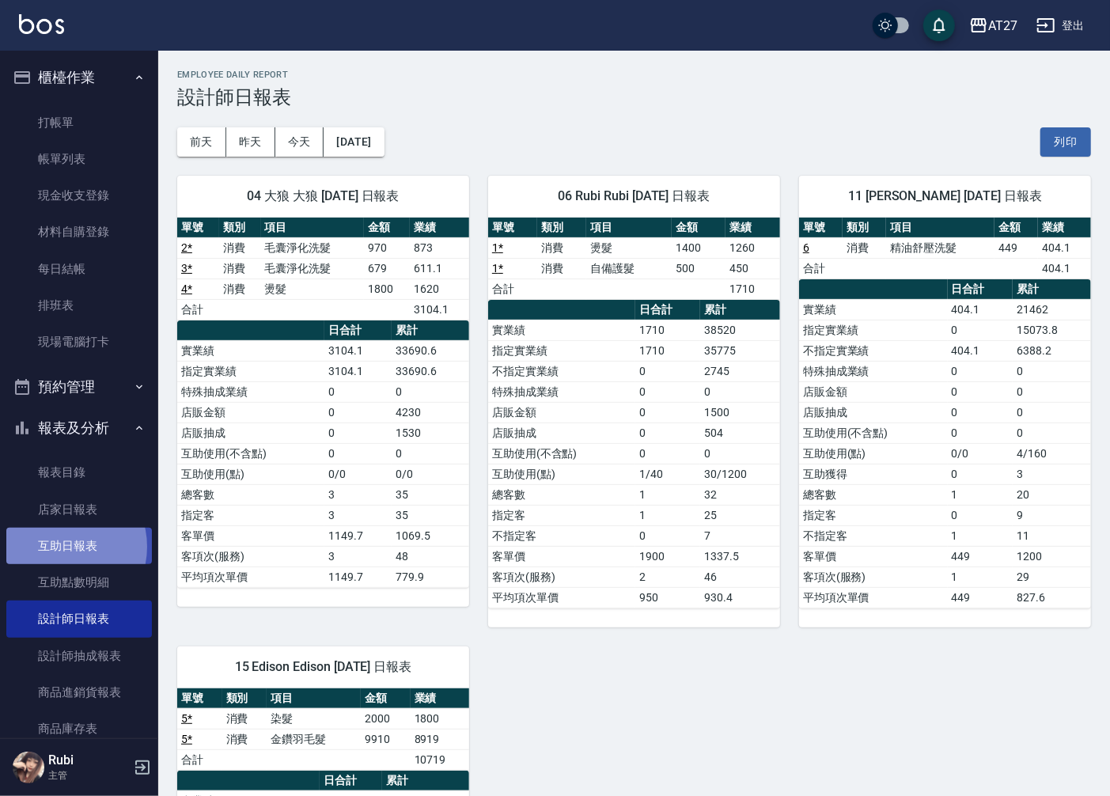
click at [60, 547] on link "互助日報表" at bounding box center [79, 546] width 146 height 36
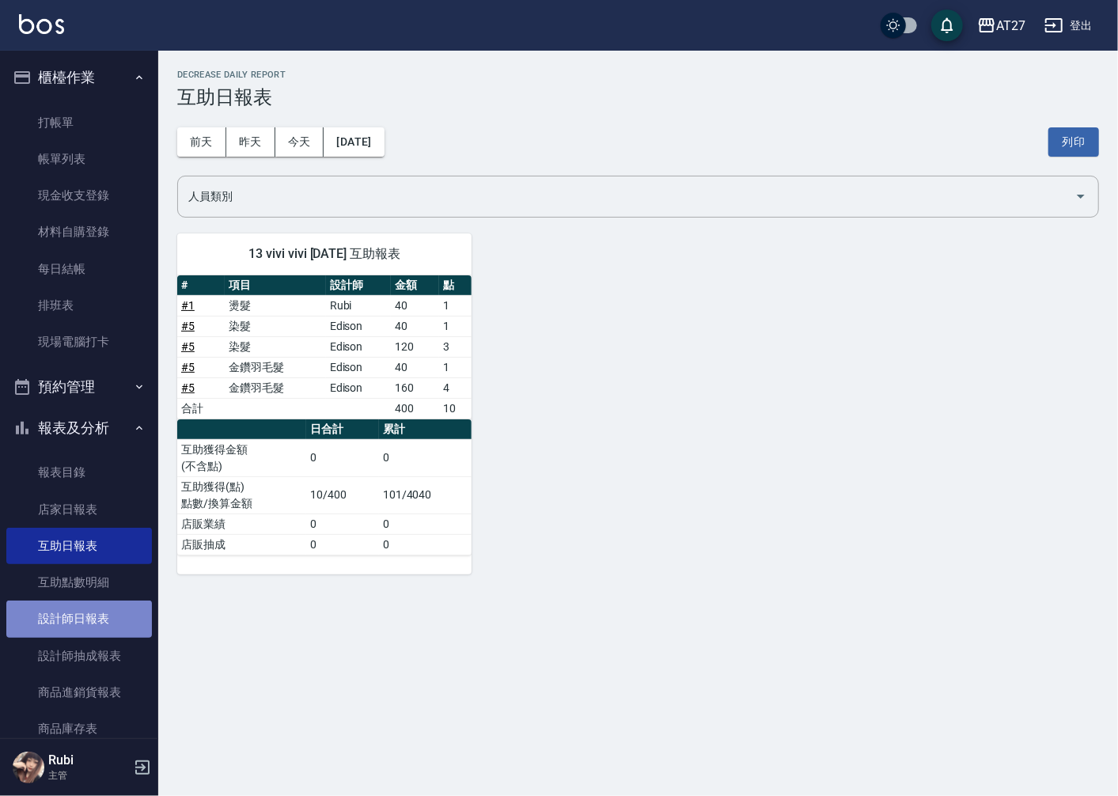
click at [109, 606] on link "設計師日報表" at bounding box center [79, 618] width 146 height 36
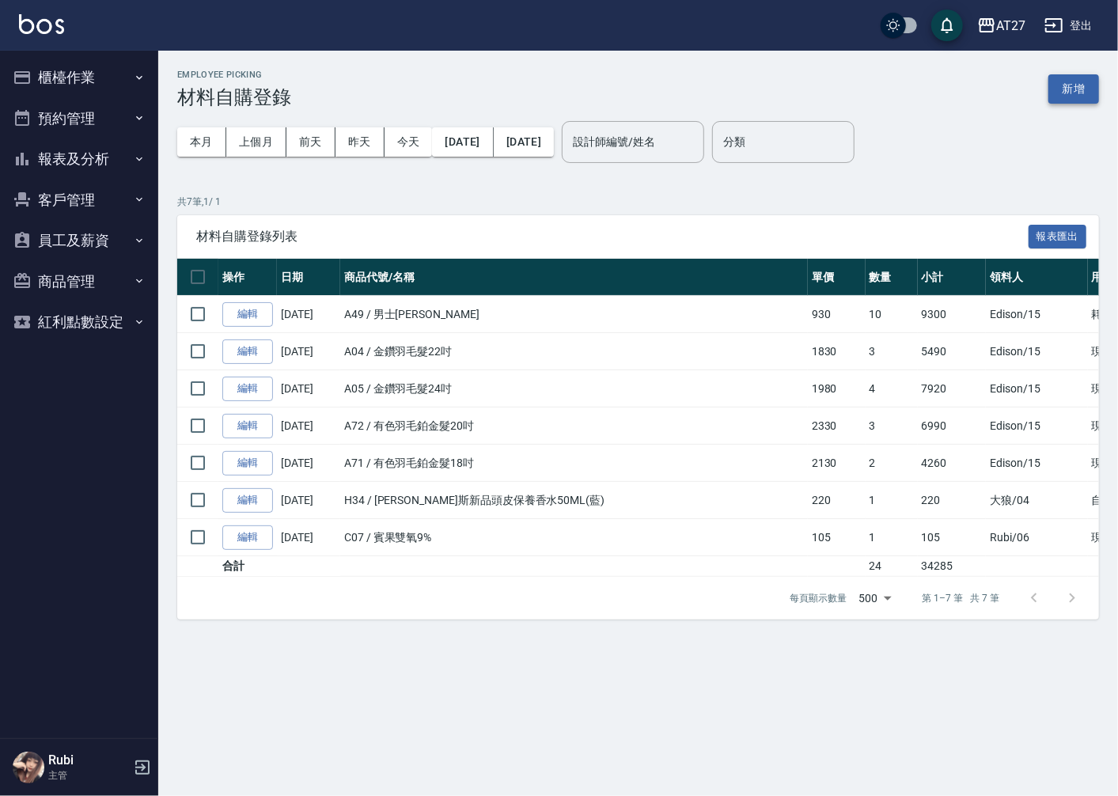
click at [1077, 93] on button "新增" at bounding box center [1073, 88] width 51 height 29
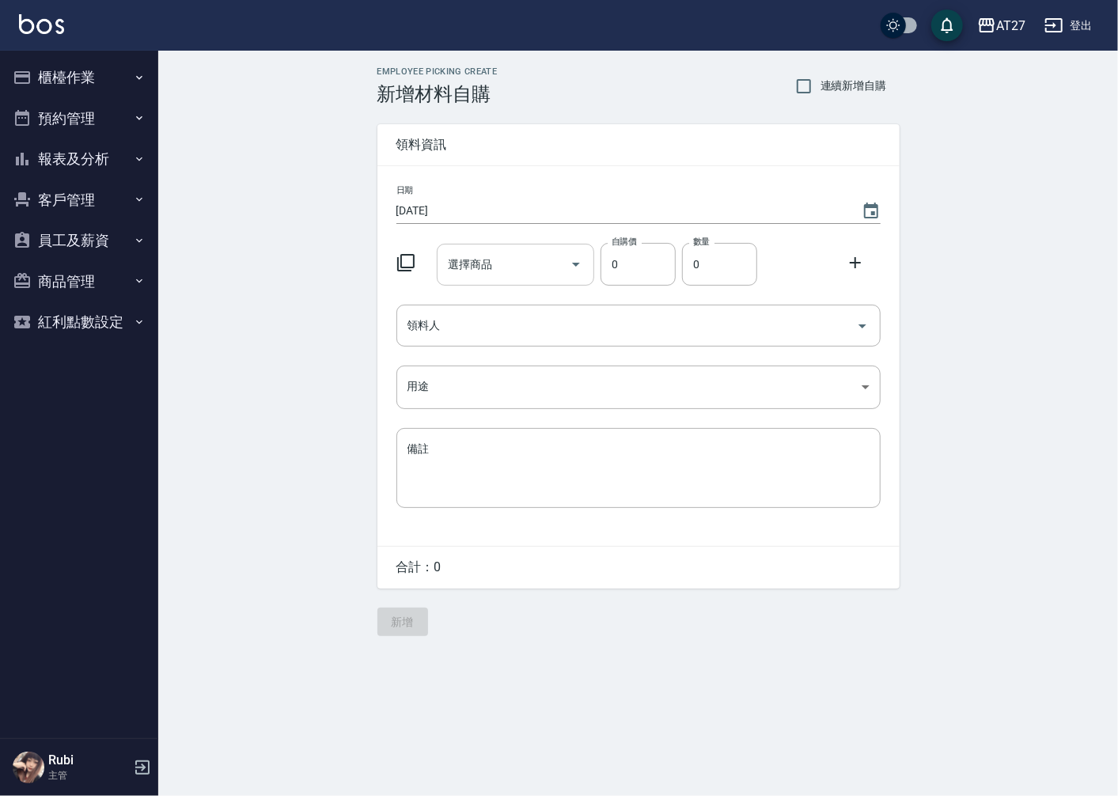
click at [510, 278] on input "選擇商品" at bounding box center [503, 265] width 119 height 28
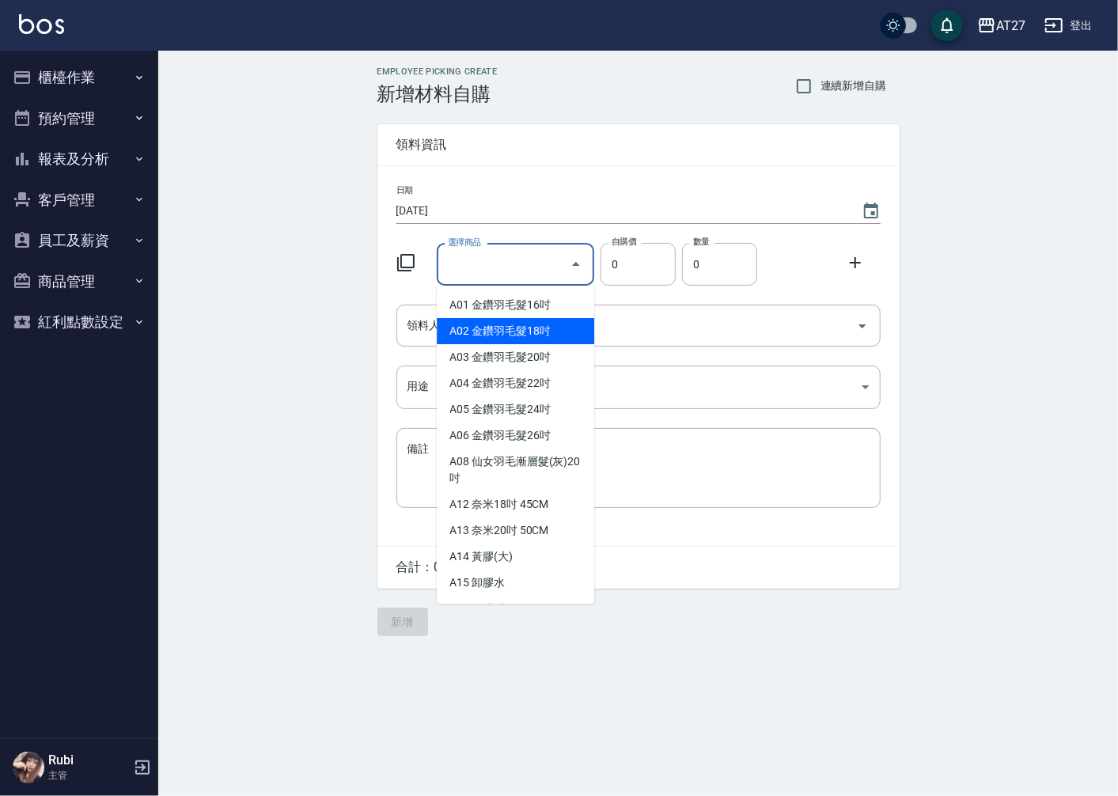
type input "金鑽羽毛髮18吋"
type input "1530"
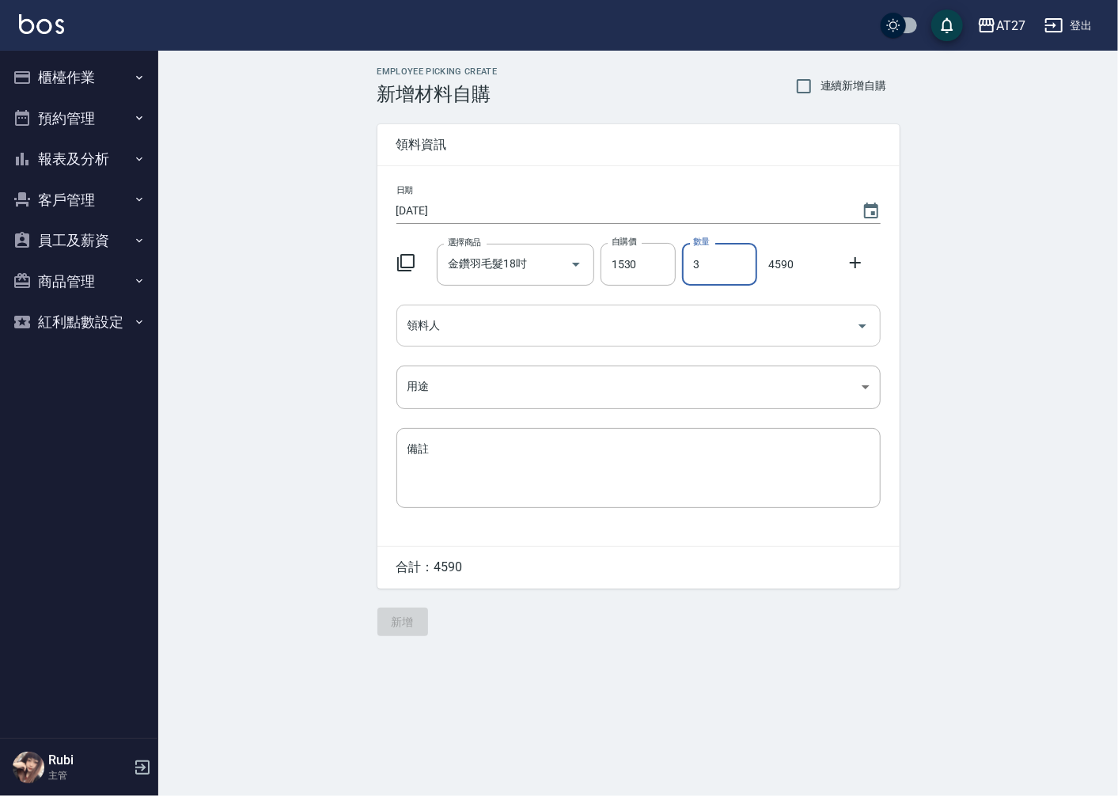
type input "3"
click at [525, 315] on input "領料人" at bounding box center [626, 326] width 446 height 28
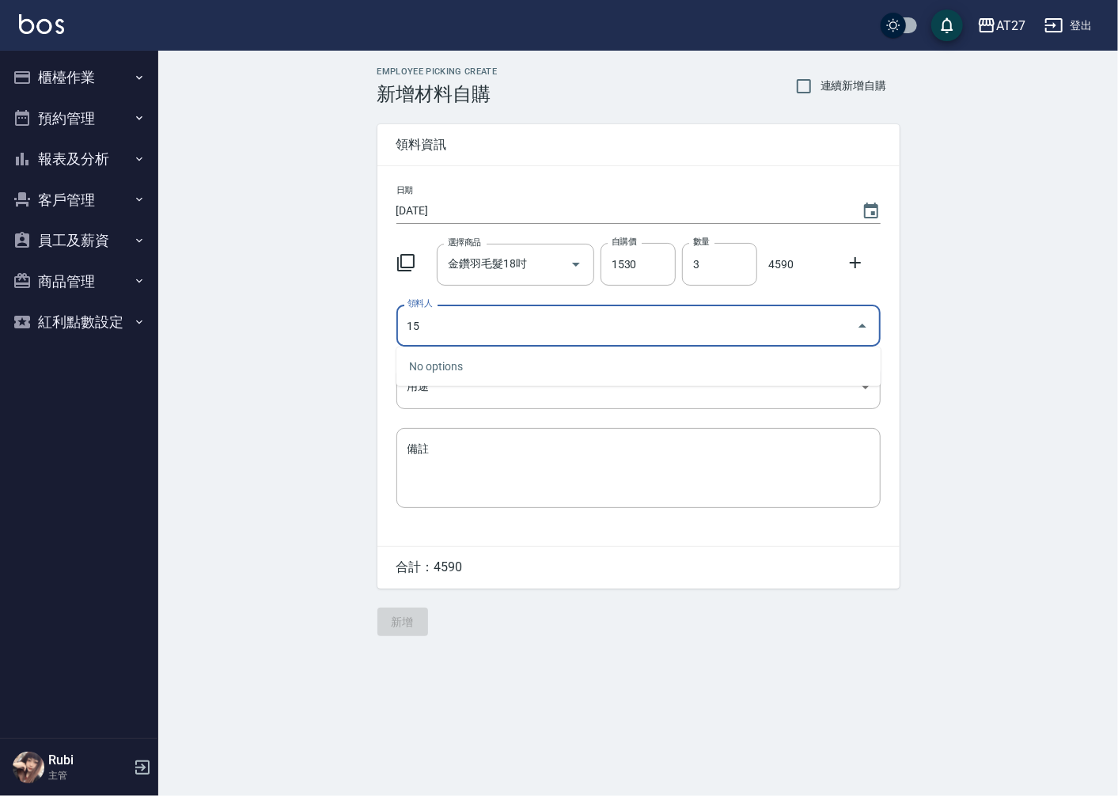
type input "15 Edison"
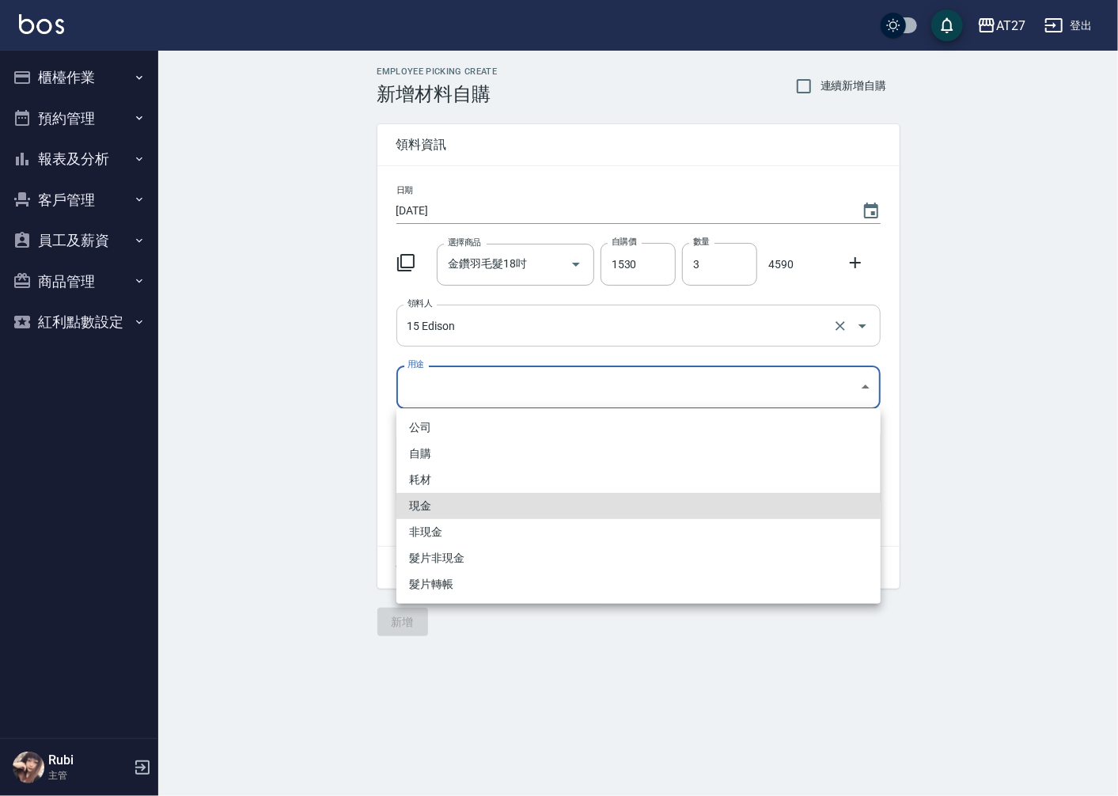
type input "現金"
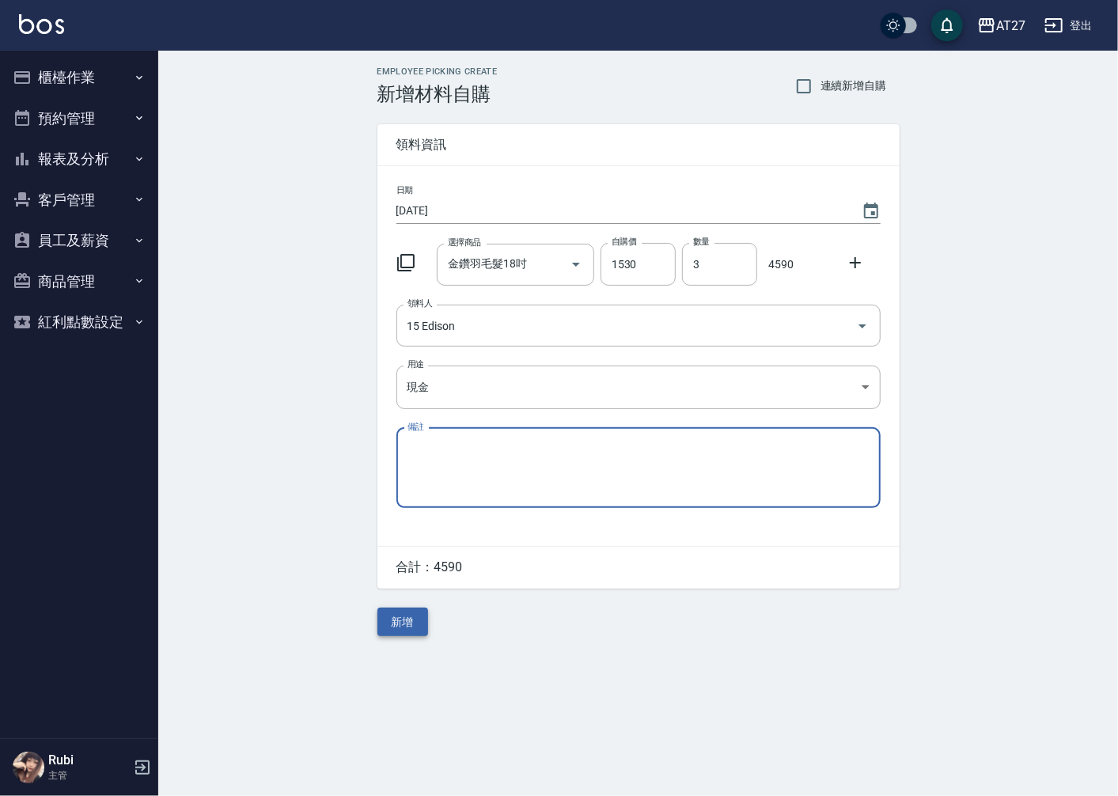
click at [400, 623] on button "新增" at bounding box center [402, 622] width 51 height 29
